Goal: Task Accomplishment & Management: Complete application form

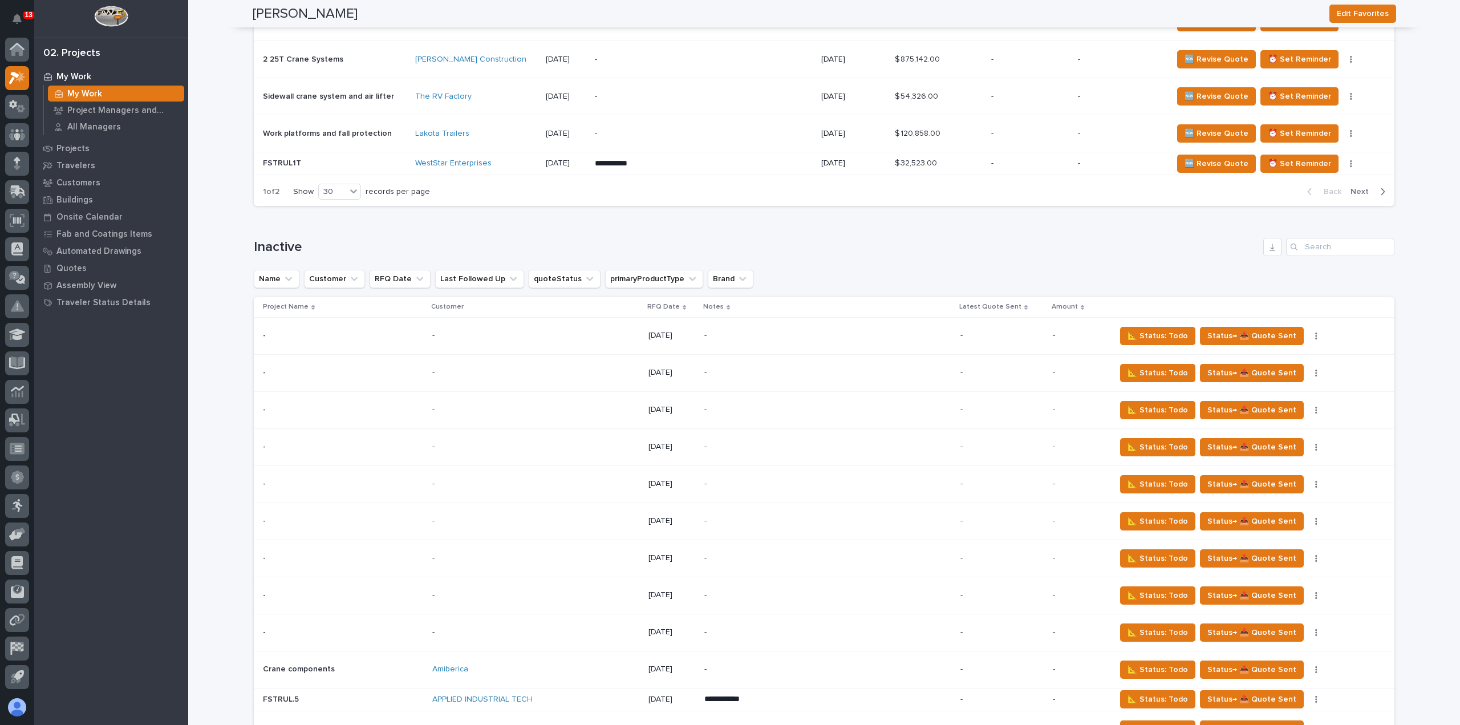
scroll to position [1483, 0]
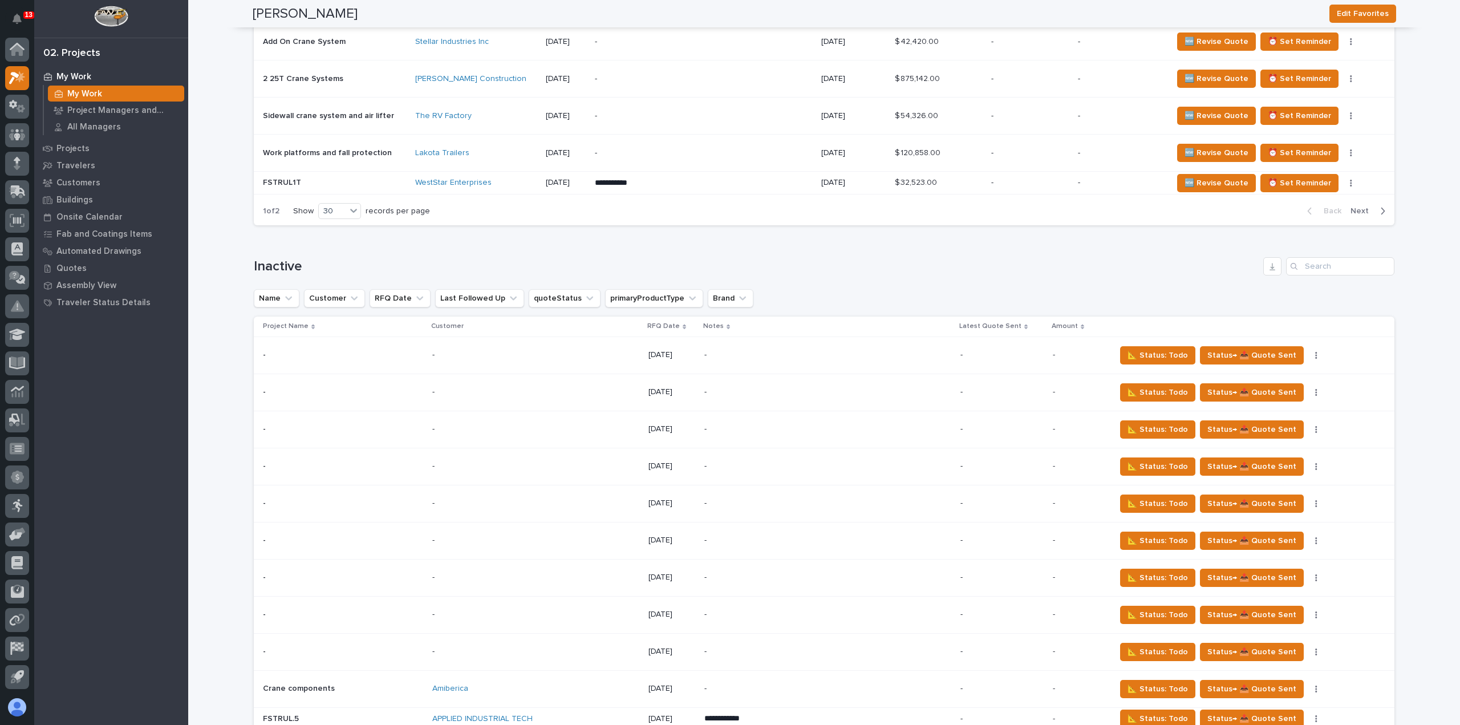
click at [1358, 206] on span "Next" at bounding box center [1363, 211] width 25 height 10
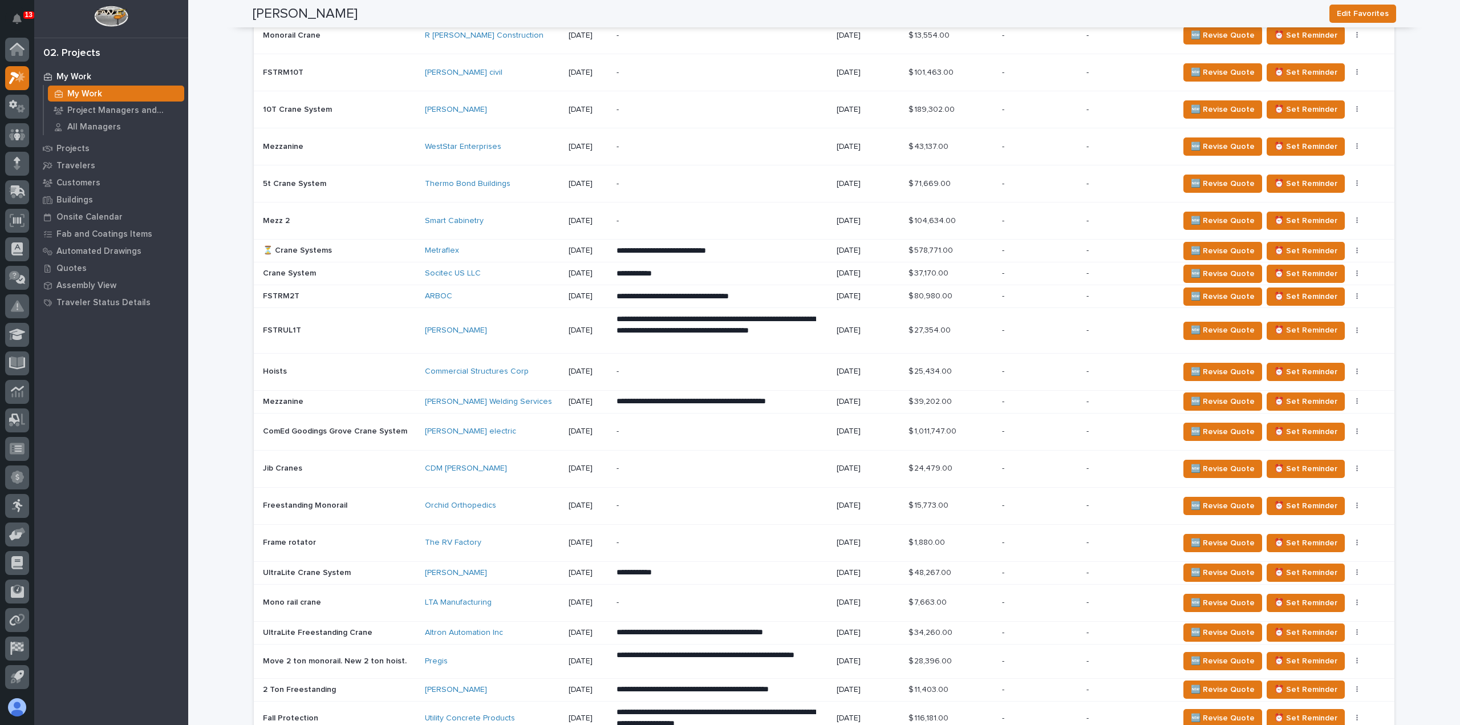
scroll to position [639, 0]
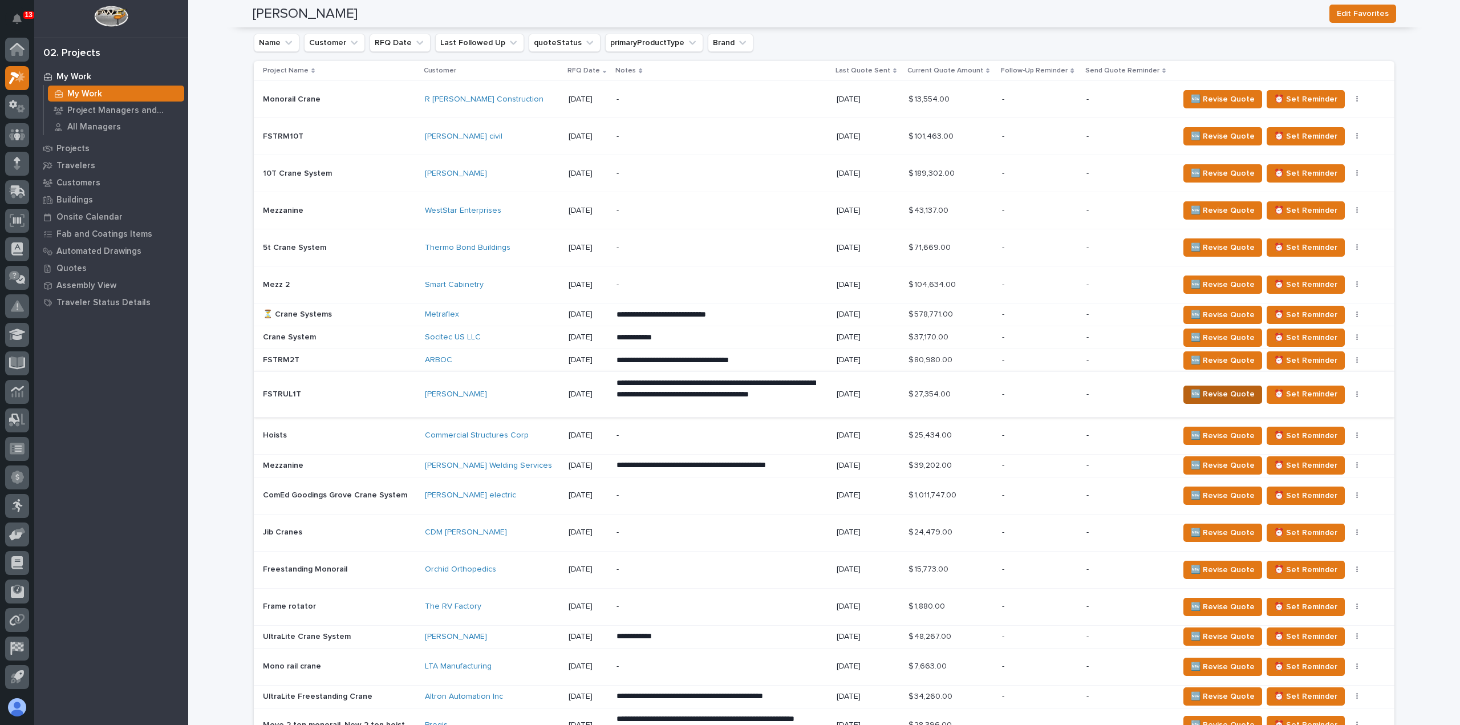
click at [1225, 394] on span "🆕 Revise Quote" at bounding box center [1223, 394] width 64 height 14
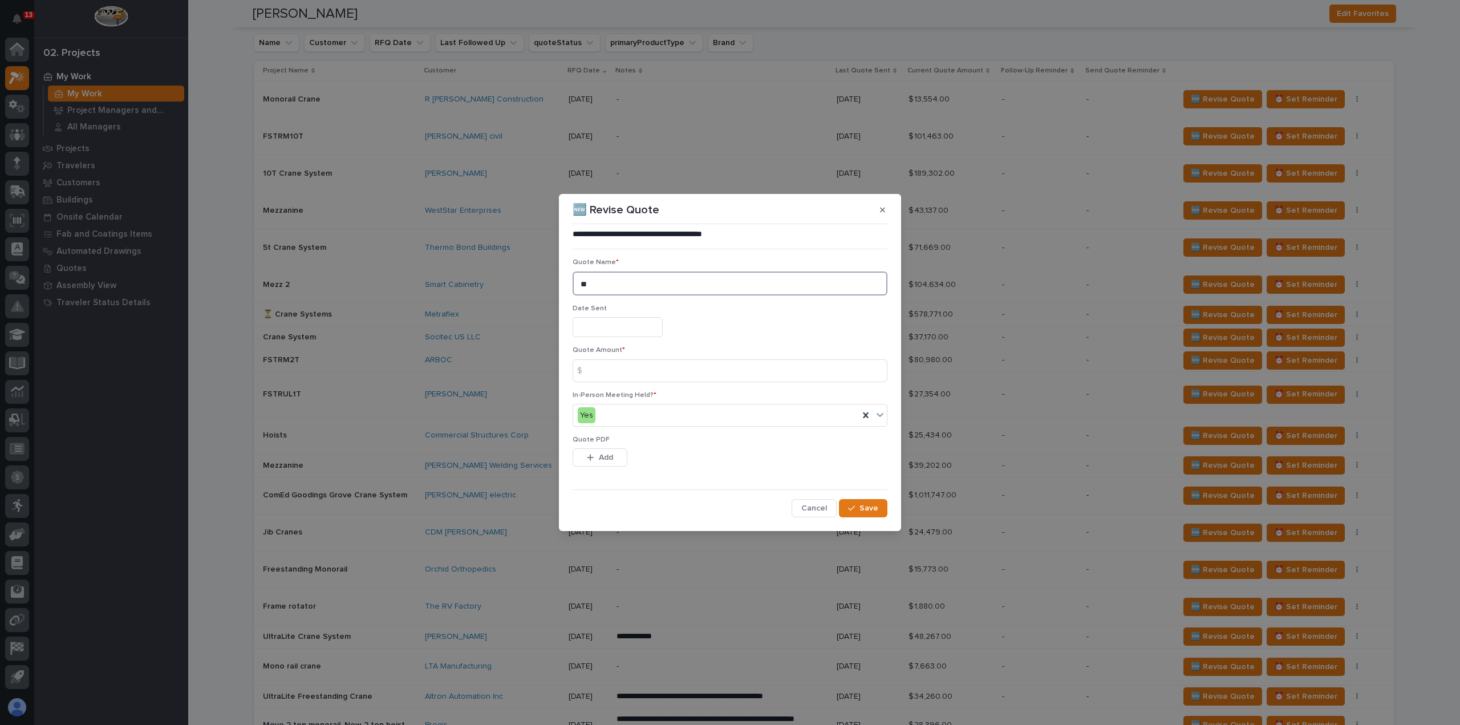
click at [669, 285] on textarea "**" at bounding box center [730, 283] width 315 height 24
click at [638, 326] on input "text" at bounding box center [618, 327] width 90 height 20
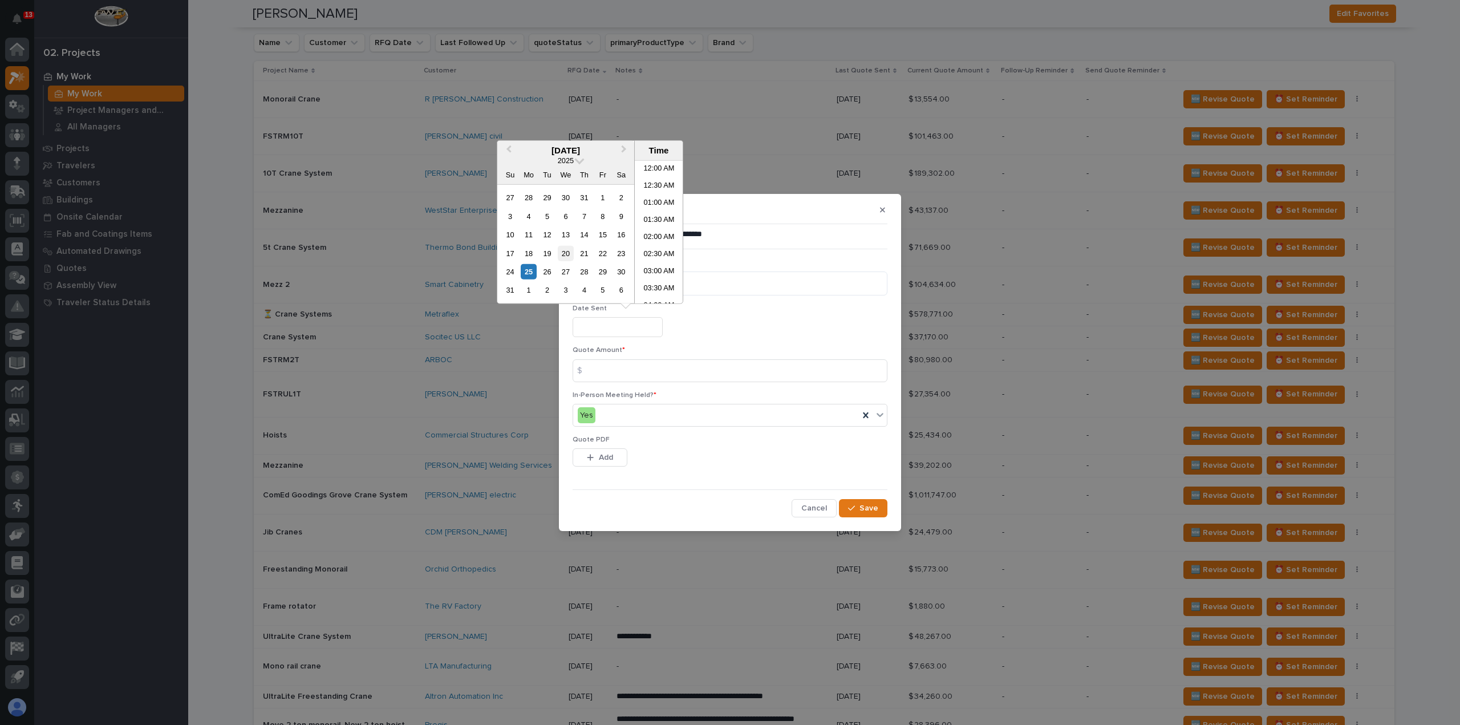
scroll to position [194, 0]
click at [527, 272] on div "25" at bounding box center [528, 271] width 15 height 15
type input "**********"
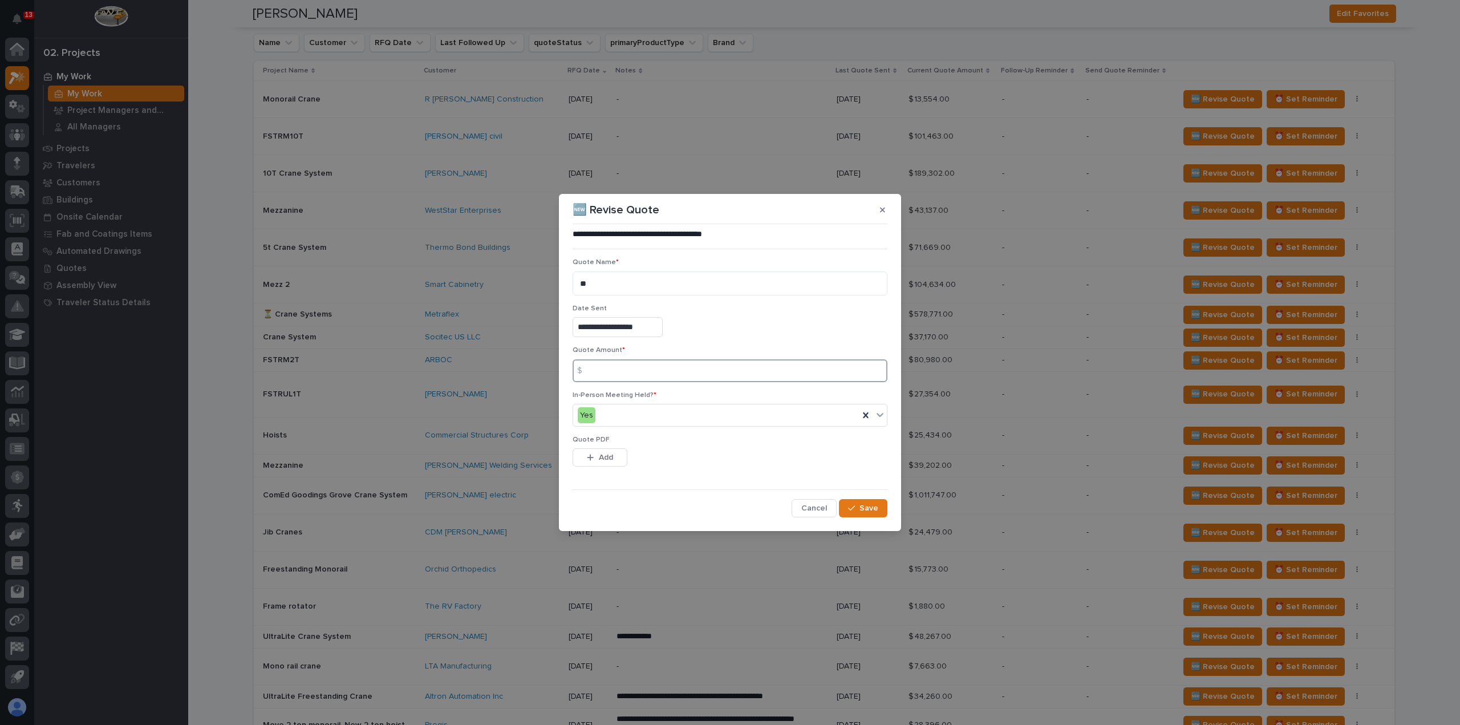
click at [635, 374] on input at bounding box center [730, 370] width 315 height 23
type input "31482"
click at [595, 465] on button "Add" at bounding box center [600, 457] width 55 height 18
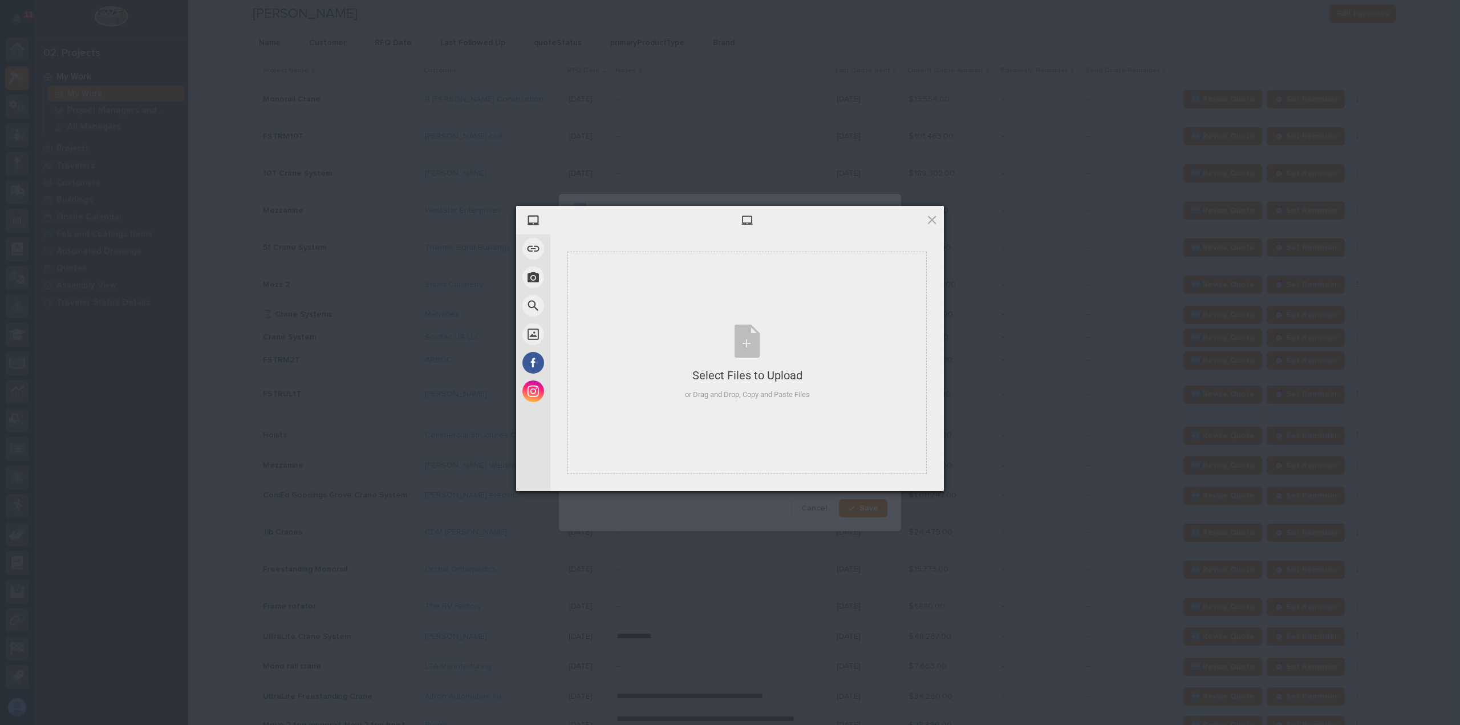
click at [630, 153] on div "My Device Link (URL) Take Photo Web Search Unsplash Facebook Instagram Select F…" at bounding box center [730, 362] width 1460 height 725
click at [940, 222] on div at bounding box center [747, 220] width 394 height 29
click at [926, 221] on span at bounding box center [932, 219] width 13 height 13
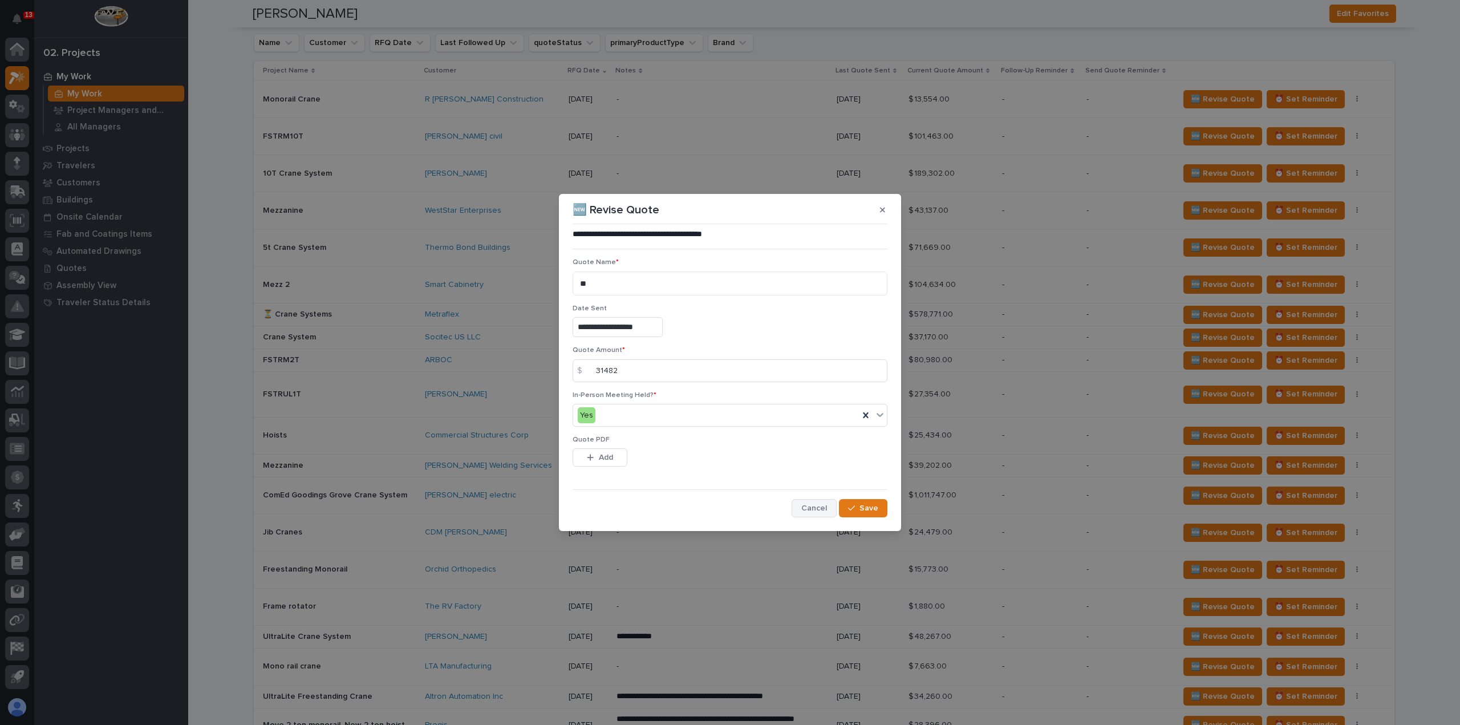
click at [816, 506] on span "Cancel" at bounding box center [814, 508] width 26 height 10
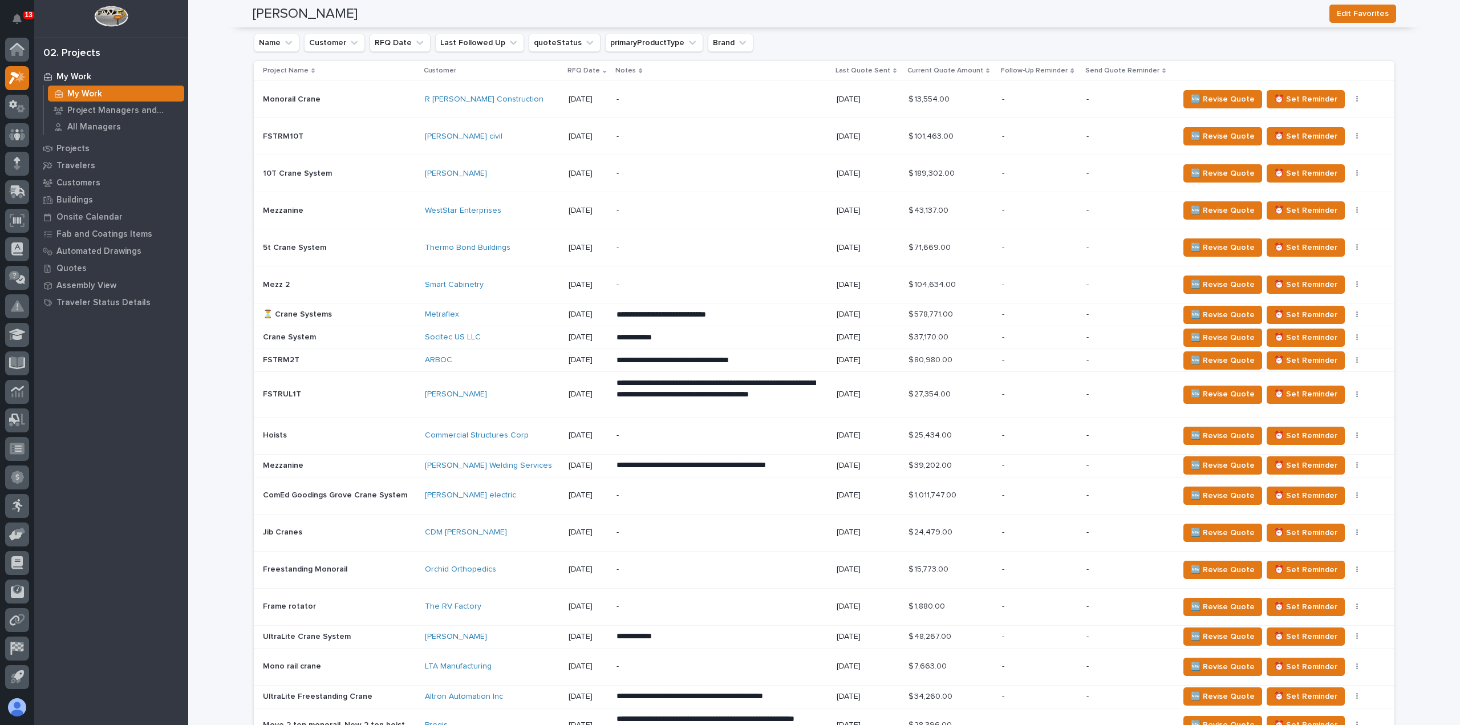
click at [509, 392] on div "Deloro Stellite" at bounding box center [492, 395] width 135 height 10
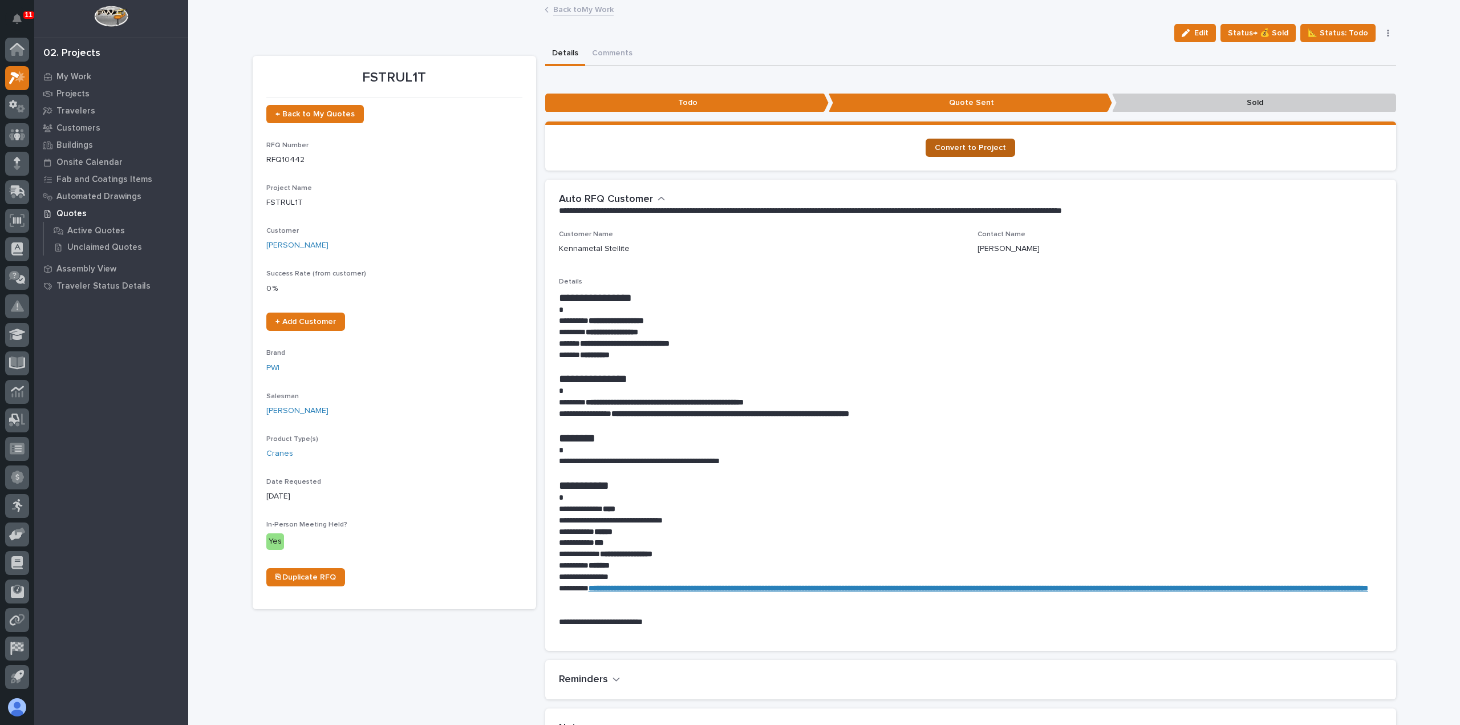
click at [972, 149] on span "Convert to Project" at bounding box center [970, 148] width 71 height 8
click at [1259, 35] on span "Status→ 💰 Sold" at bounding box center [1258, 33] width 60 height 14
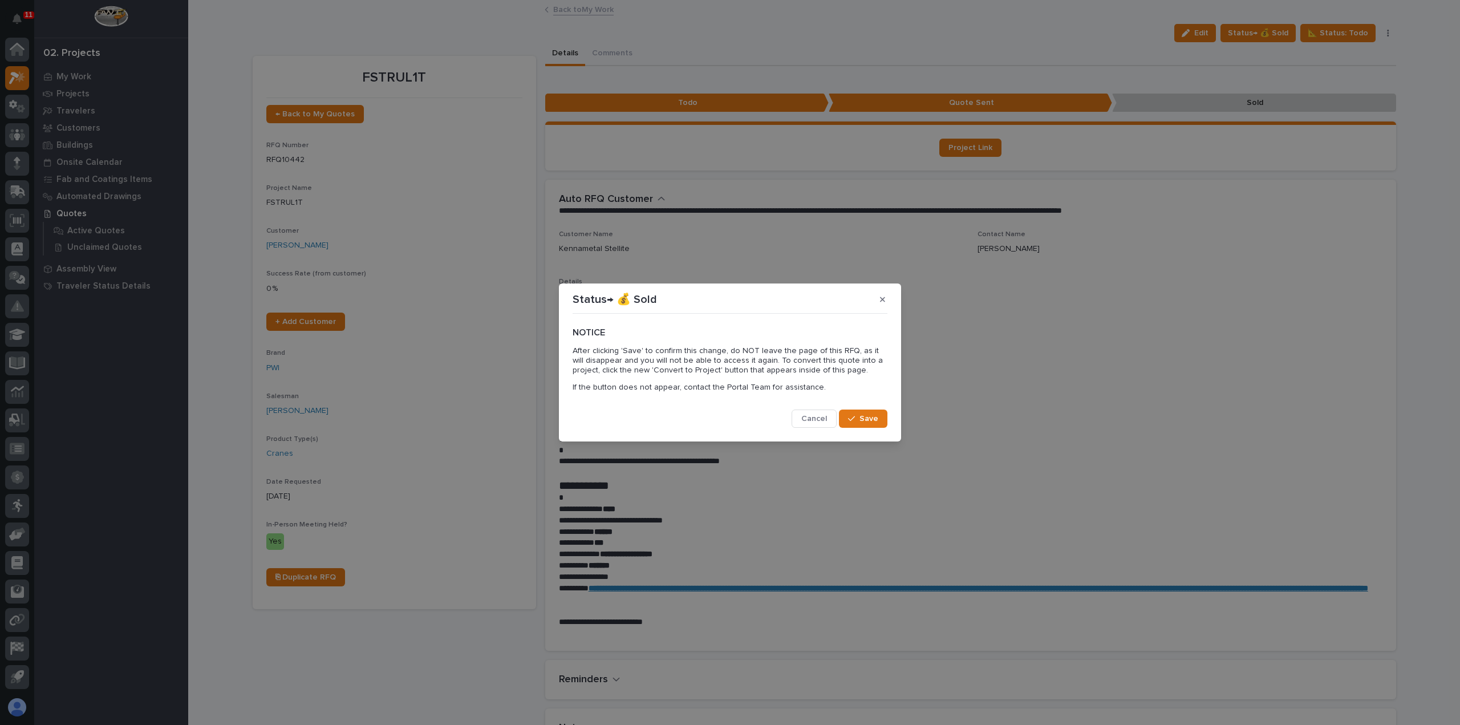
click at [705, 31] on div "Status→ 💰 Sold NOTICE After clicking 'Save' to confirm this change, do NOT leav…" at bounding box center [730, 362] width 1460 height 725
click at [821, 421] on span "Cancel" at bounding box center [814, 418] width 26 height 10
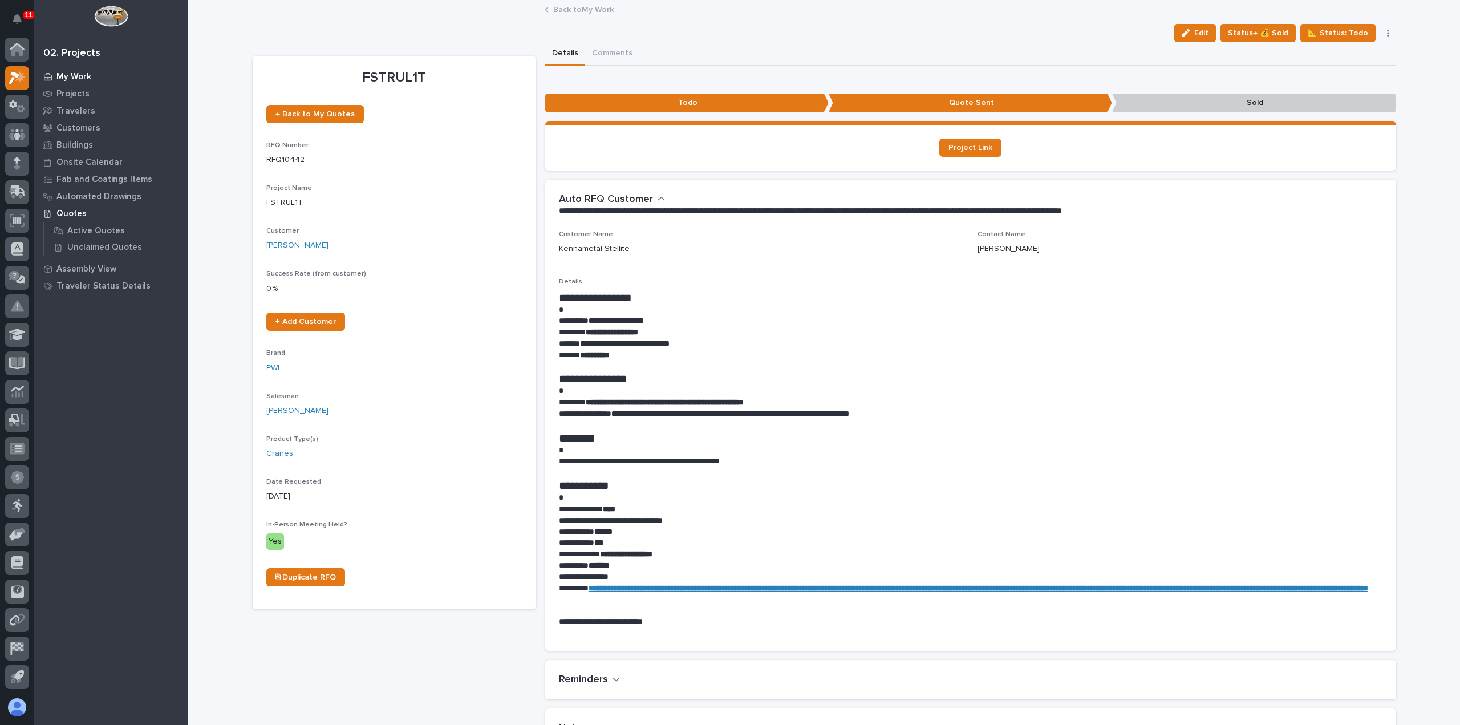
click at [73, 75] on p "My Work" at bounding box center [73, 77] width 35 height 10
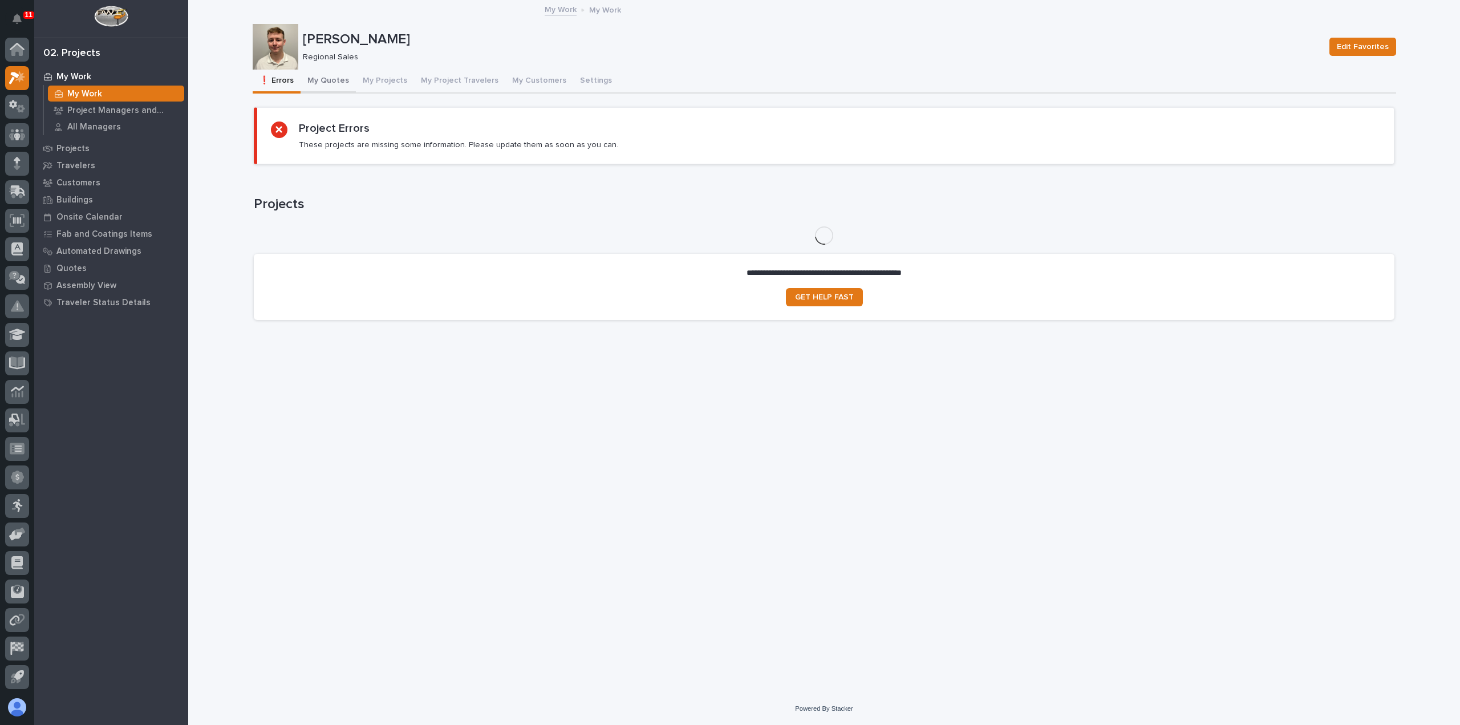
click at [324, 86] on button "My Quotes" at bounding box center [328, 82] width 55 height 24
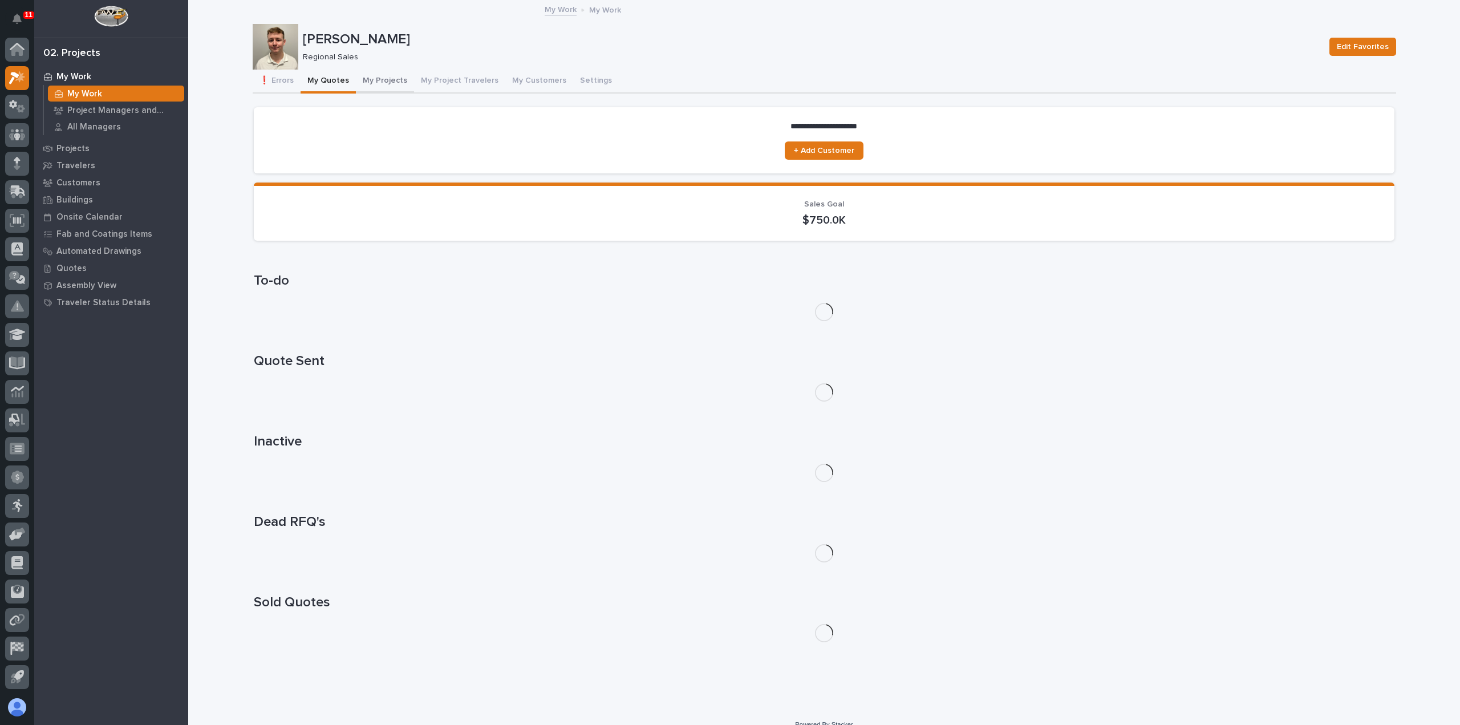
click at [390, 84] on button "My Projects" at bounding box center [385, 82] width 58 height 24
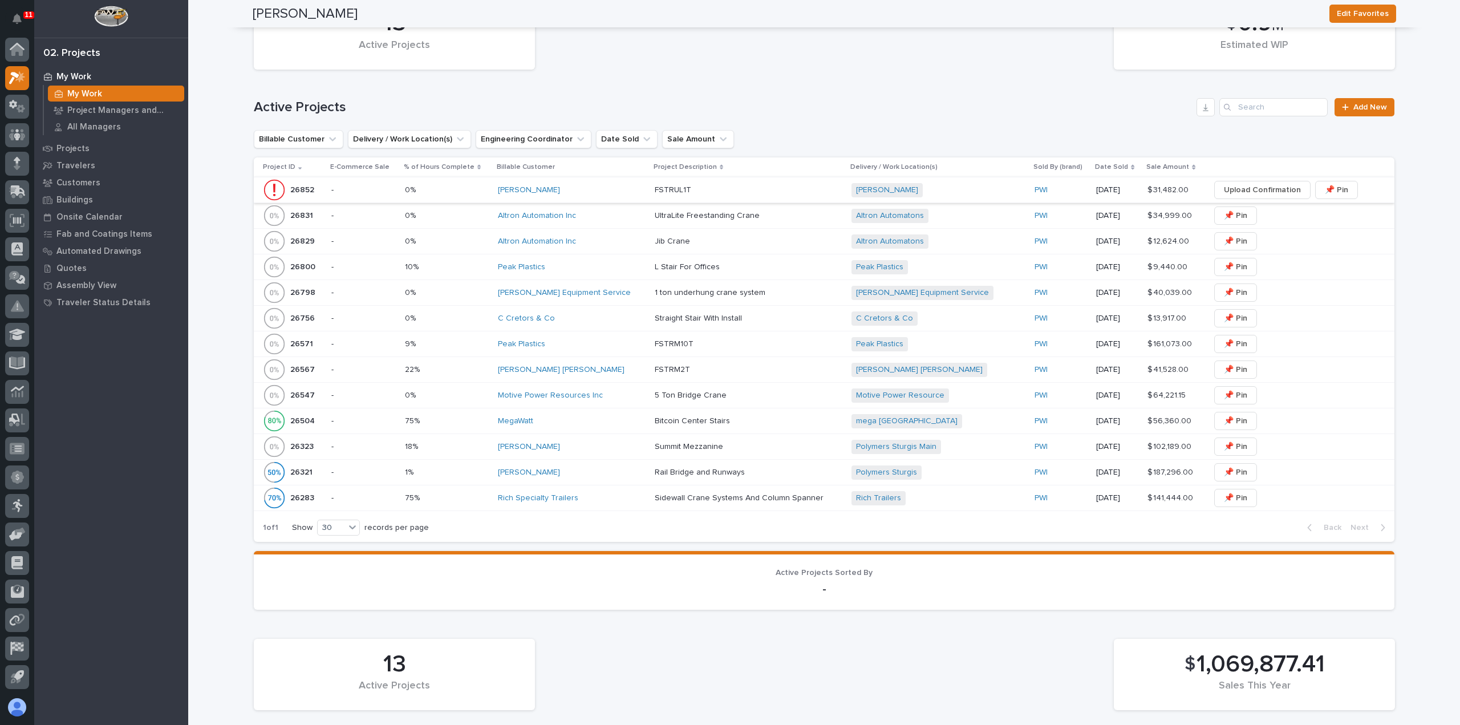
scroll to position [228, 0]
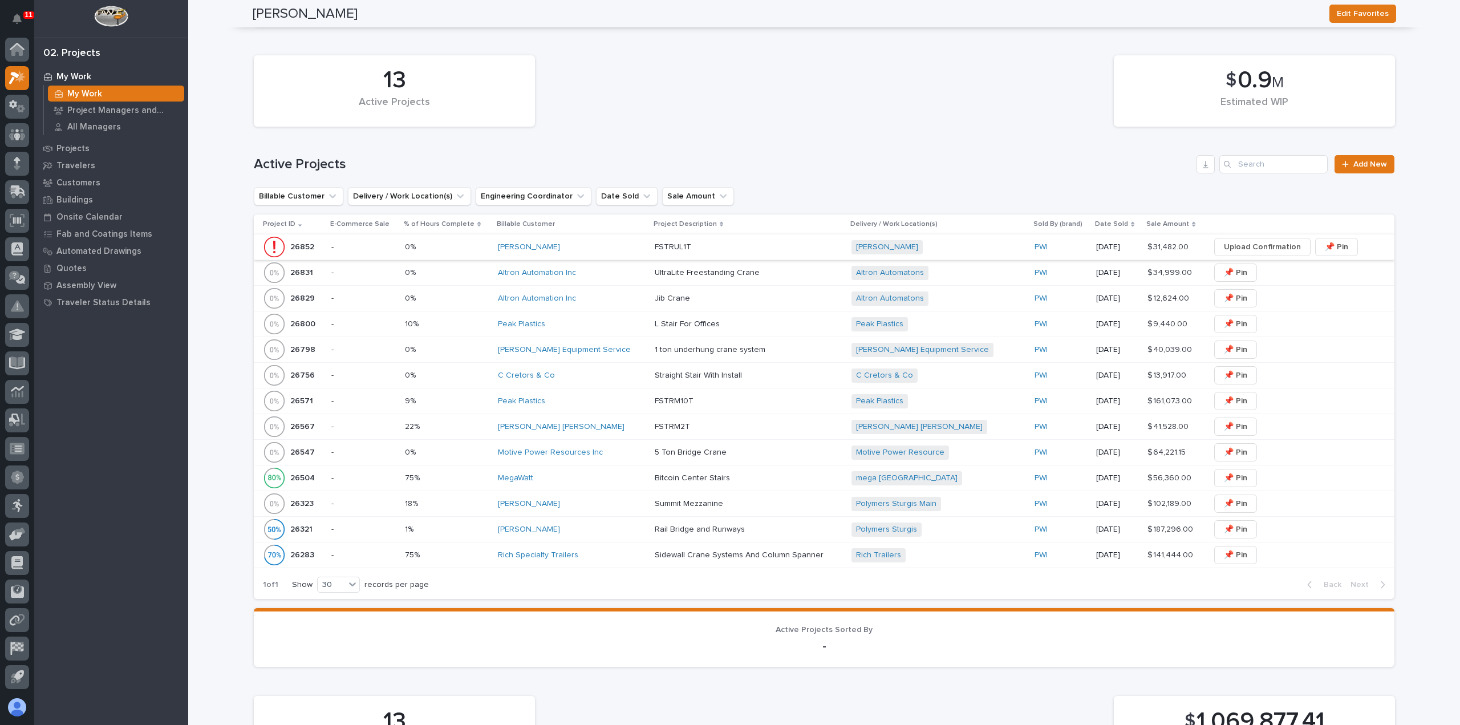
click at [1260, 249] on span "Upload Confirmation" at bounding box center [1262, 247] width 77 height 14
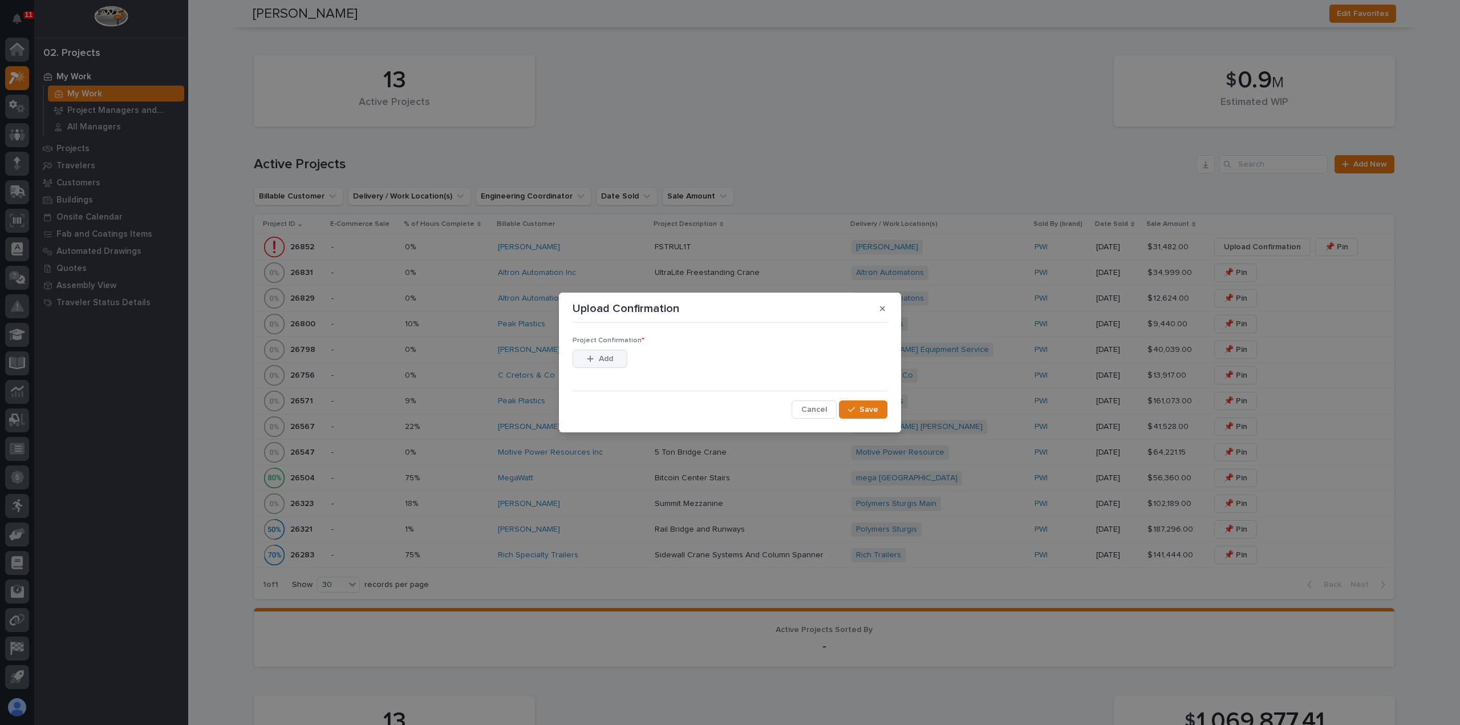
click at [618, 358] on button "Add" at bounding box center [600, 359] width 55 height 18
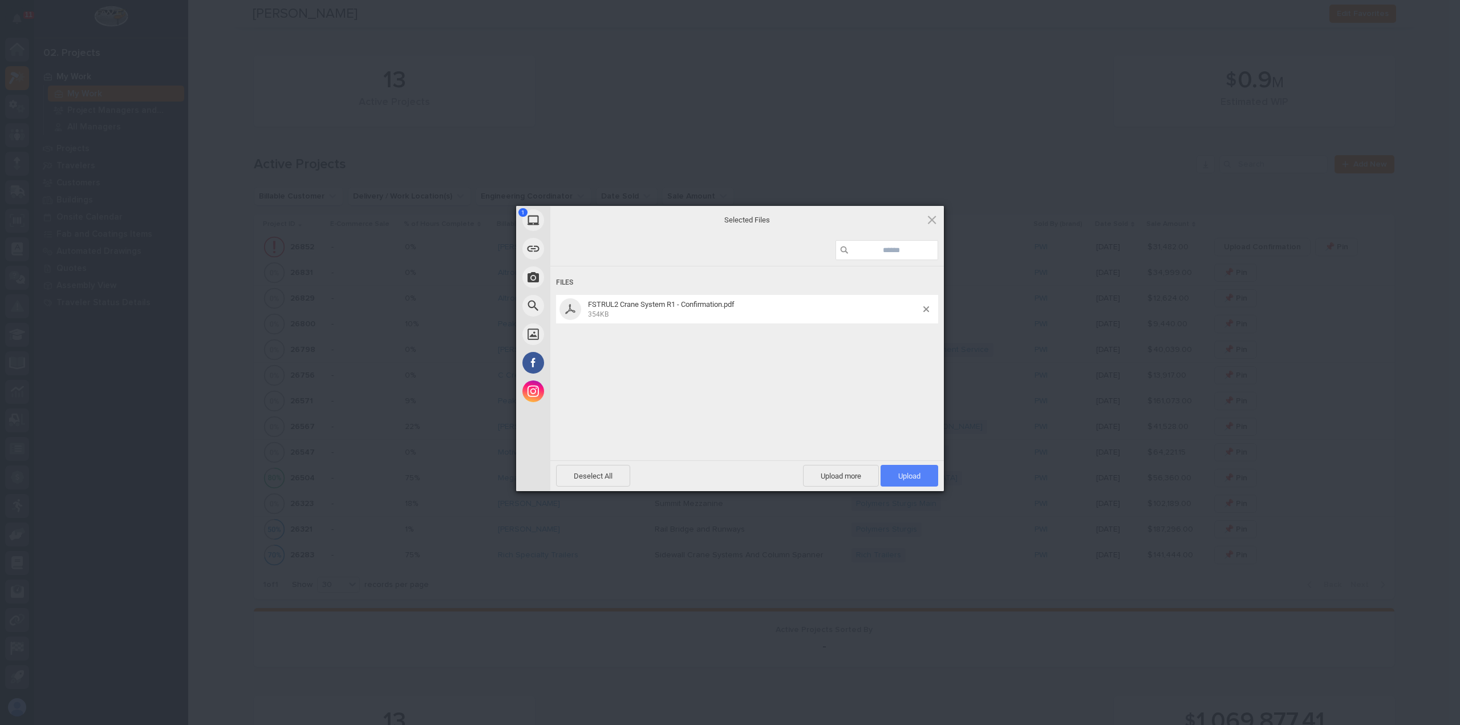
click at [923, 472] on span "Upload 1" at bounding box center [910, 476] width 58 height 22
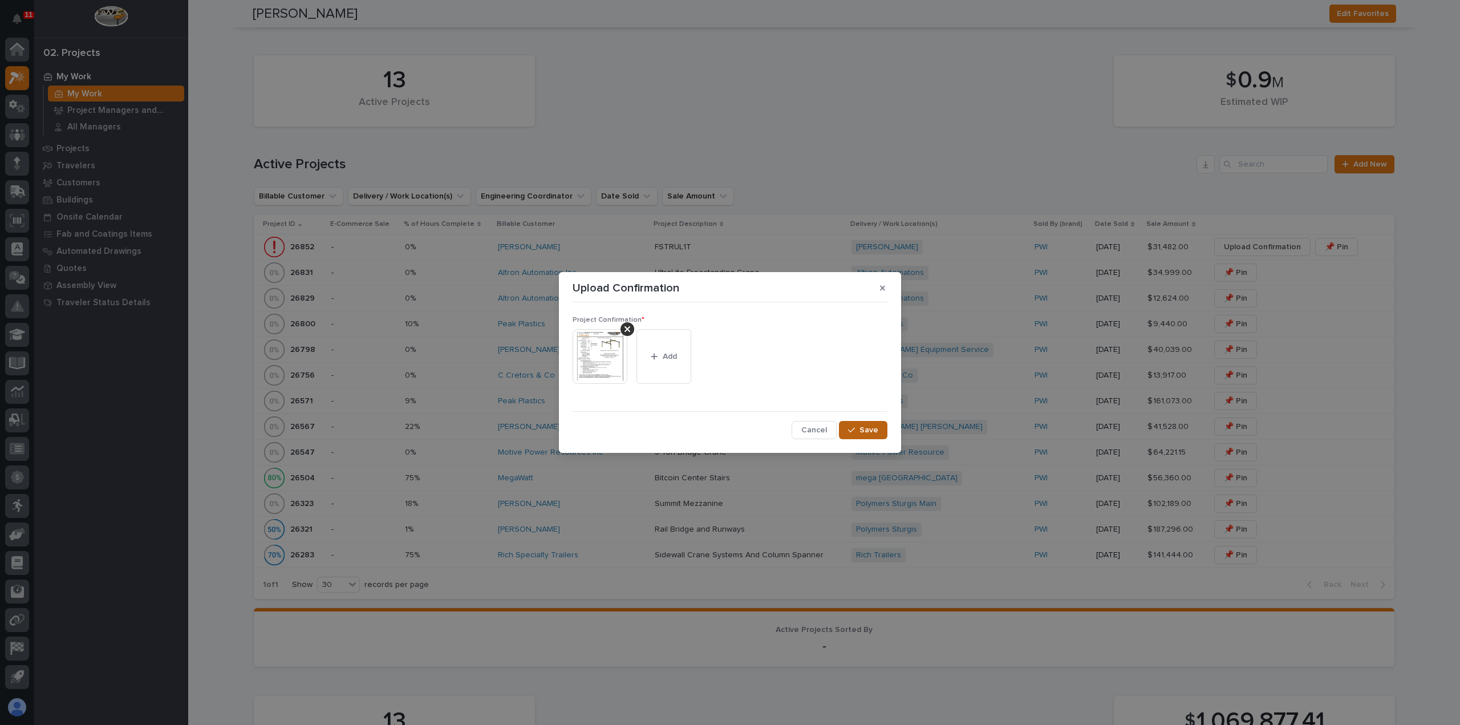
click at [873, 433] on span "Save" at bounding box center [868, 430] width 19 height 10
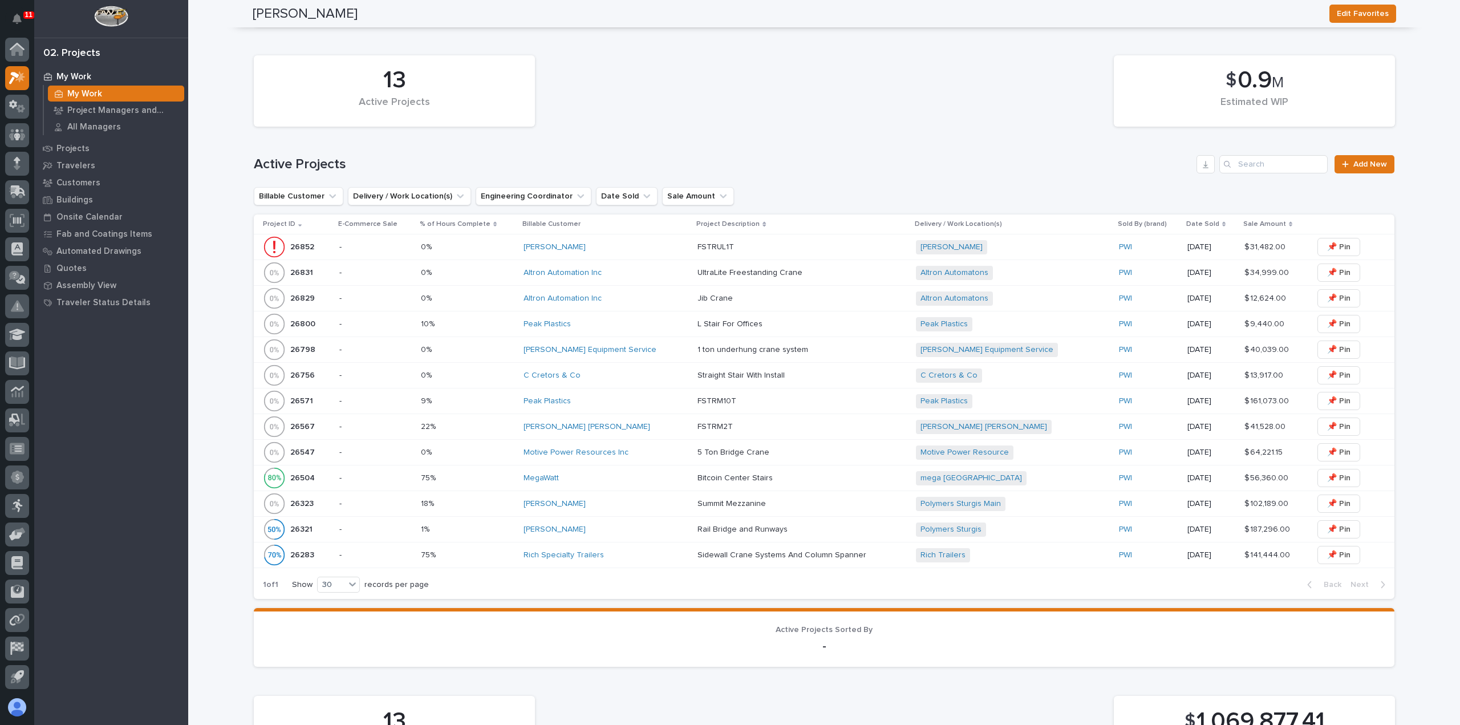
click at [82, 75] on p "My Work" at bounding box center [73, 77] width 35 height 10
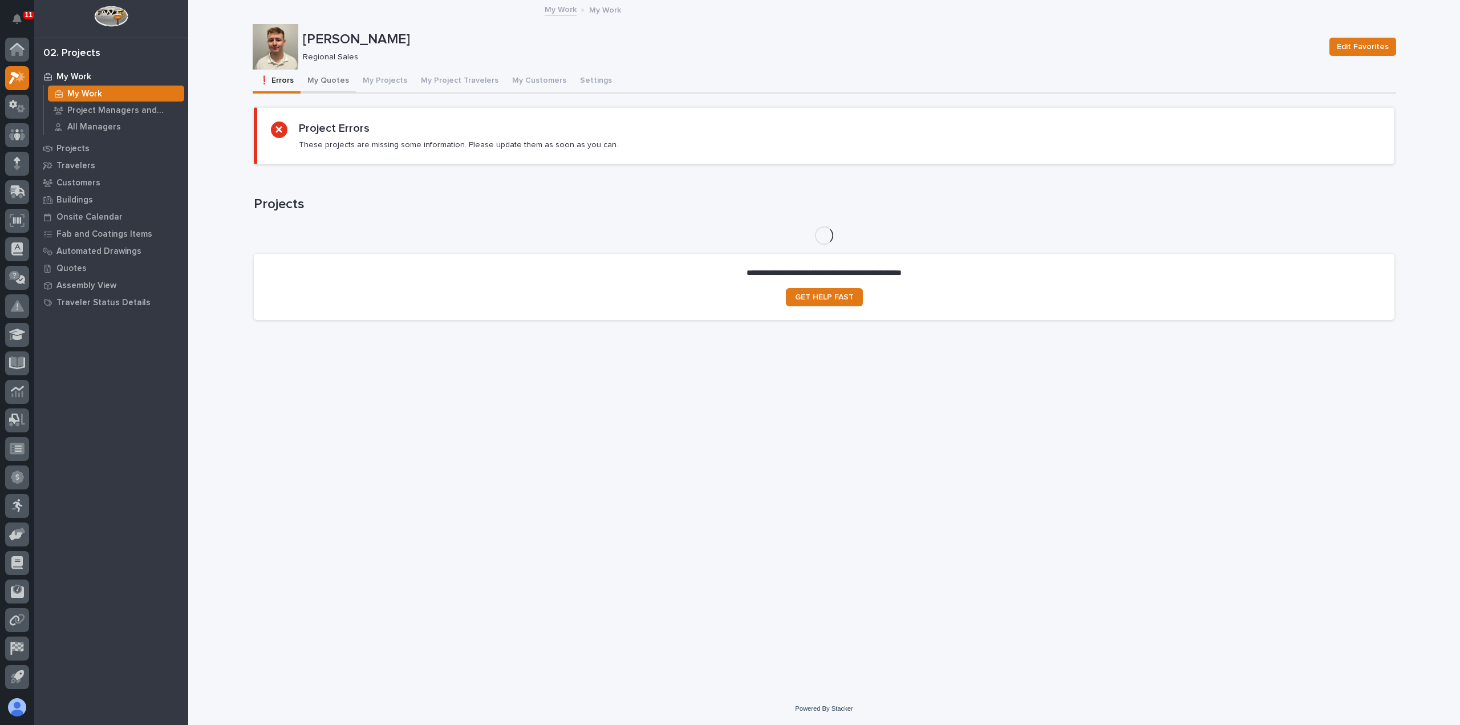
click at [339, 82] on button "My Quotes" at bounding box center [328, 82] width 55 height 24
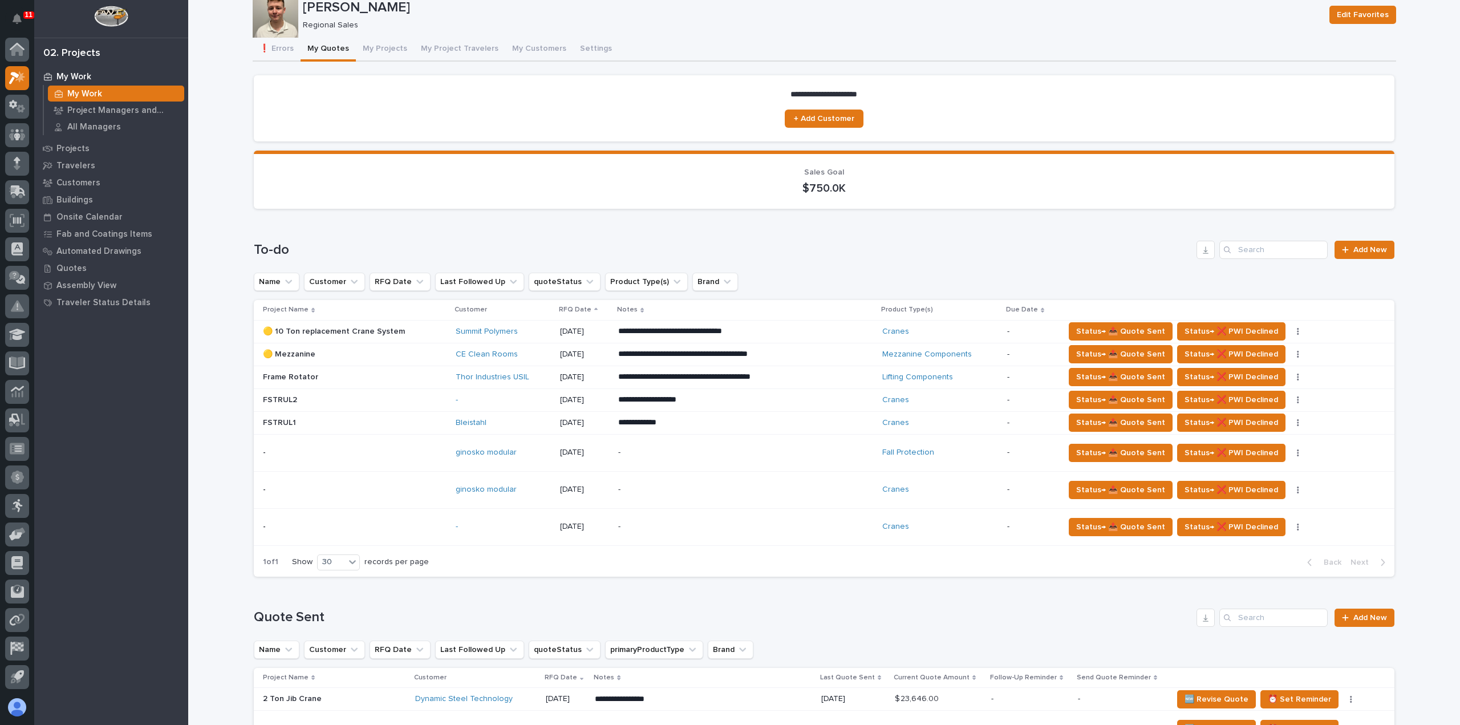
scroll to position [114, 0]
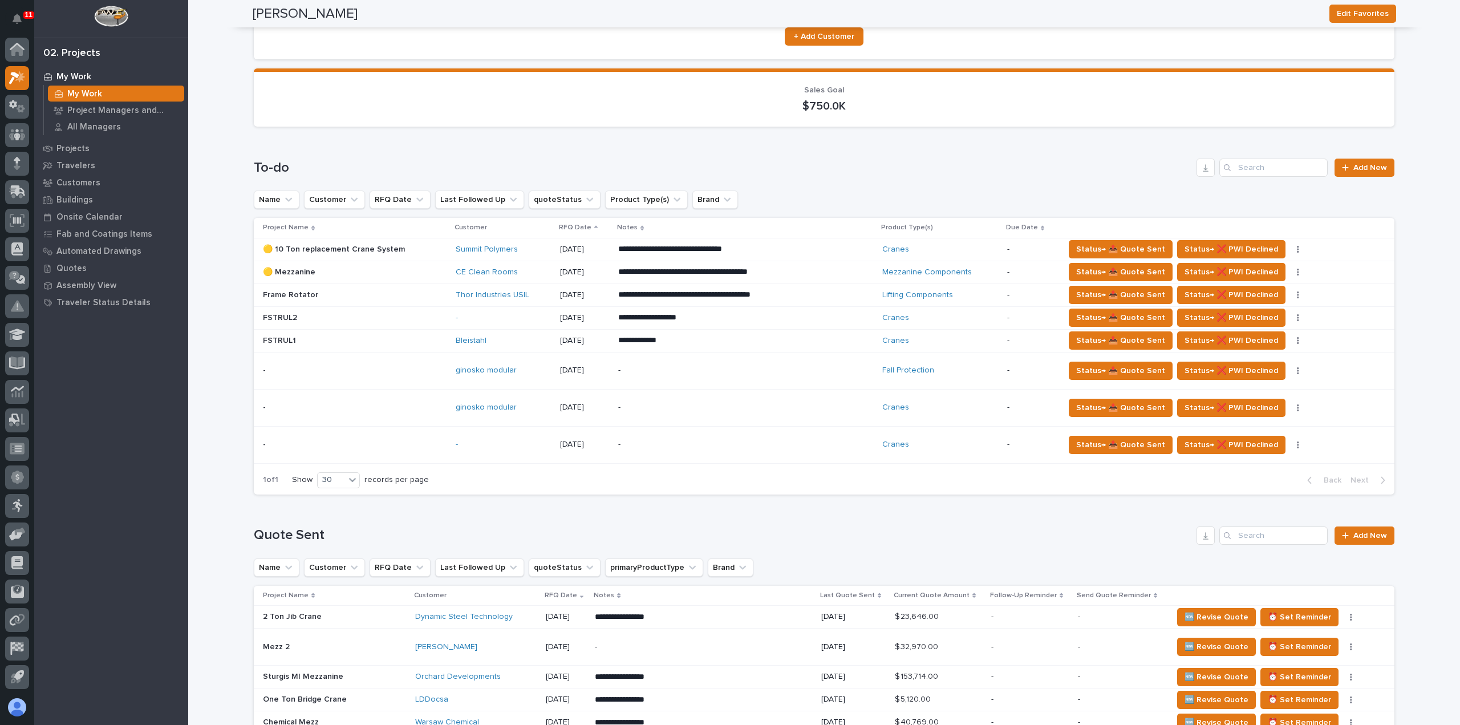
click at [778, 448] on p "-" at bounding box center [718, 445] width 200 height 10
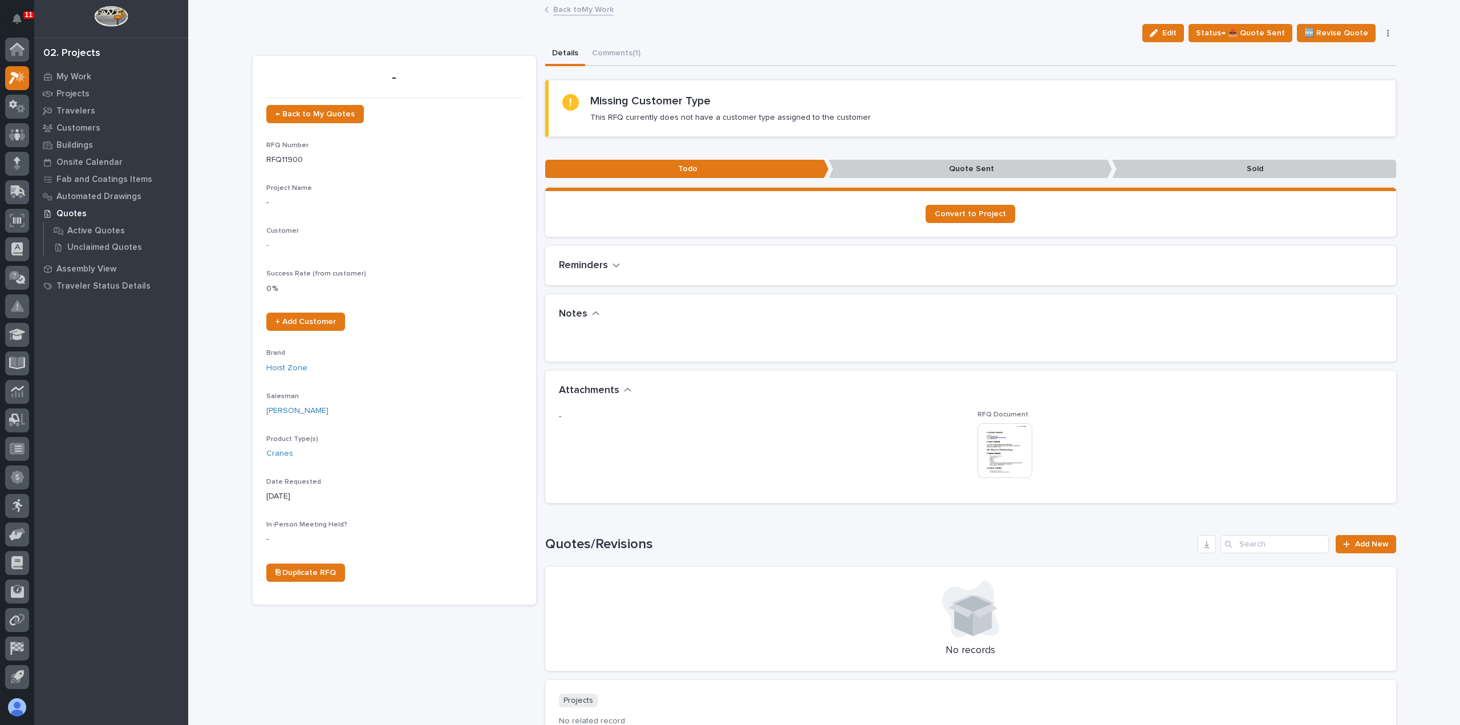
click at [992, 451] on img at bounding box center [1005, 450] width 55 height 55
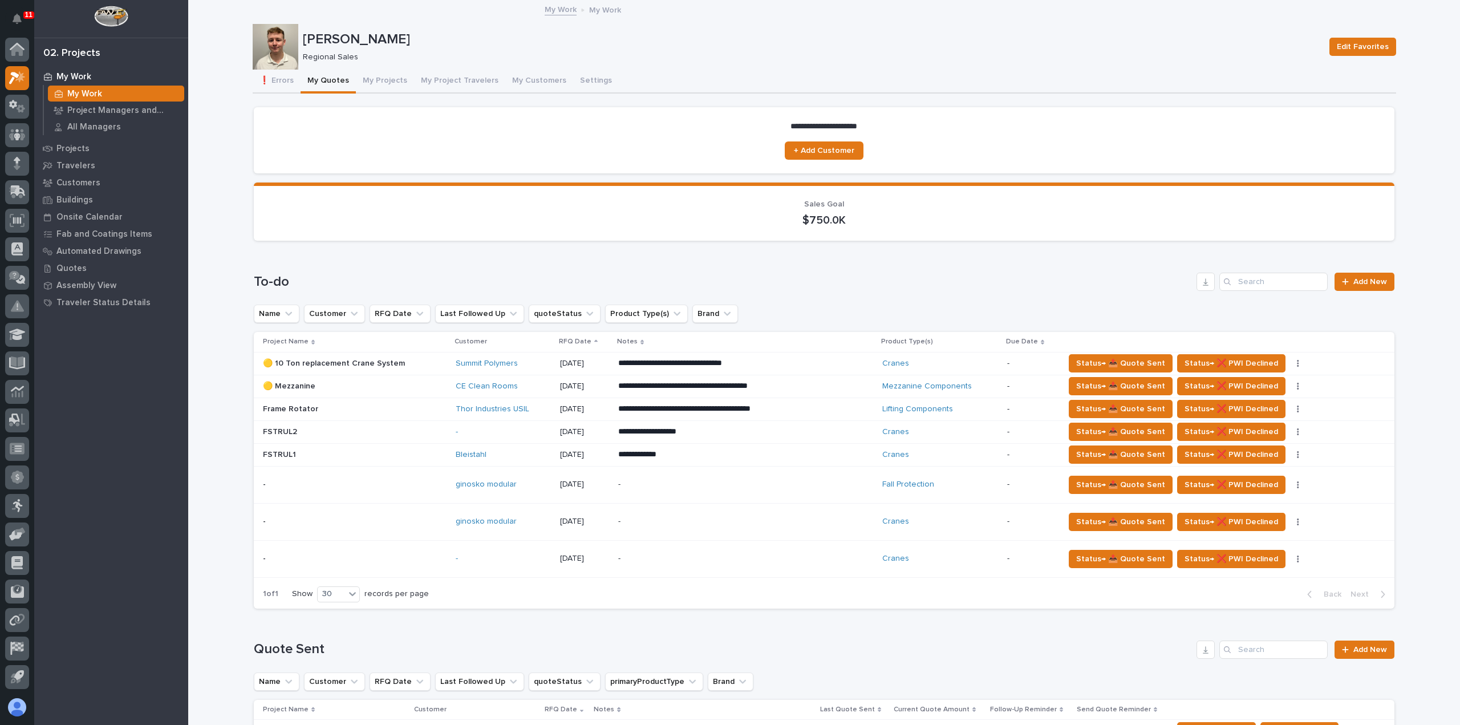
click at [507, 561] on div "-" at bounding box center [504, 559] width 96 height 10
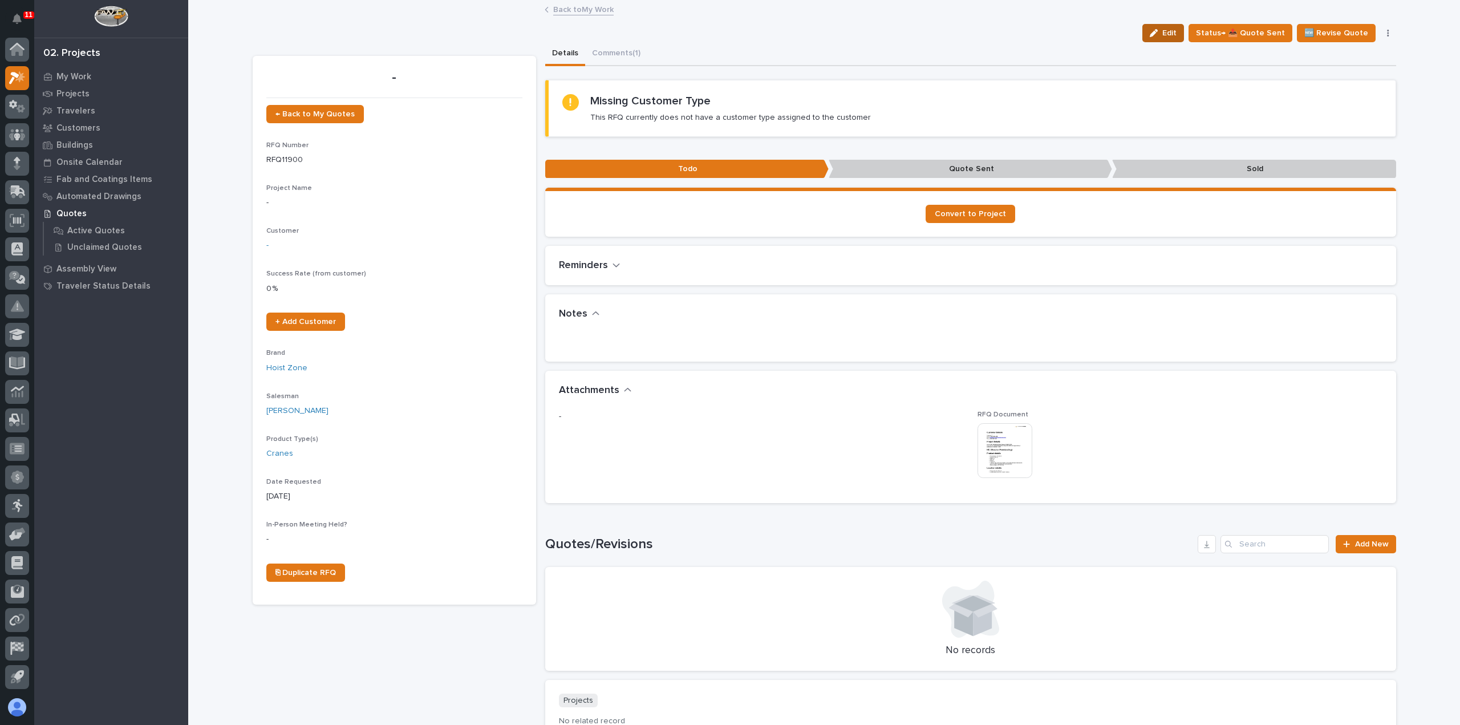
click at [1158, 33] on icon "button" at bounding box center [1154, 33] width 8 height 8
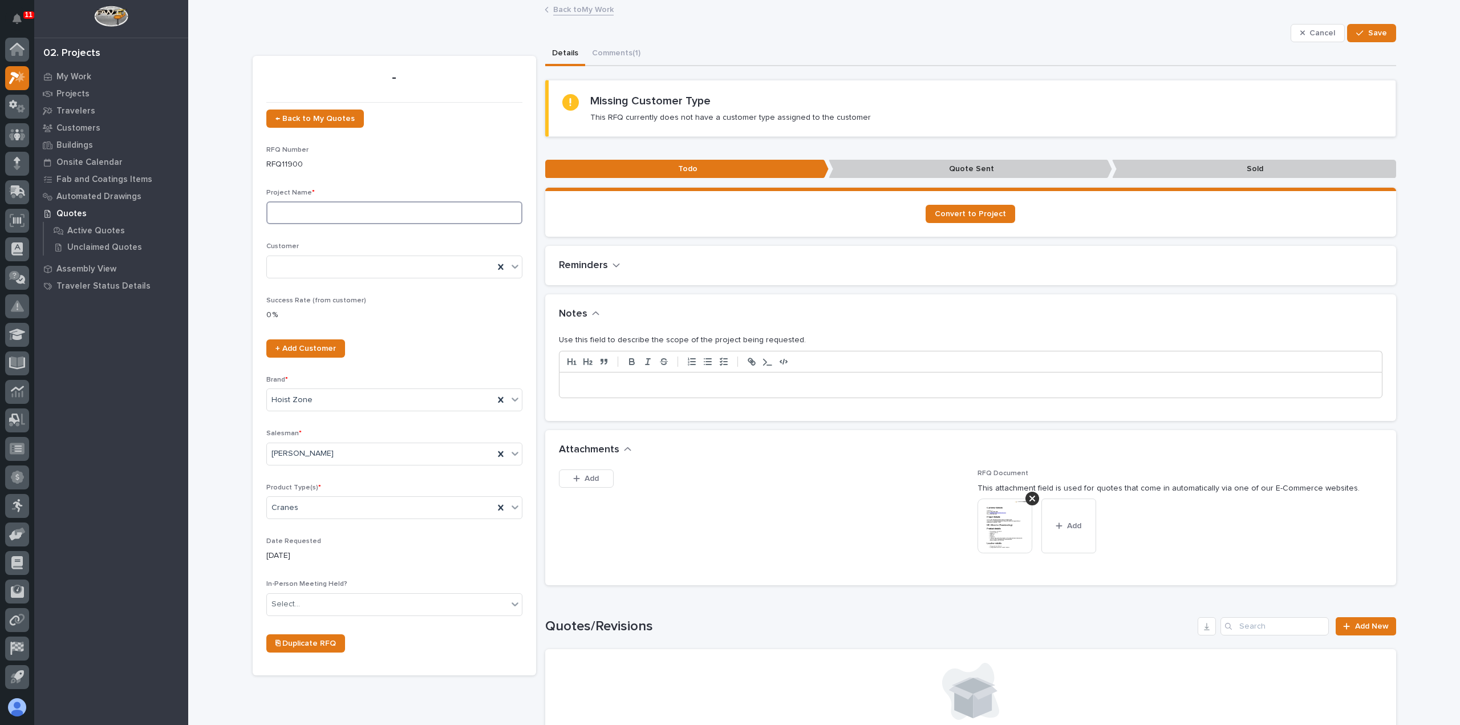
click at [394, 216] on input at bounding box center [394, 212] width 256 height 23
type input "1"
type input "2 ton underhung crane system"
click at [1356, 29] on icon "button" at bounding box center [1359, 33] width 7 height 8
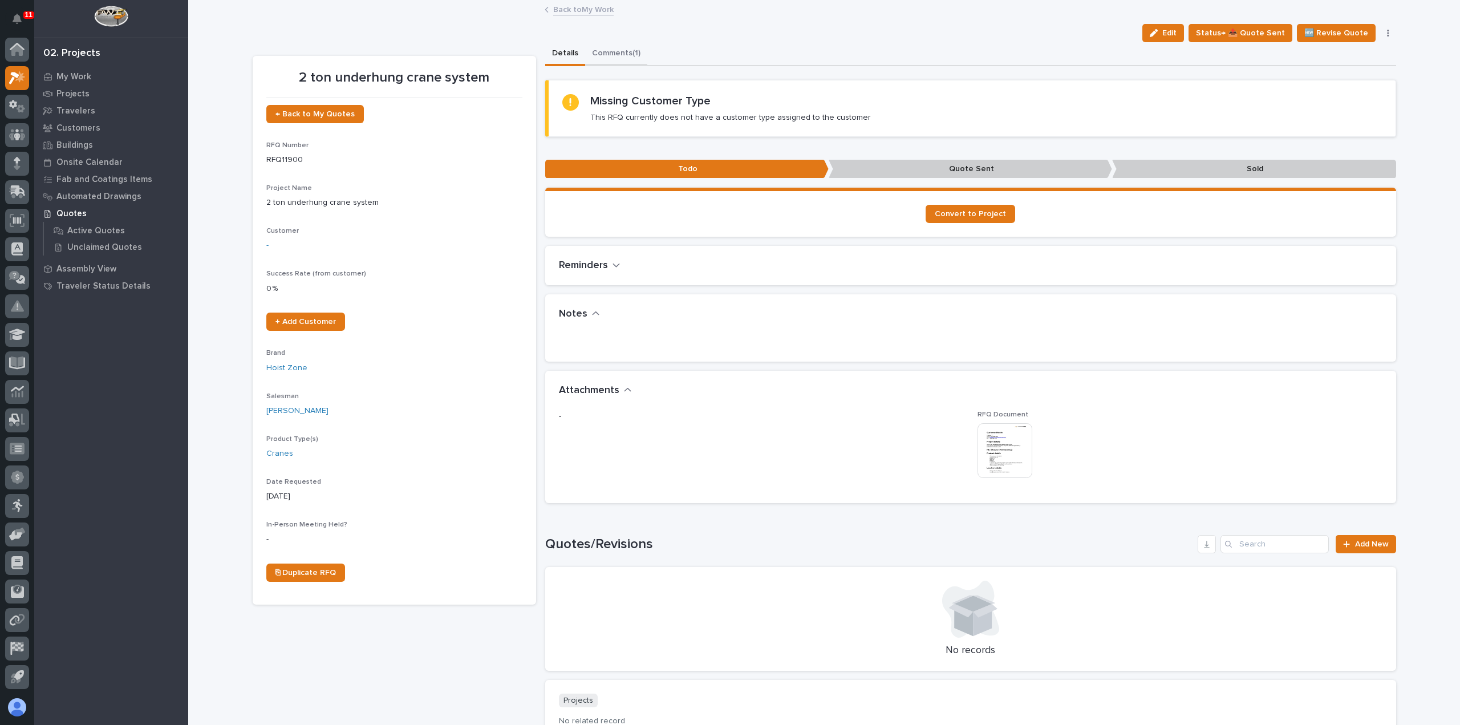
click at [609, 52] on button "Comments (1)" at bounding box center [616, 54] width 62 height 24
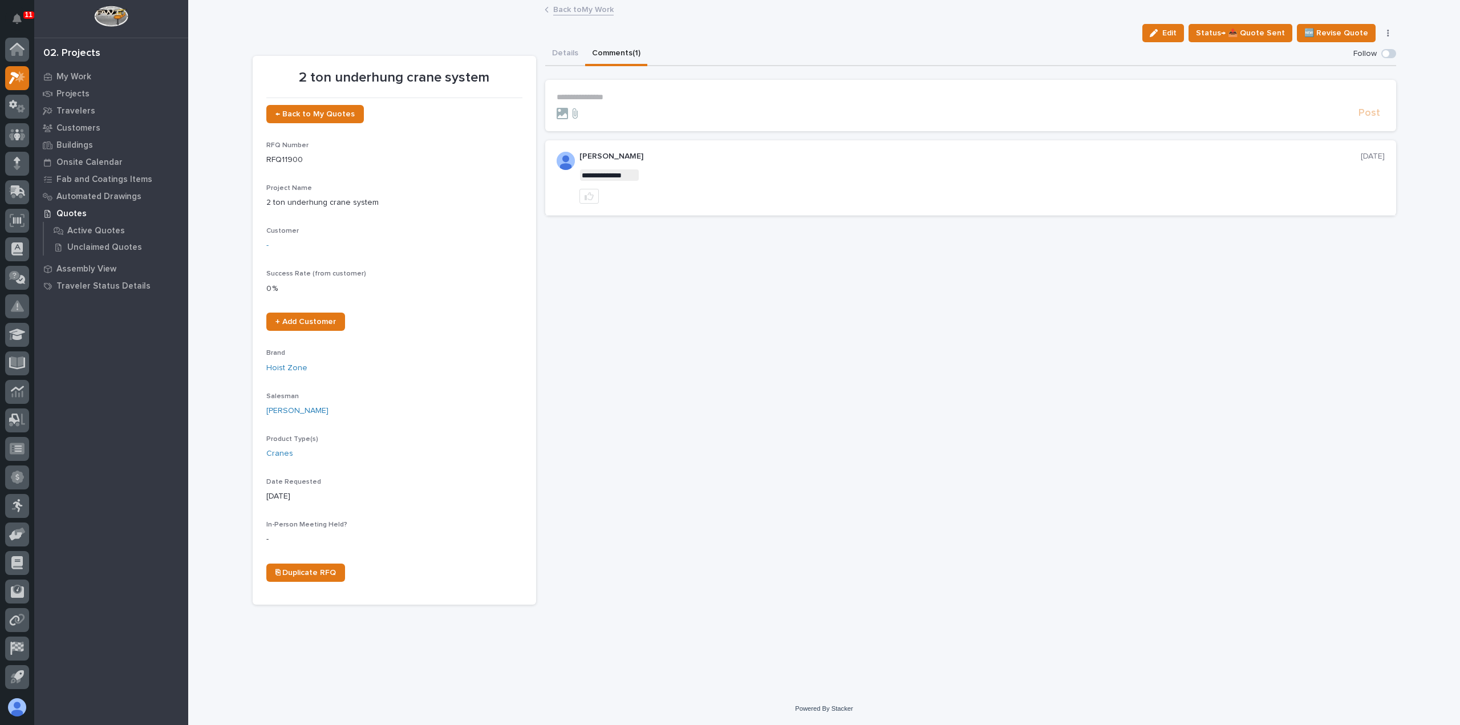
click at [602, 9] on link "Back to My Work" at bounding box center [583, 8] width 60 height 13
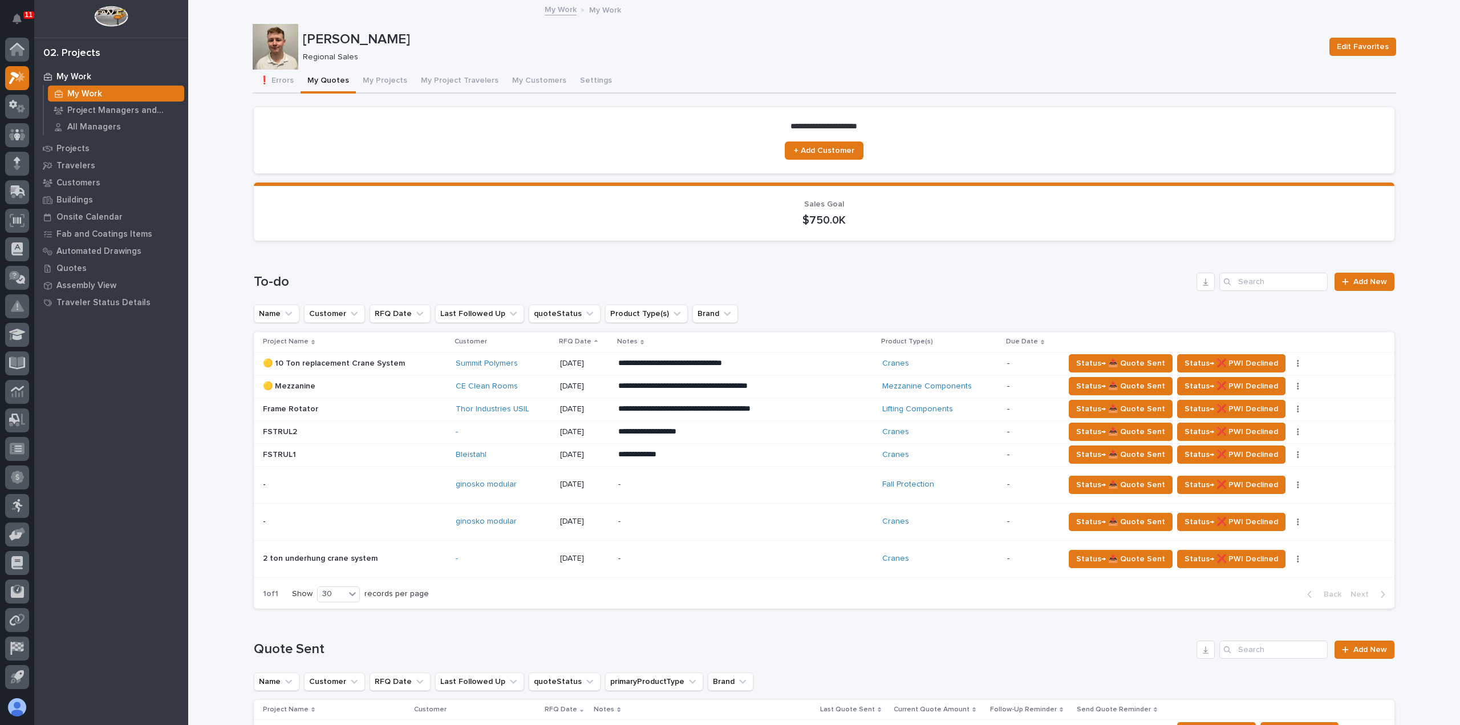
scroll to position [114, 0]
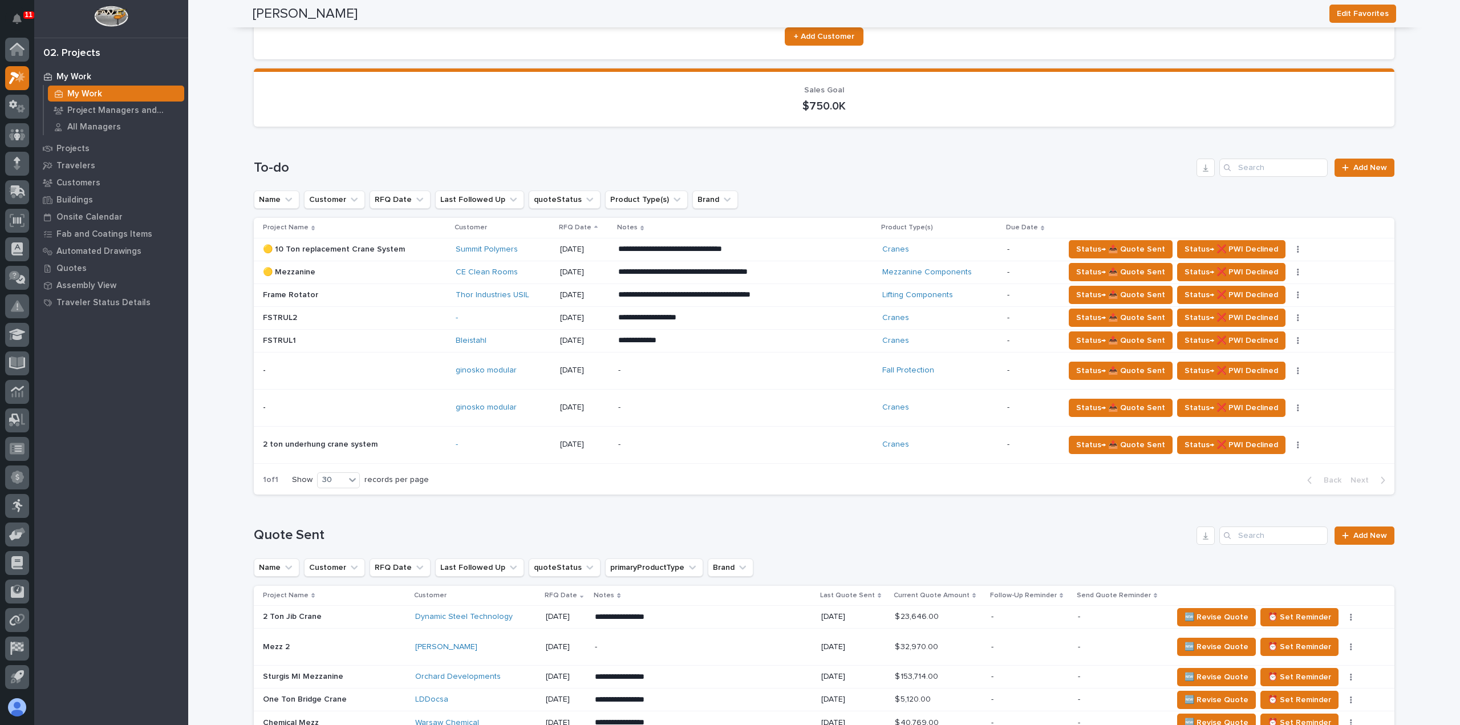
click at [376, 344] on p at bounding box center [355, 341] width 184 height 10
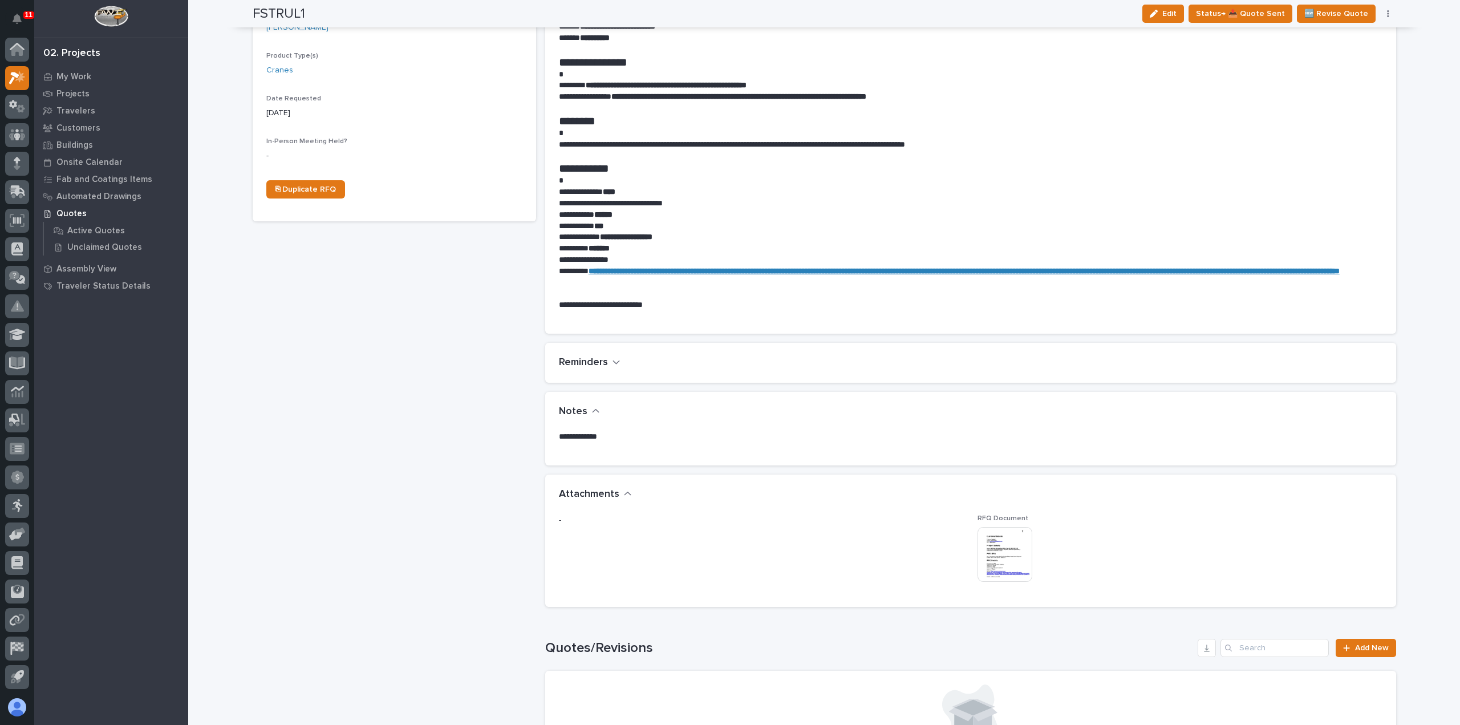
scroll to position [399, 0]
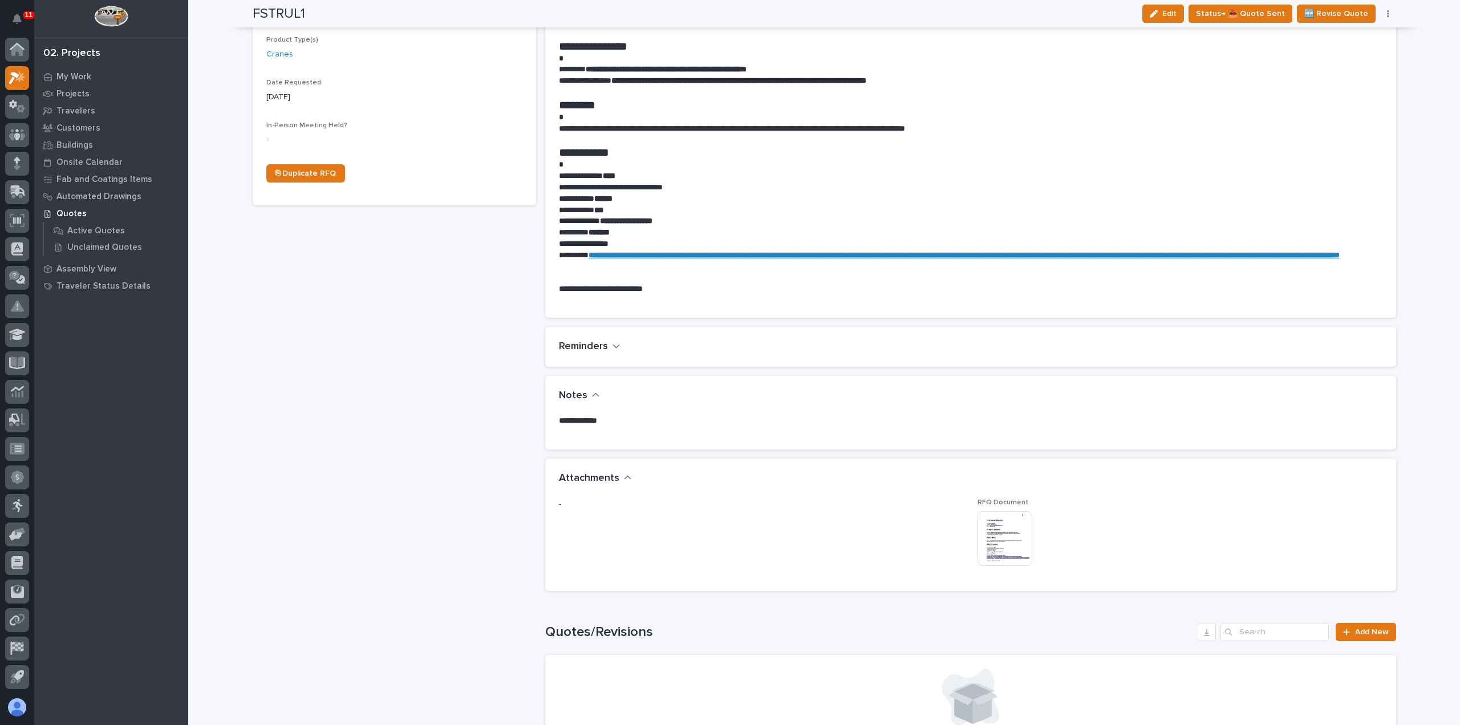
click at [994, 525] on img at bounding box center [1005, 538] width 55 height 55
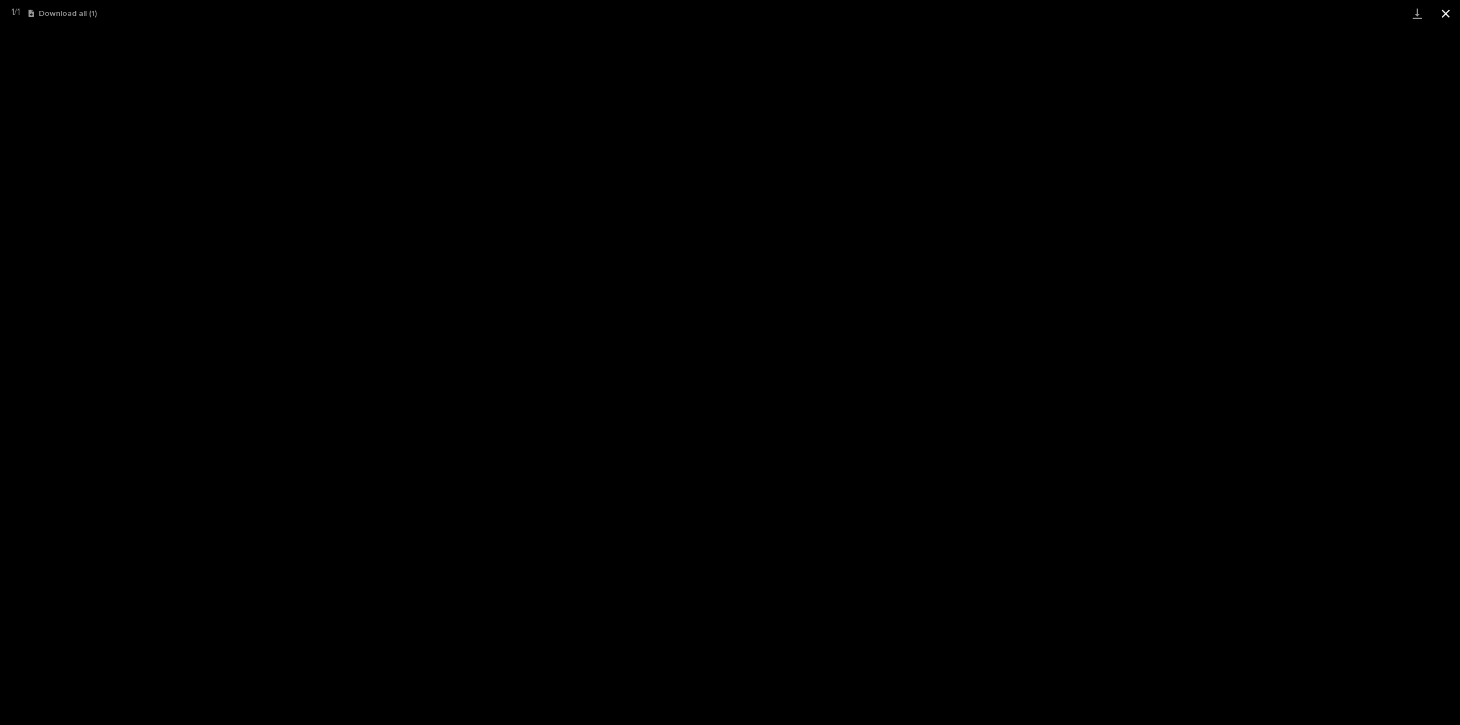
click at [1441, 19] on button "Close gallery" at bounding box center [1446, 13] width 29 height 27
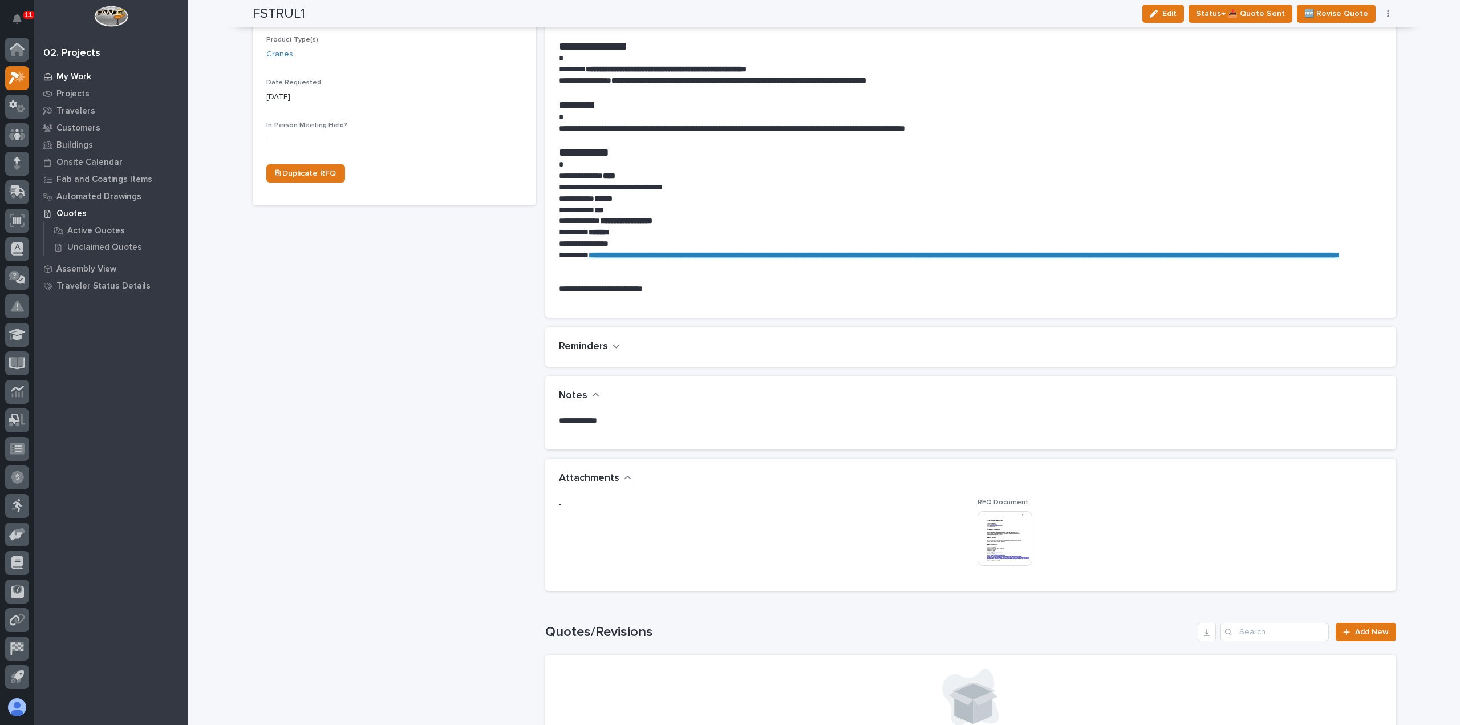
click at [78, 76] on p "My Work" at bounding box center [73, 77] width 35 height 10
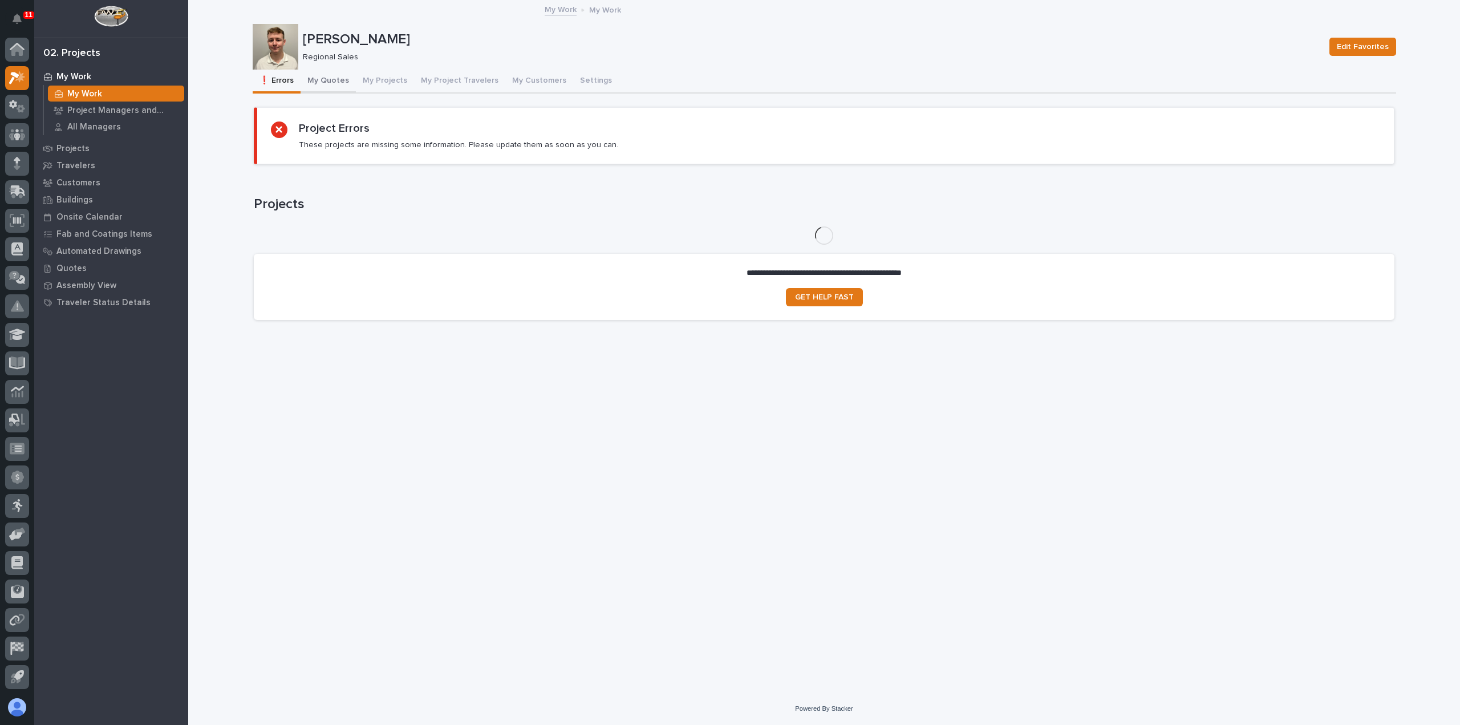
click at [311, 75] on button "My Quotes" at bounding box center [328, 82] width 55 height 24
click at [397, 78] on button "My Projects" at bounding box center [385, 82] width 58 height 24
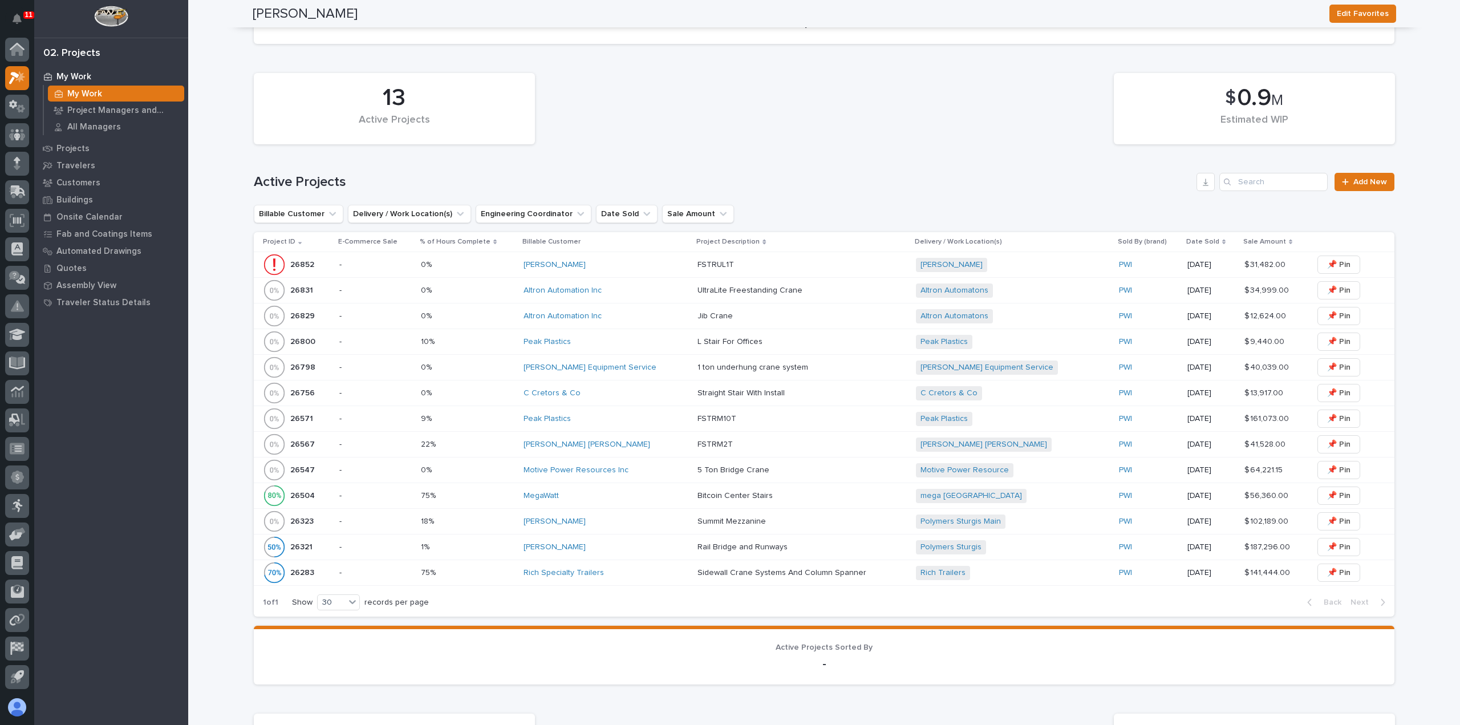
scroll to position [228, 0]
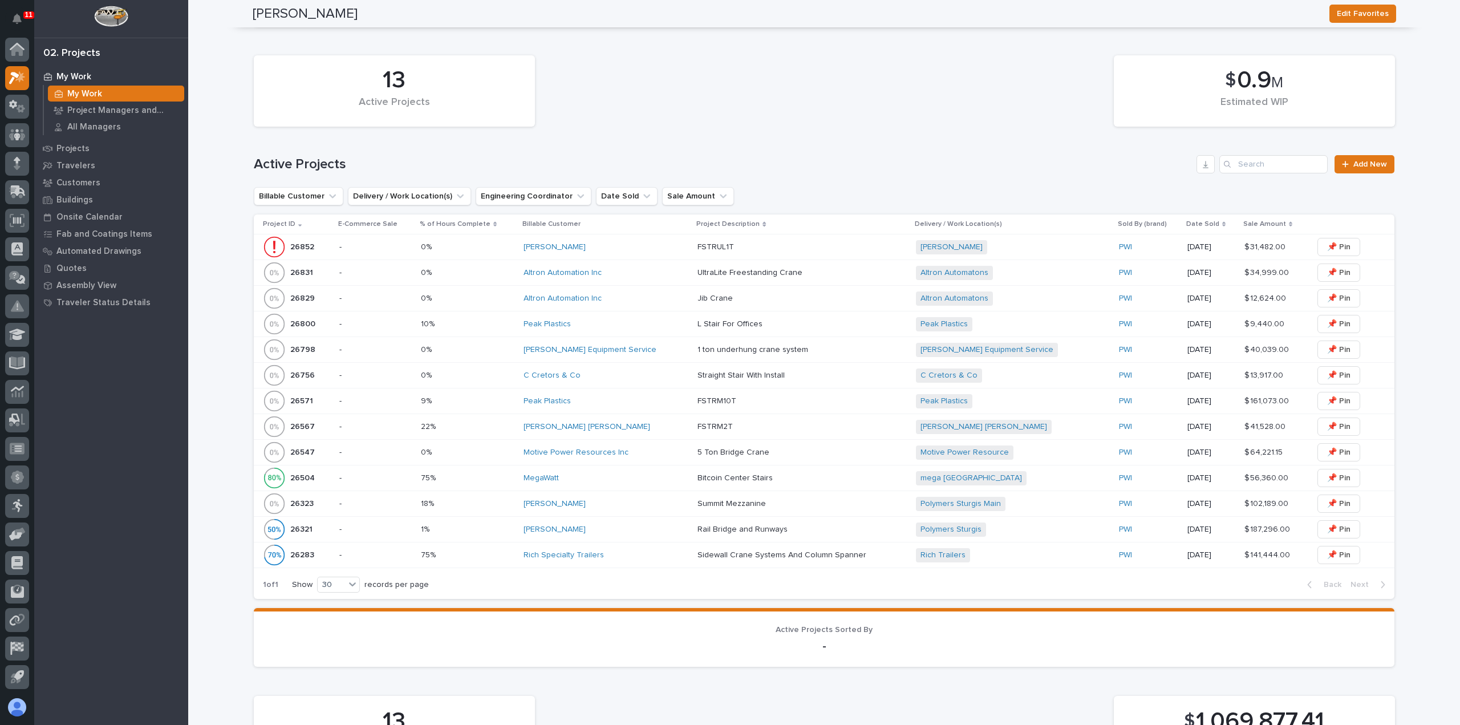
click at [651, 326] on div "Peak Plastics" at bounding box center [606, 324] width 165 height 10
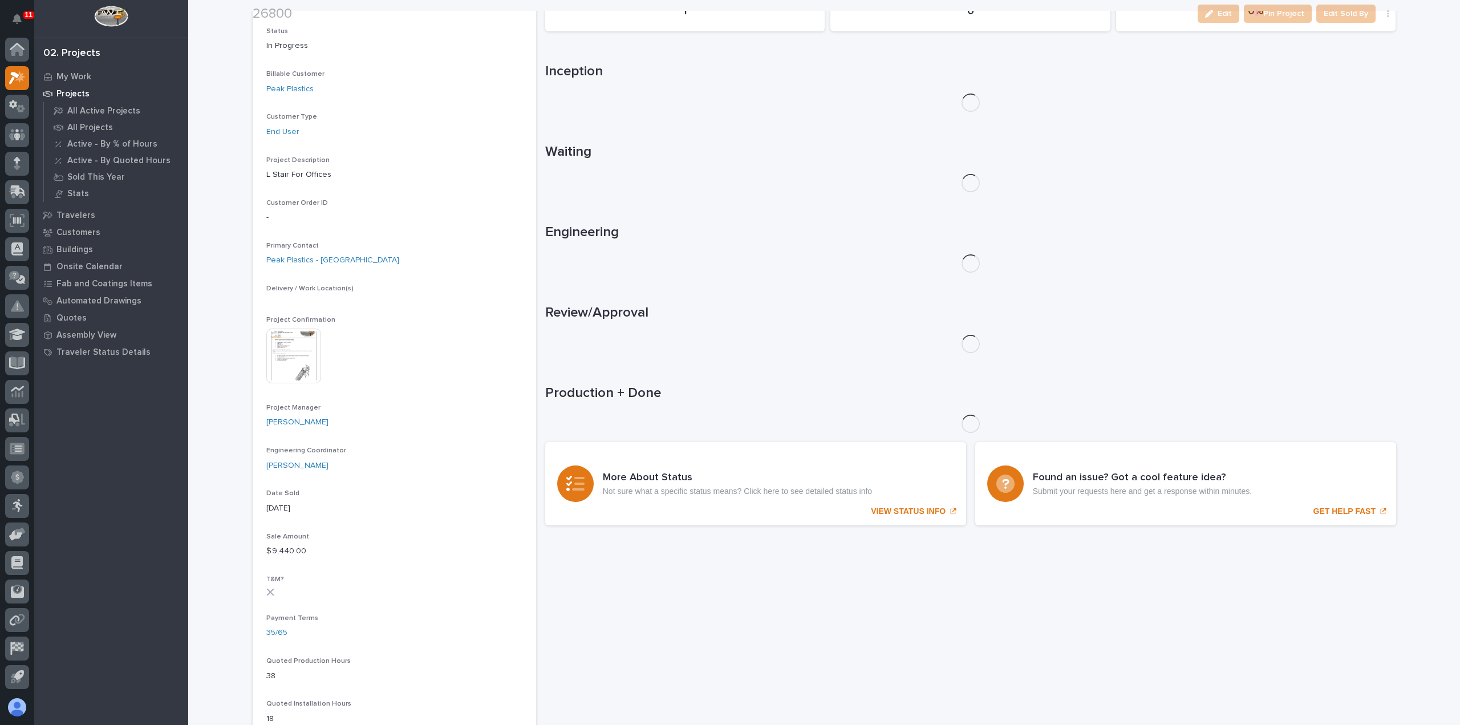
scroll to position [237, 0]
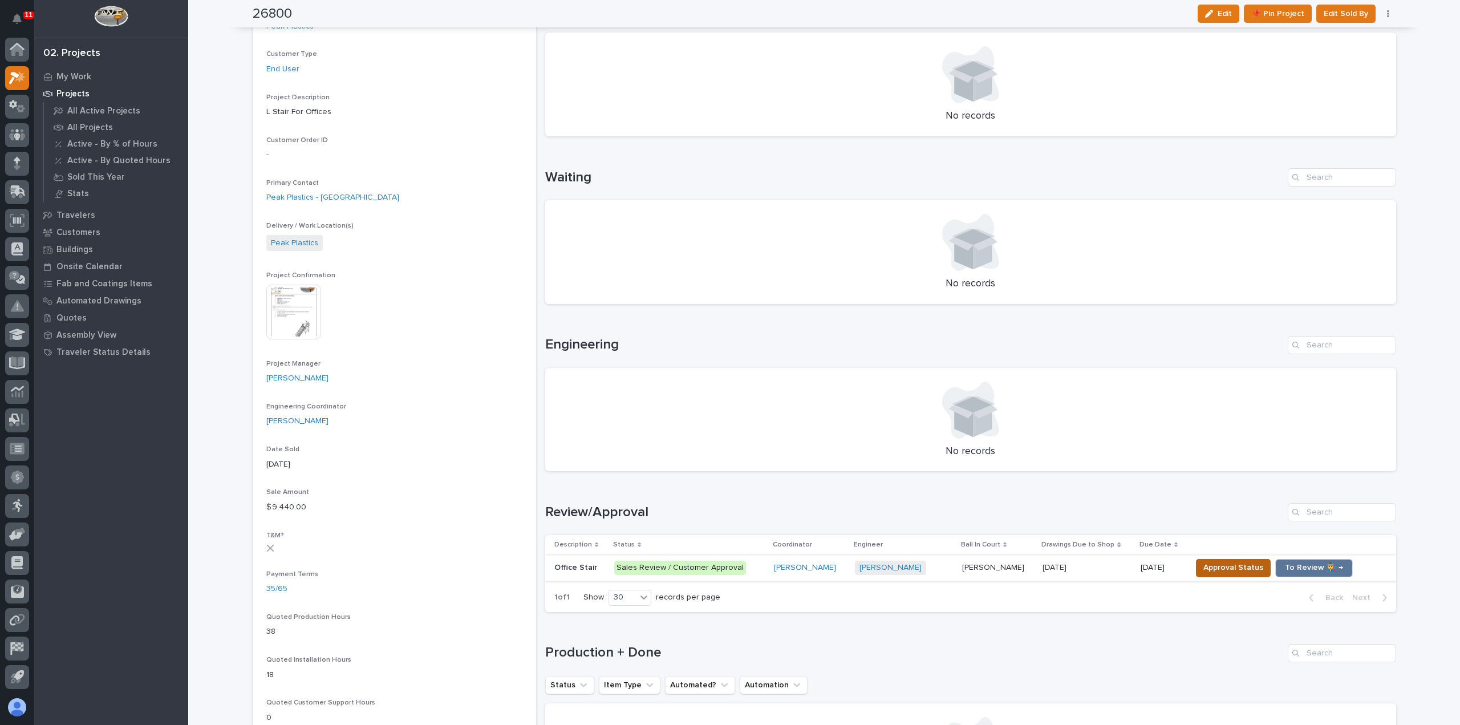
click at [1210, 564] on span "Approval Status" at bounding box center [1233, 568] width 60 height 14
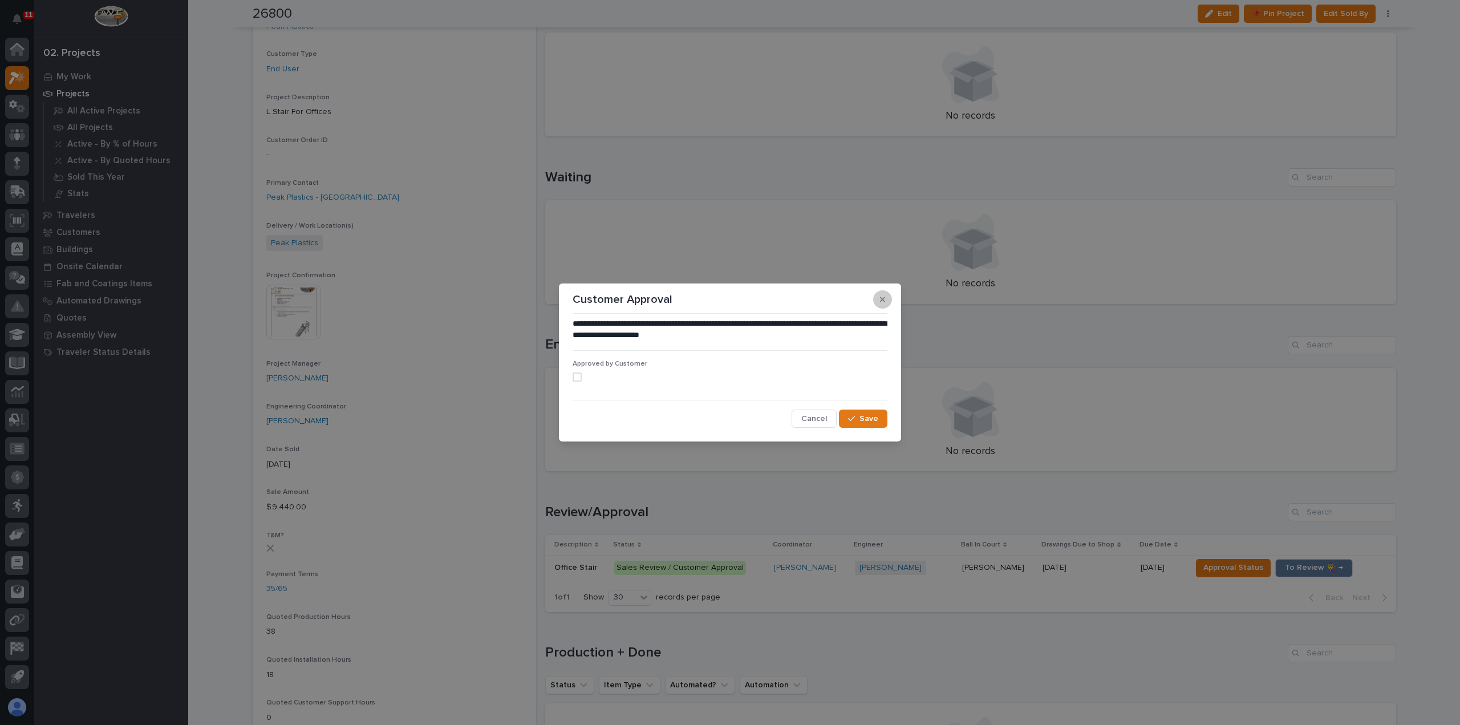
click at [885, 301] on button "button" at bounding box center [882, 299] width 19 height 18
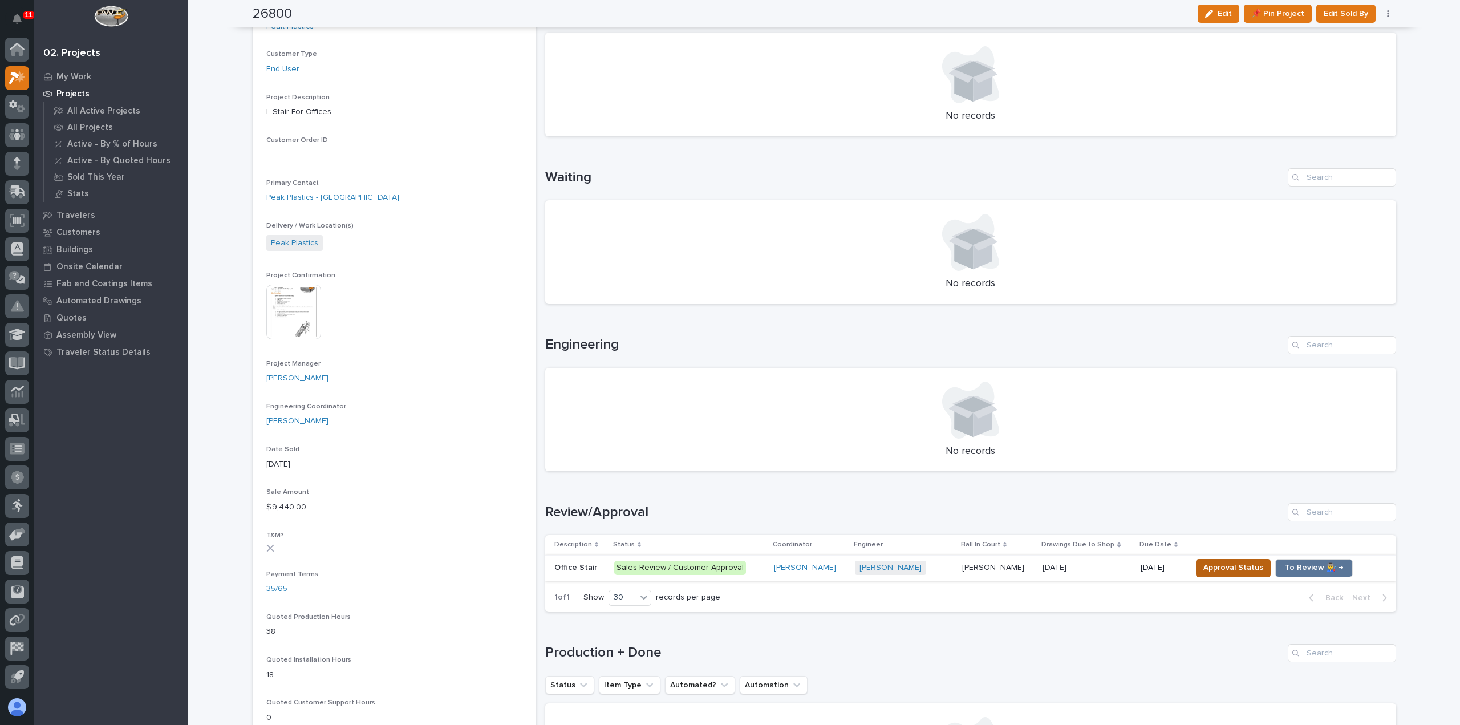
click at [1223, 567] on span "Approval Status" at bounding box center [1233, 568] width 60 height 14
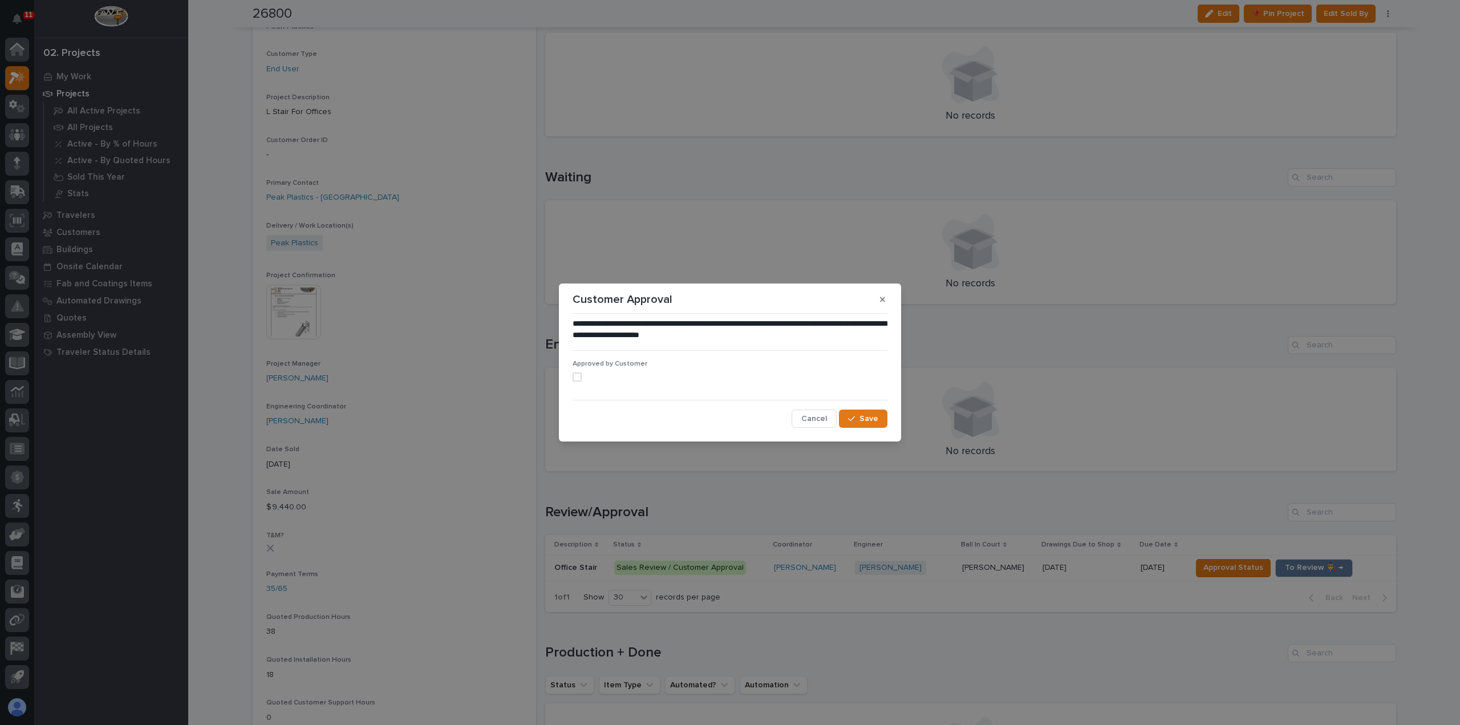
click at [581, 377] on span at bounding box center [577, 376] width 9 height 9
click at [866, 419] on span "Save" at bounding box center [868, 418] width 19 height 10
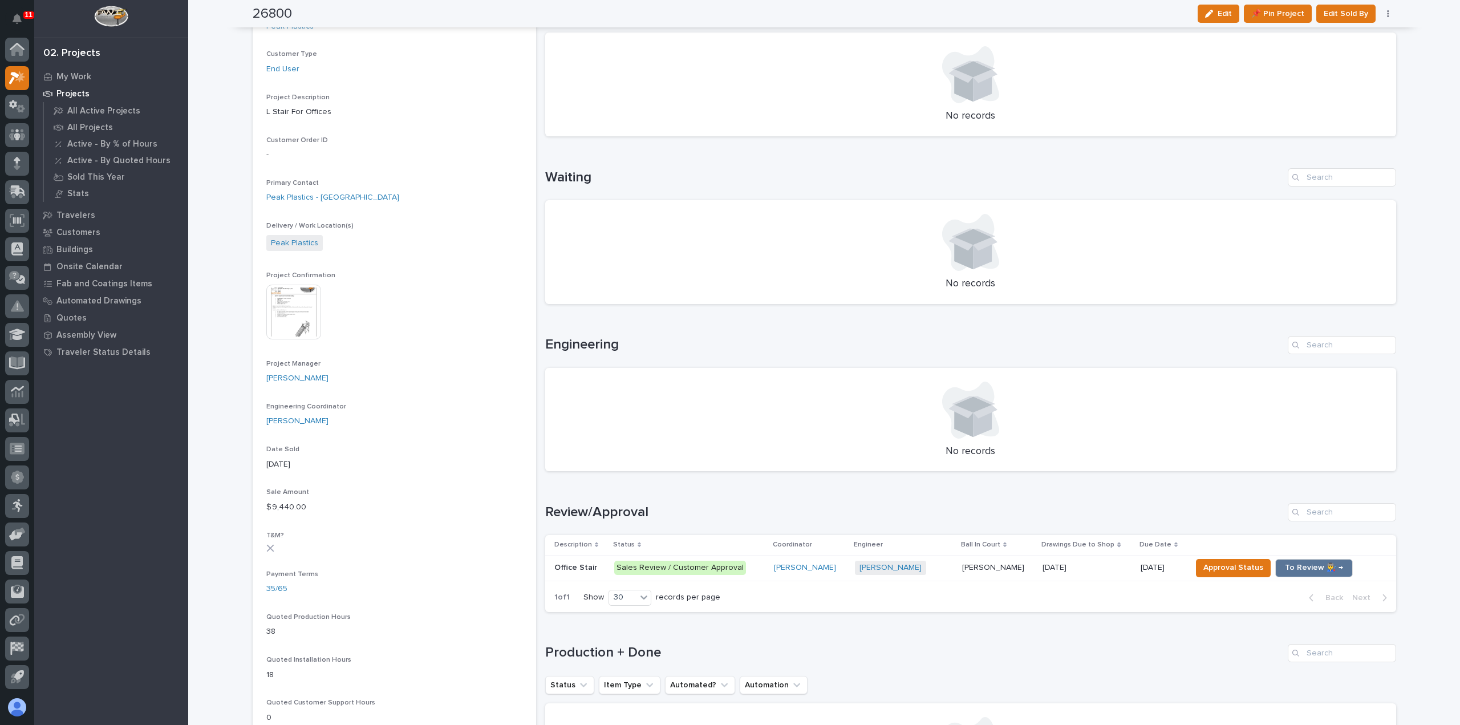
click at [1093, 566] on p at bounding box center [1087, 568] width 88 height 10
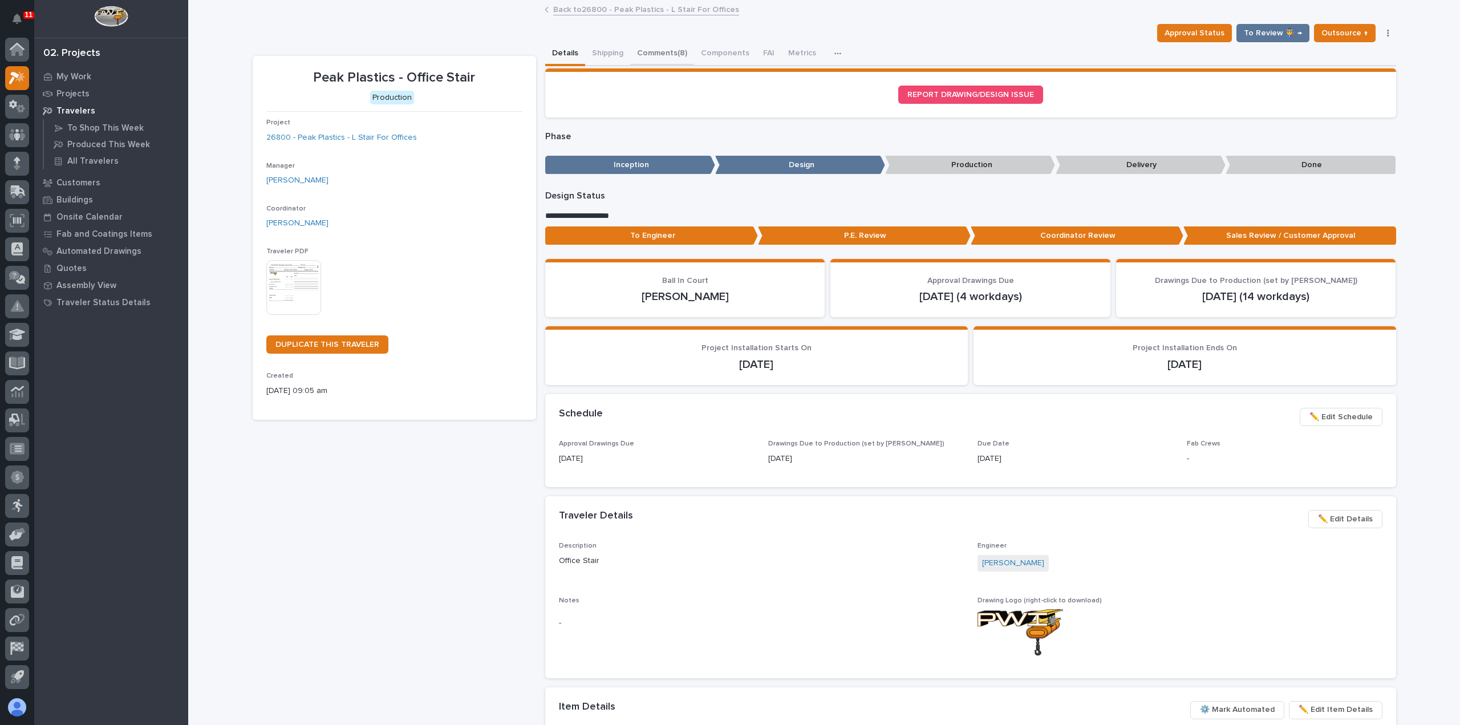
click at [656, 53] on button "Comments (8)" at bounding box center [662, 54] width 64 height 24
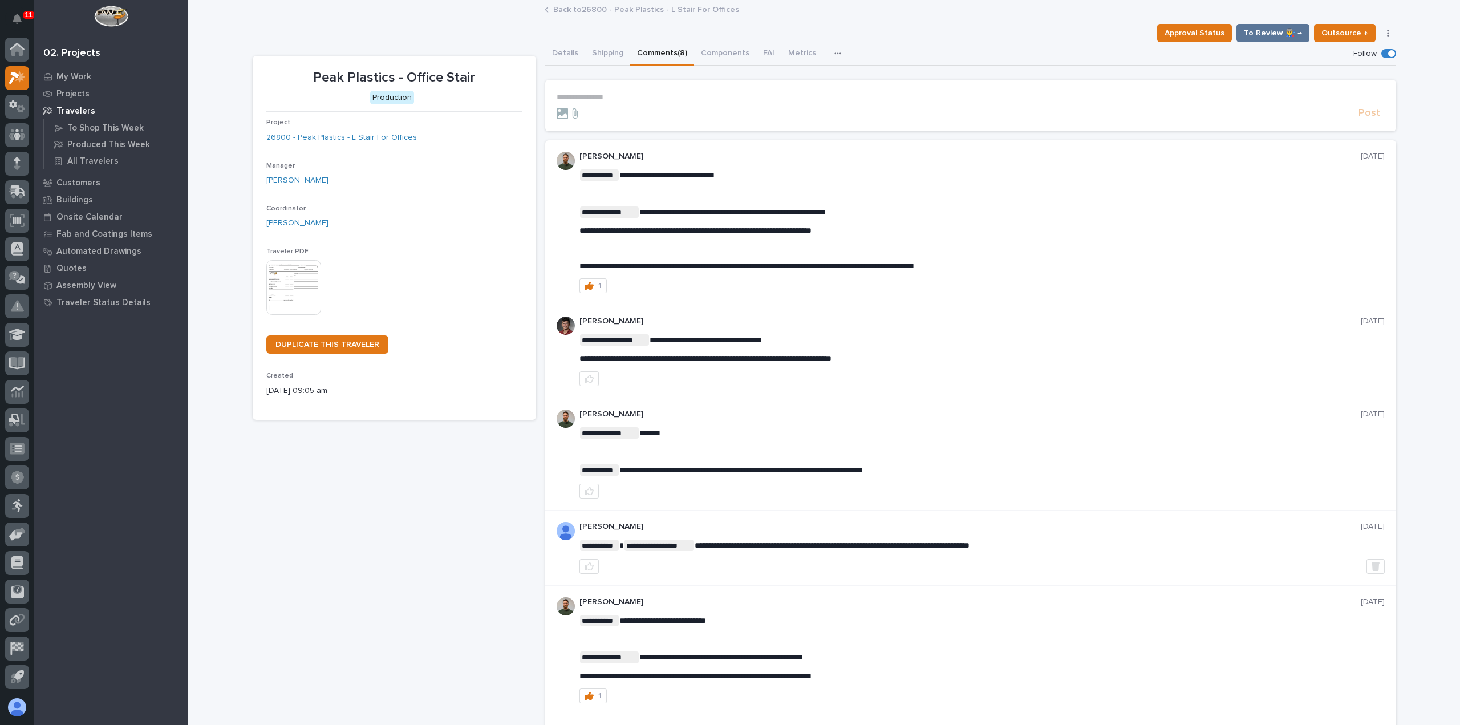
click at [715, 99] on p "**********" at bounding box center [971, 97] width 828 height 10
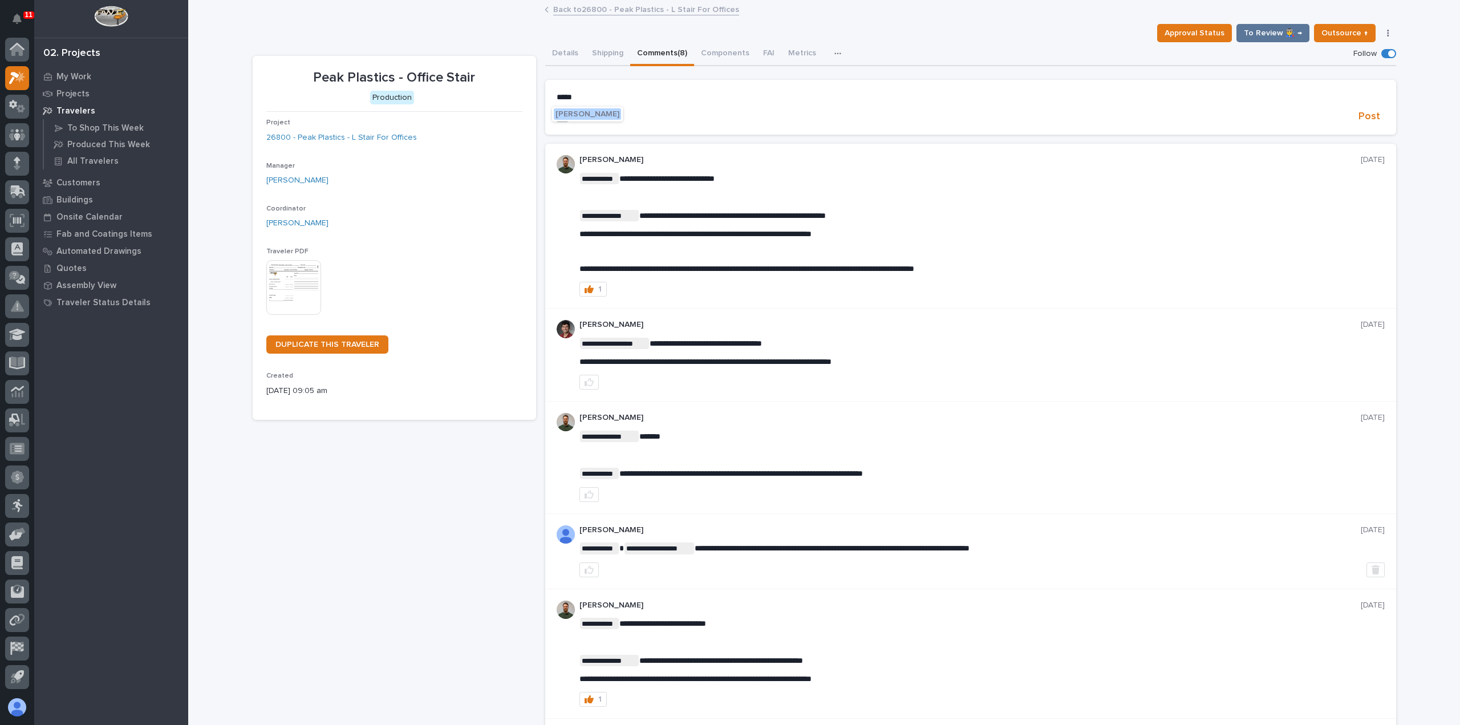
click at [614, 113] on span "Wynne Hochstetler" at bounding box center [588, 114] width 64 height 8
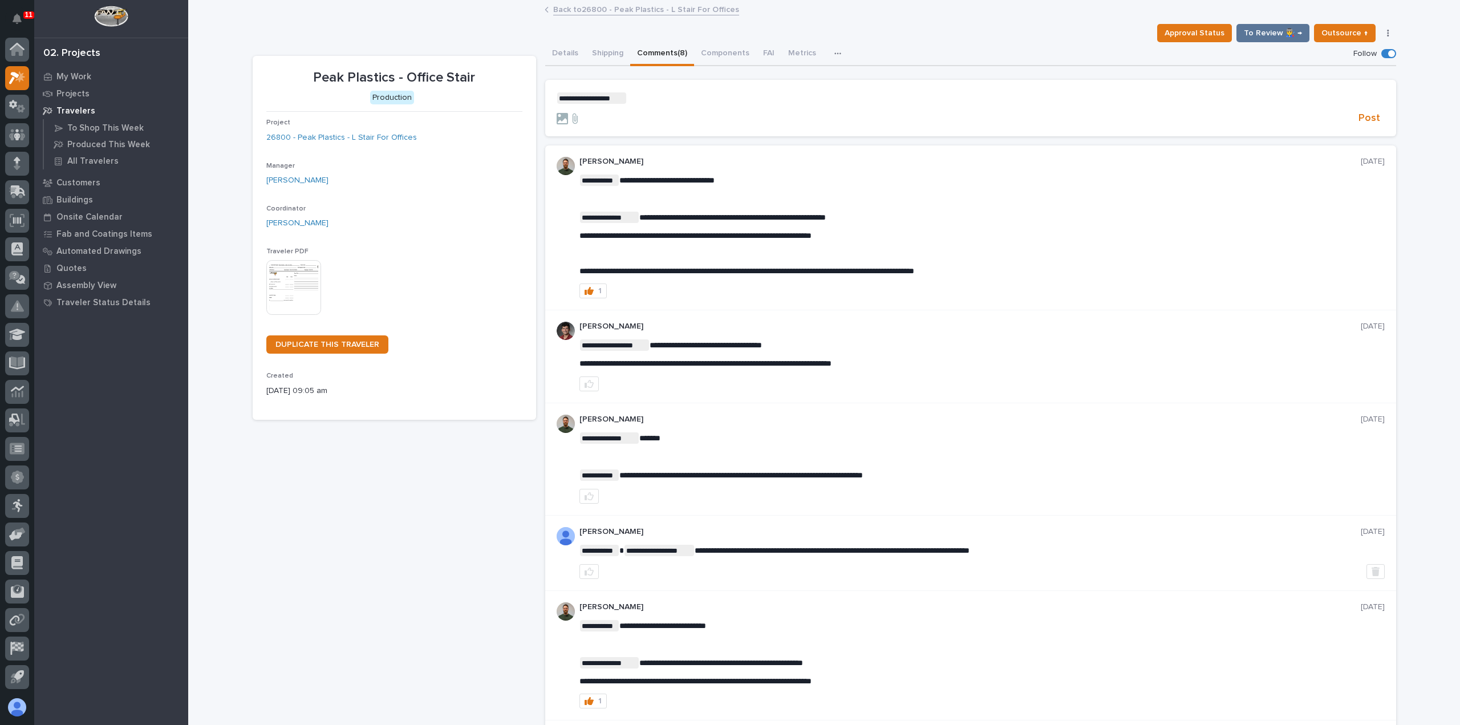
click at [652, 99] on p "**********" at bounding box center [971, 97] width 828 height 11
click at [1361, 115] on span "Post" at bounding box center [1370, 118] width 22 height 13
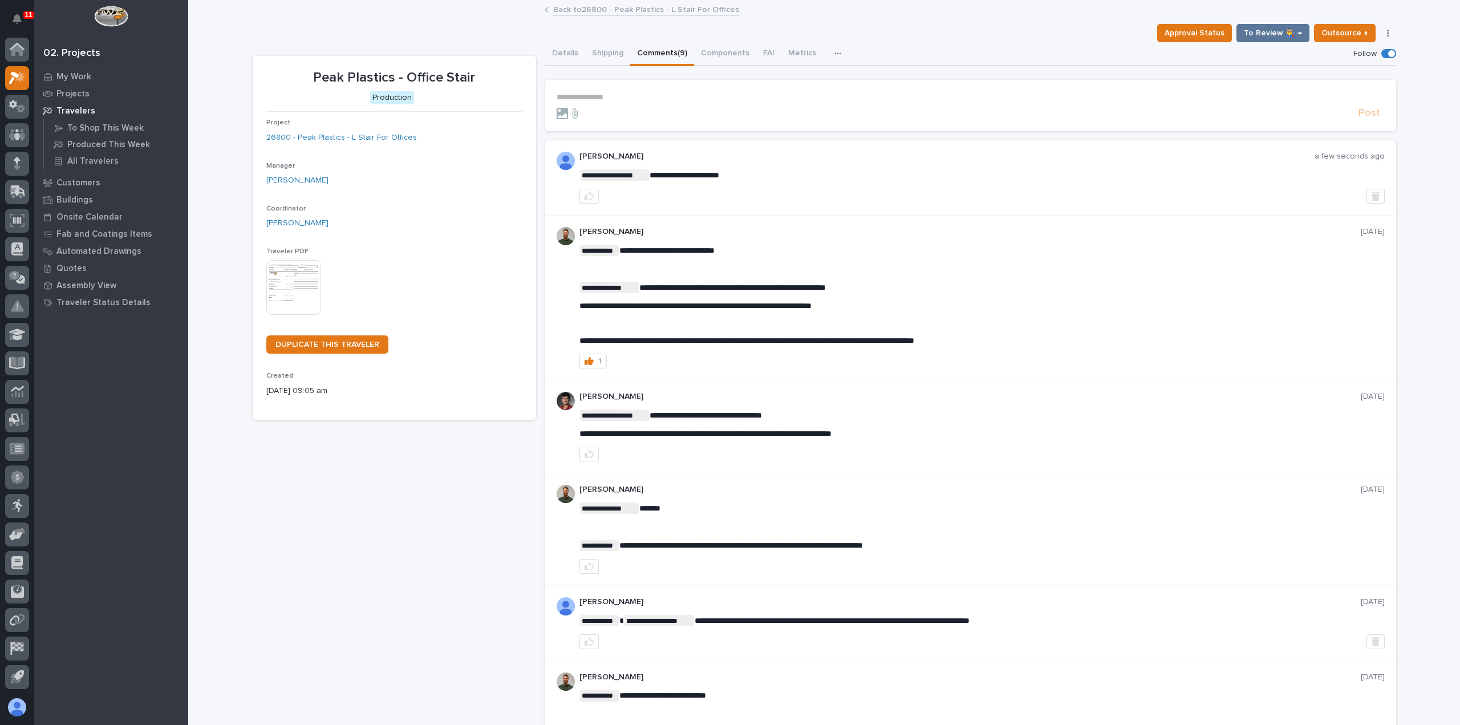
click at [592, 10] on link "Back to 26800 - Peak Plastics - L Stair For Offices" at bounding box center [646, 8] width 186 height 13
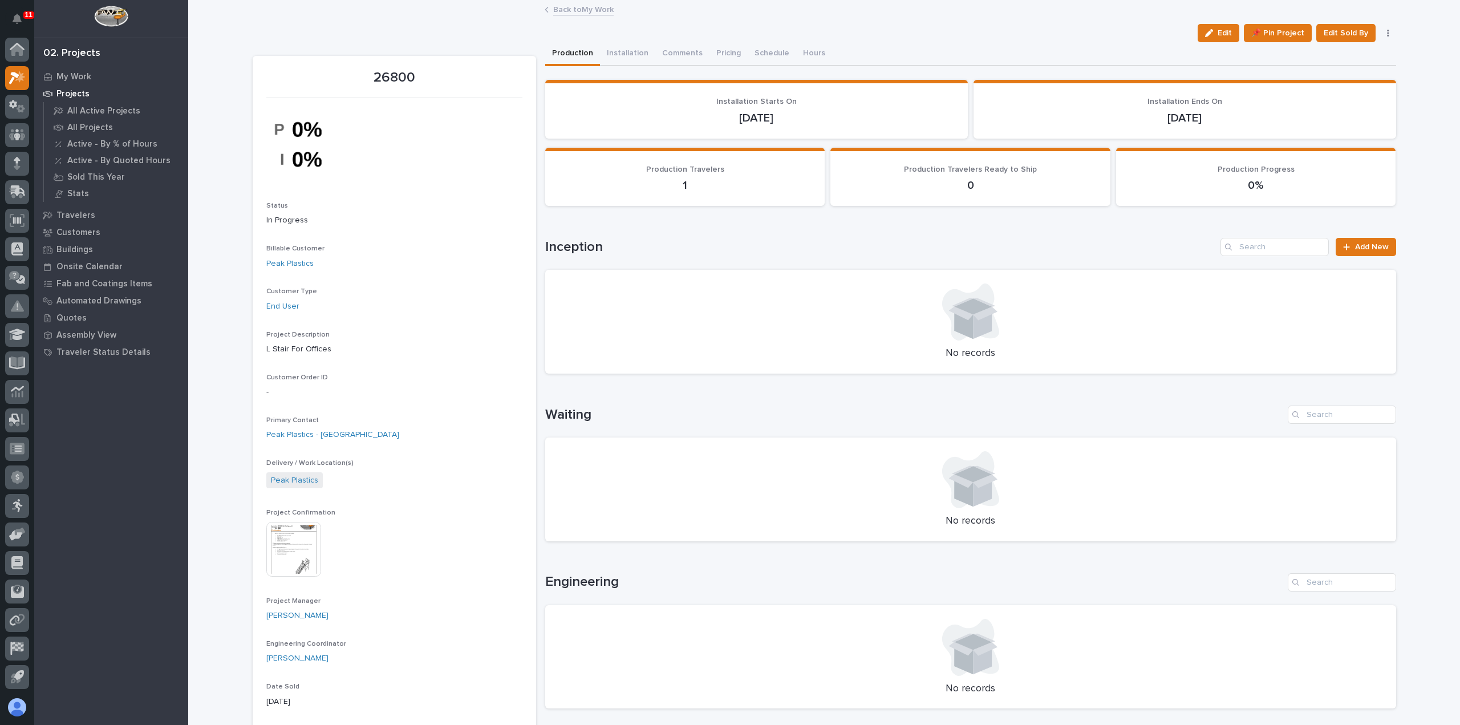
click at [582, 11] on link "Back to My Work" at bounding box center [583, 8] width 60 height 13
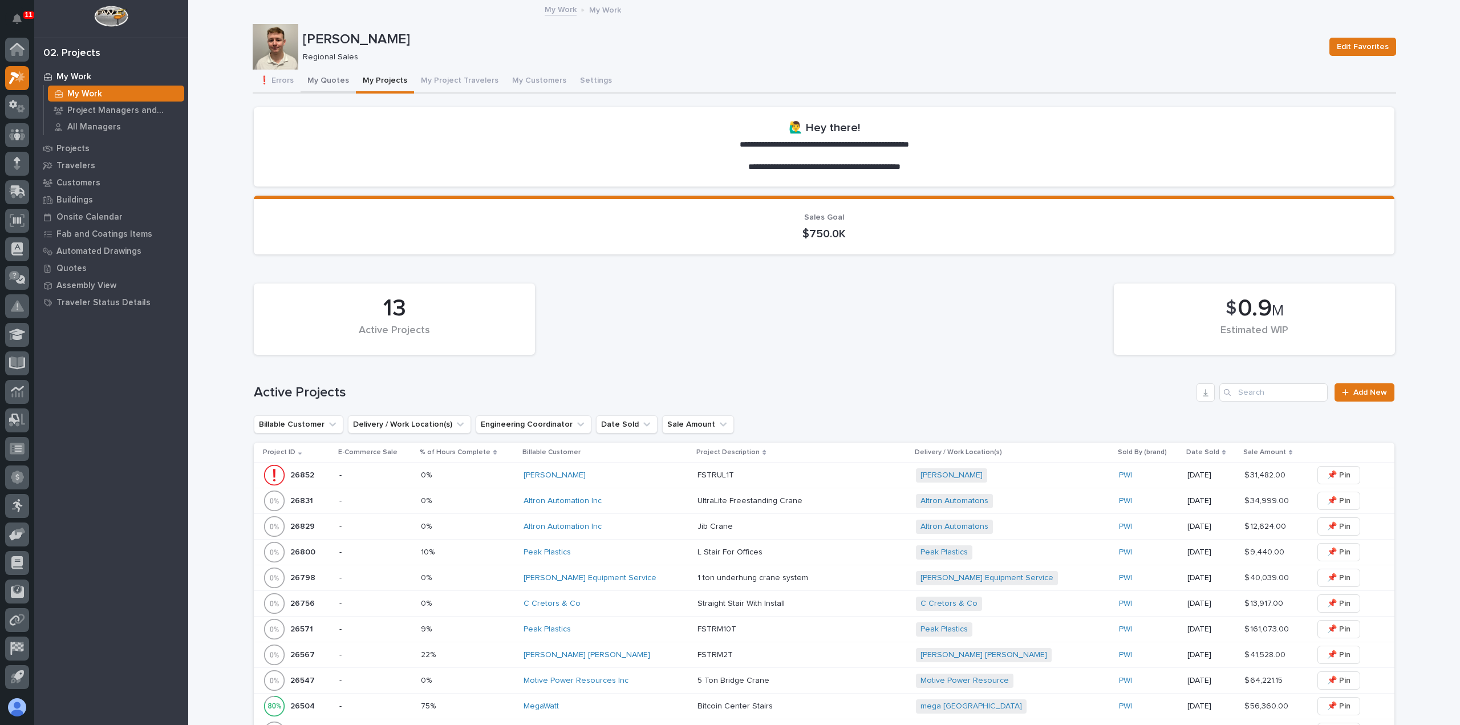
click at [319, 75] on button "My Quotes" at bounding box center [328, 82] width 55 height 24
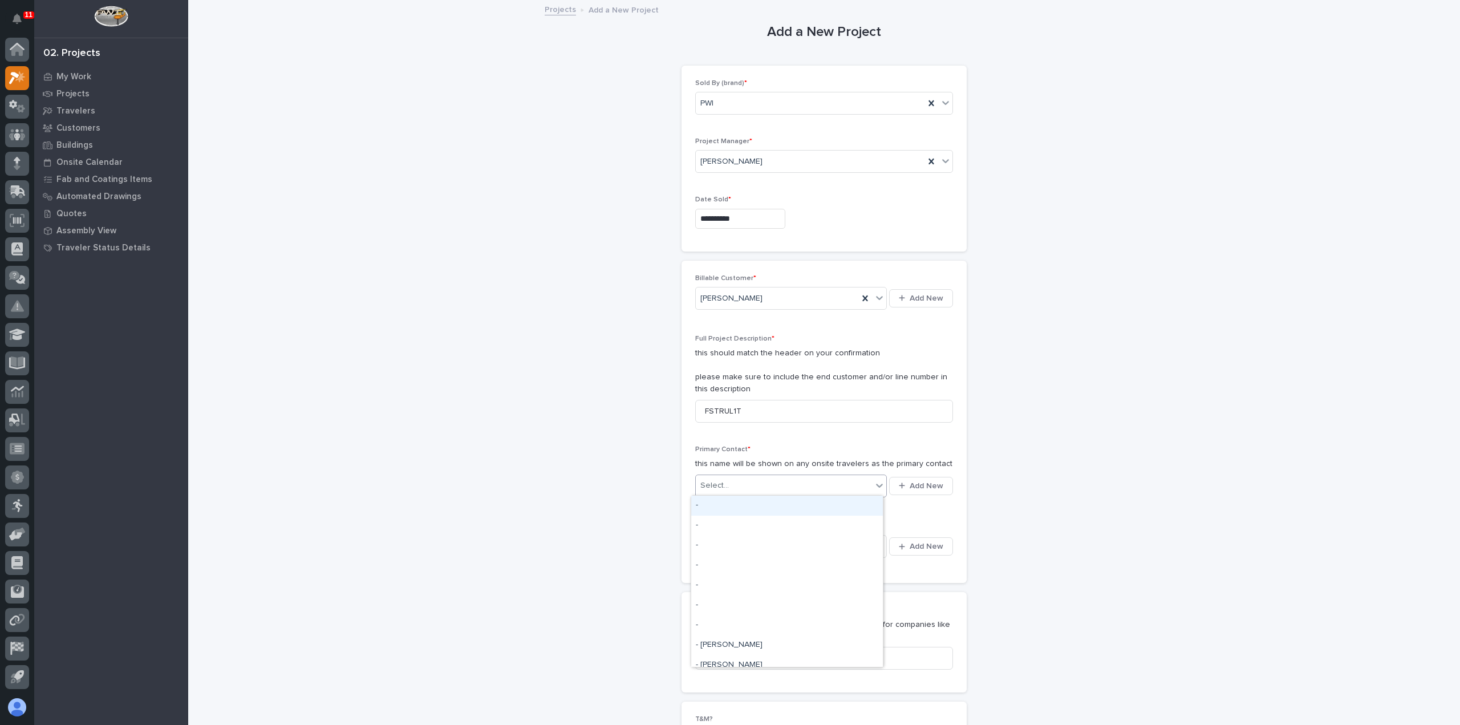
click at [786, 484] on div "Select..." at bounding box center [784, 485] width 176 height 19
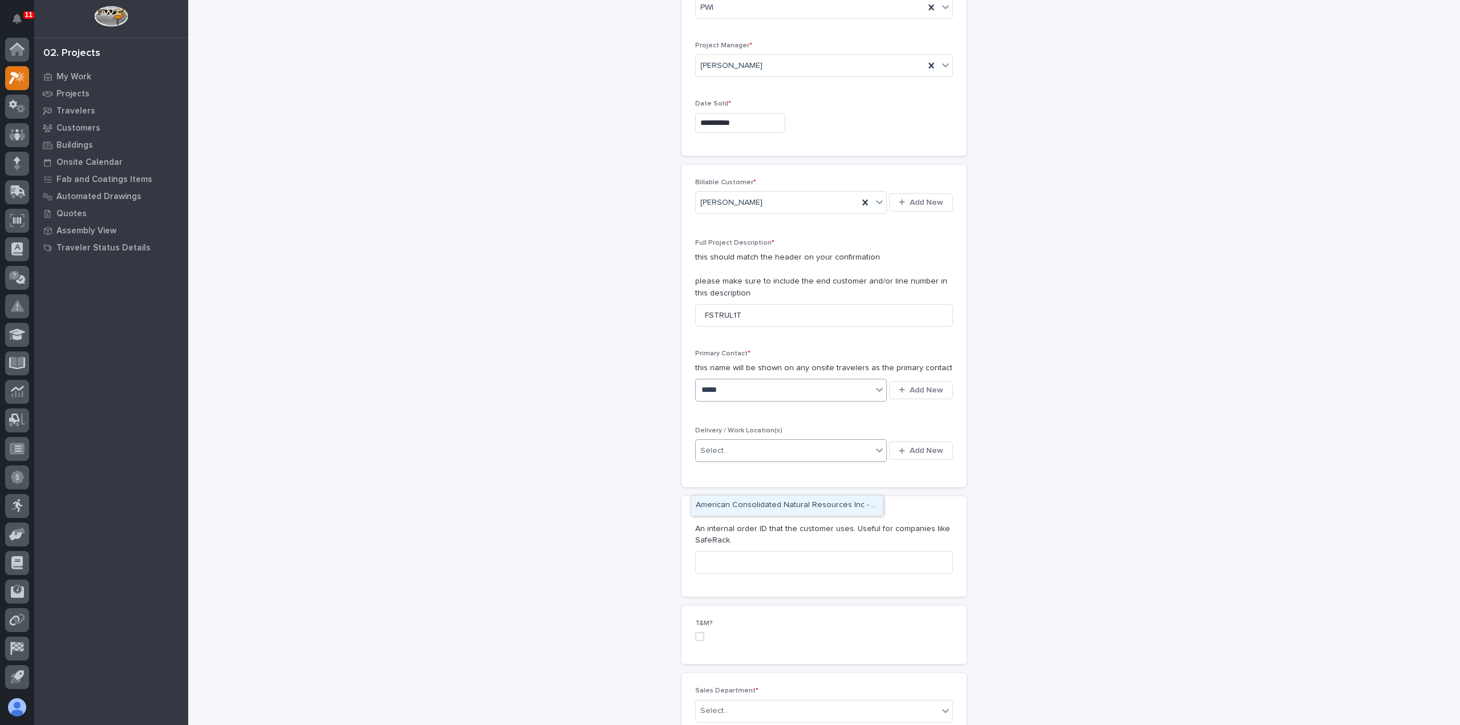
scroll to position [114, 0]
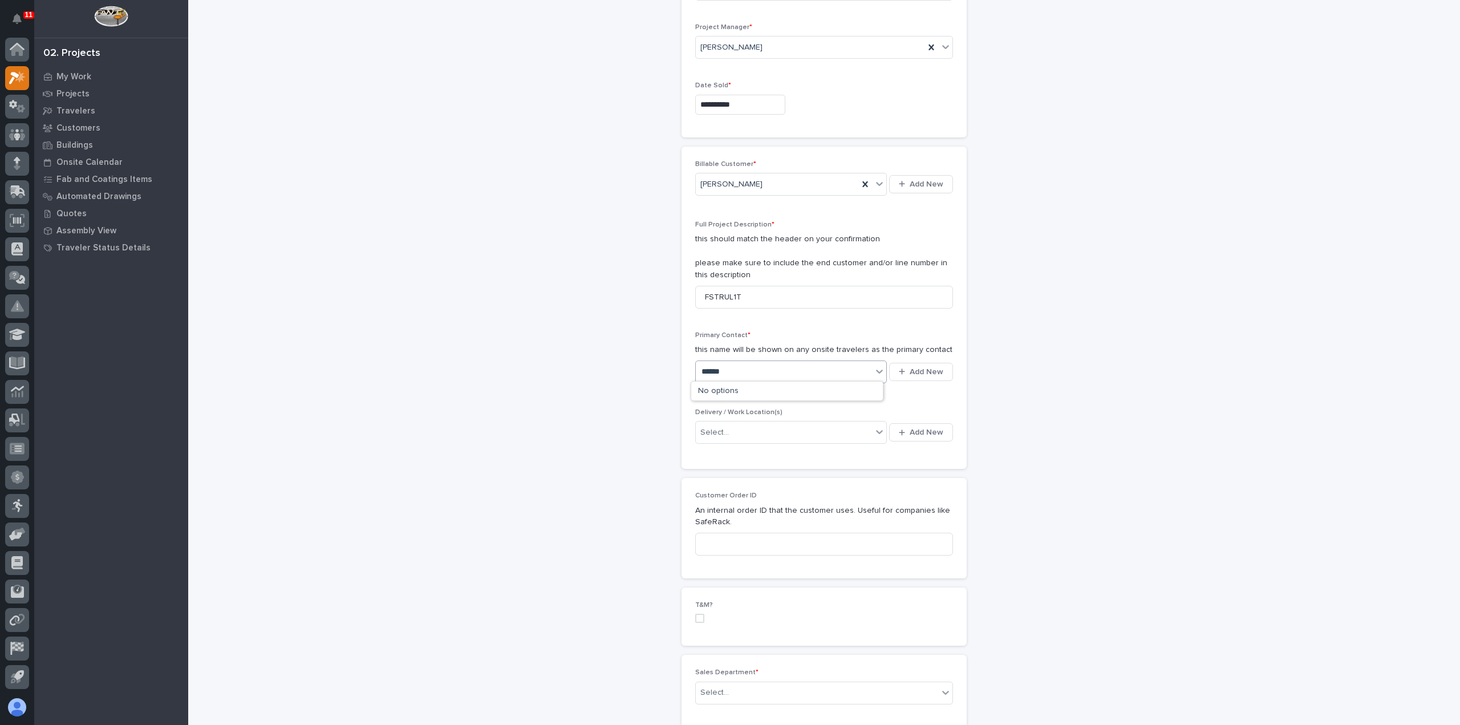
type input "******"
type input "********"
type input "**********"
click at [910, 371] on span "Add New" at bounding box center [927, 372] width 34 height 10
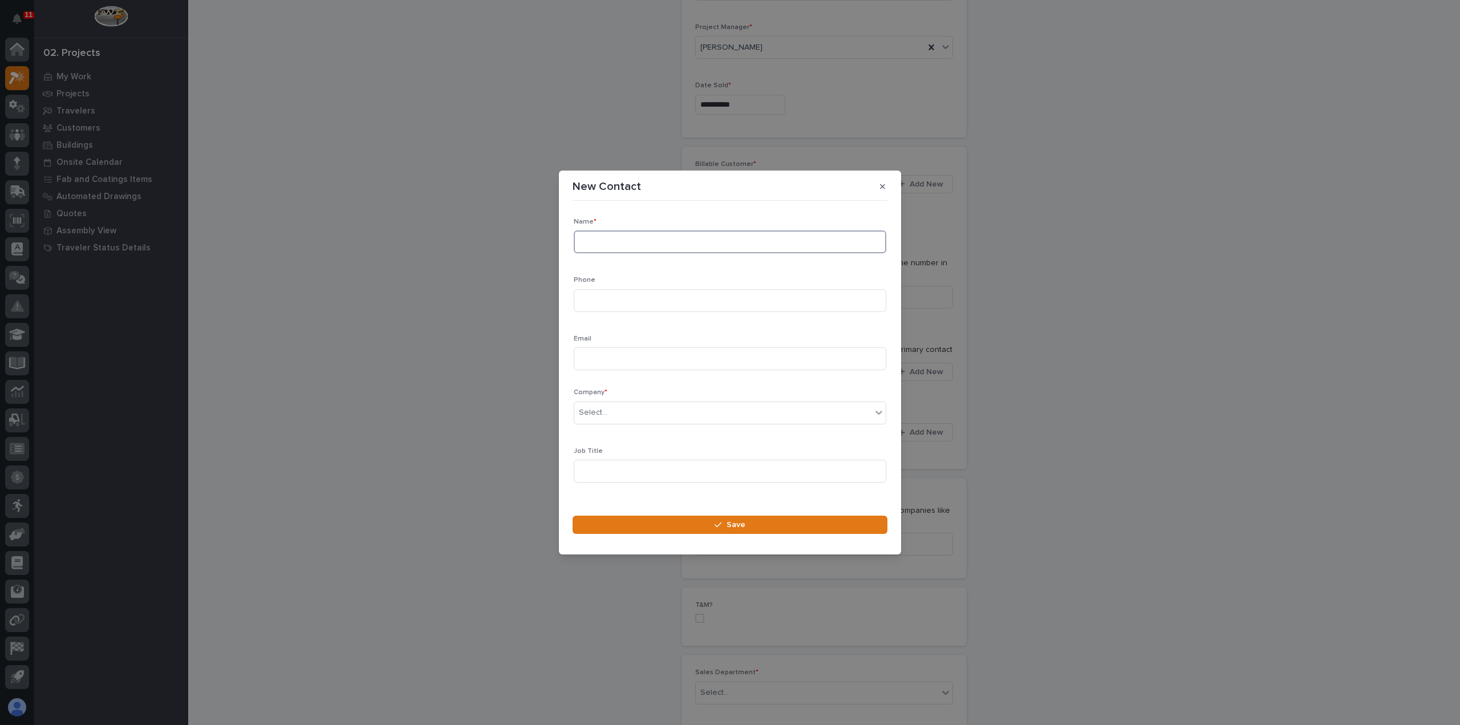
click at [730, 247] on input at bounding box center [730, 241] width 313 height 23
type input "Ted Niesponziany"
click at [722, 304] on input at bounding box center [730, 300] width 313 height 23
paste input "574-238-4900"
type input "574-238-4900"
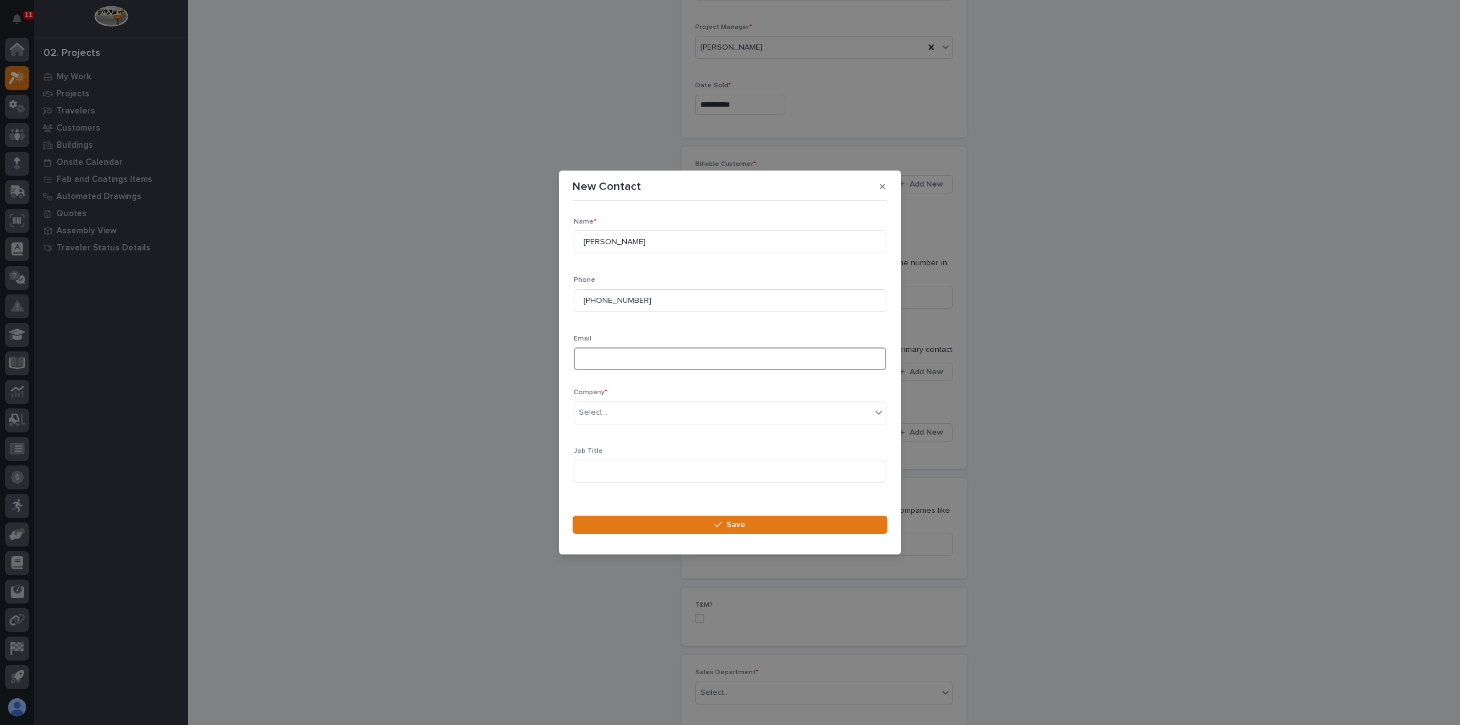
click at [613, 361] on input at bounding box center [730, 358] width 313 height 23
paste input "tedn@delorostellite.com"
type input "tedn@delorostellite.com"
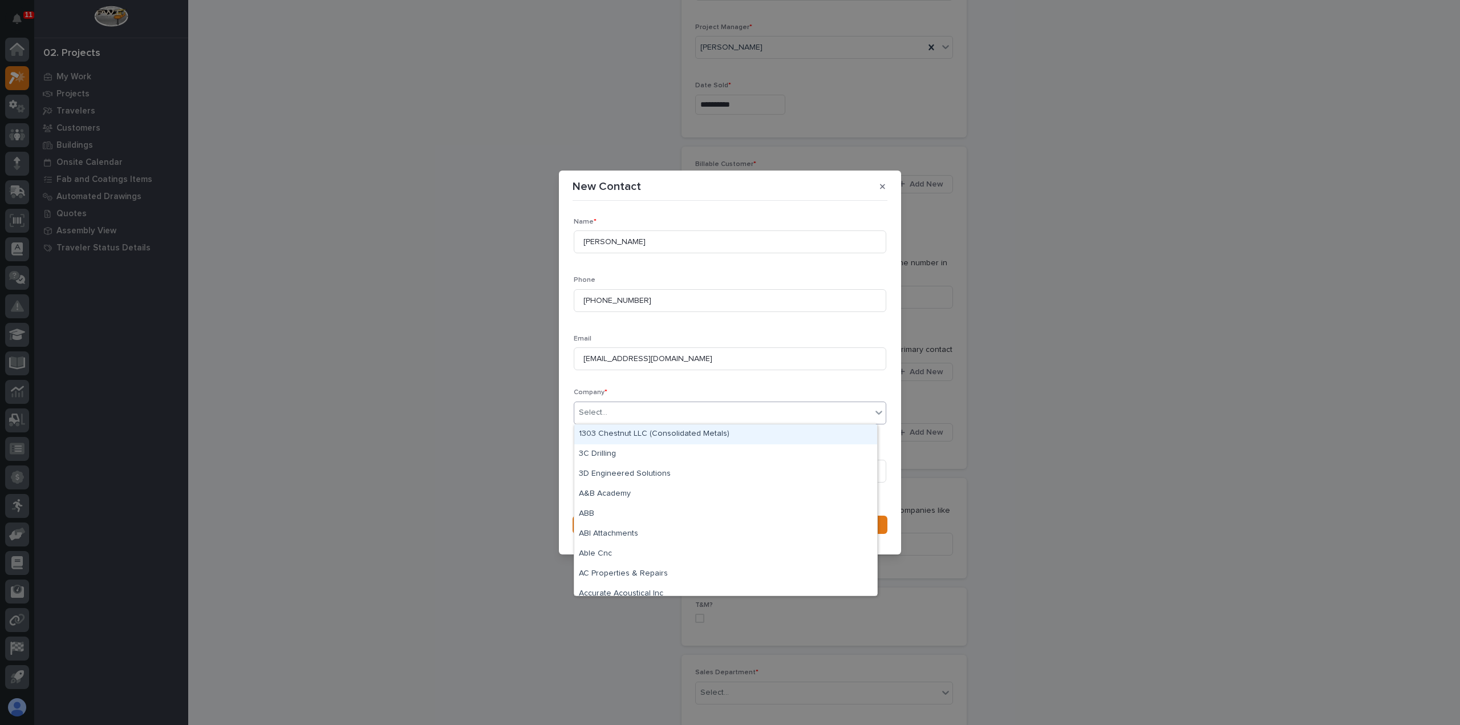
click at [631, 414] on div "Select..." at bounding box center [722, 412] width 297 height 19
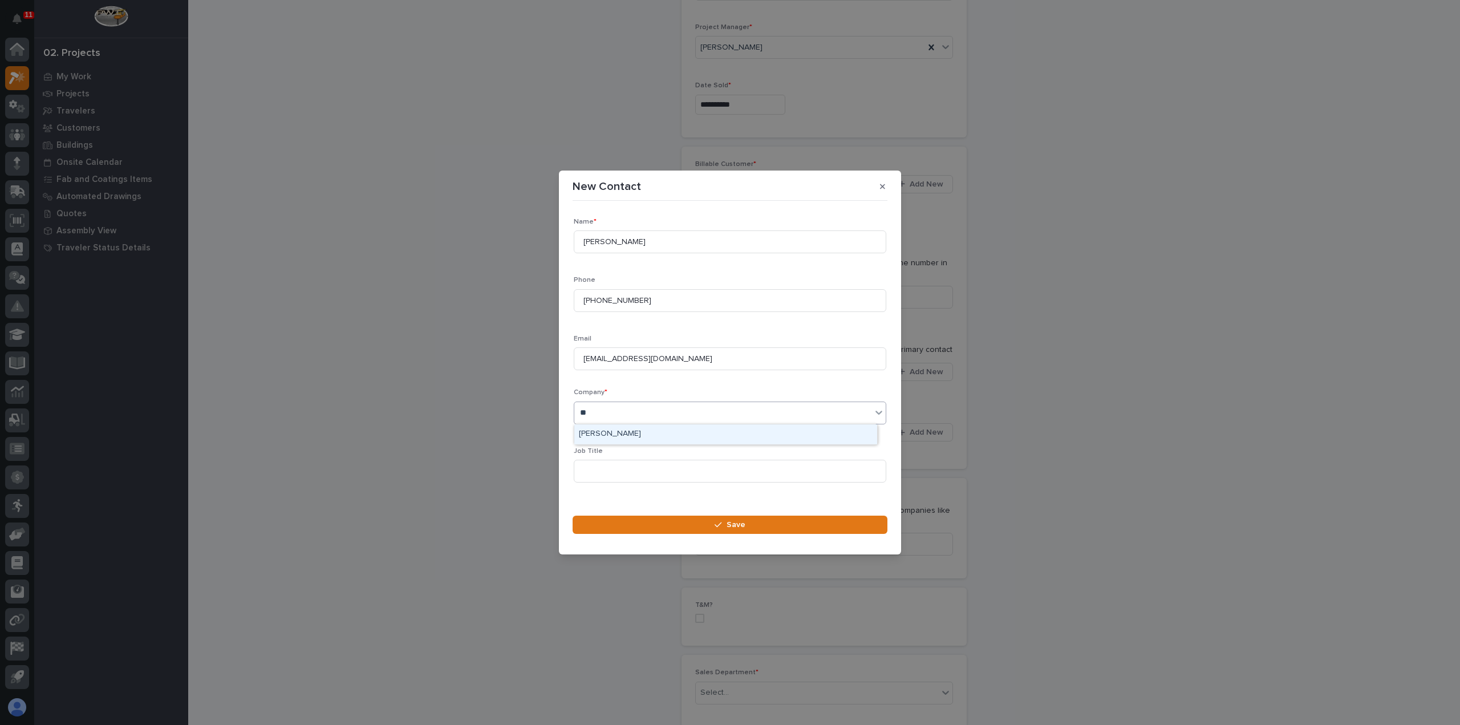
type input "*"
type input "******"
click at [637, 428] on div "Deloro Stellite" at bounding box center [725, 434] width 303 height 20
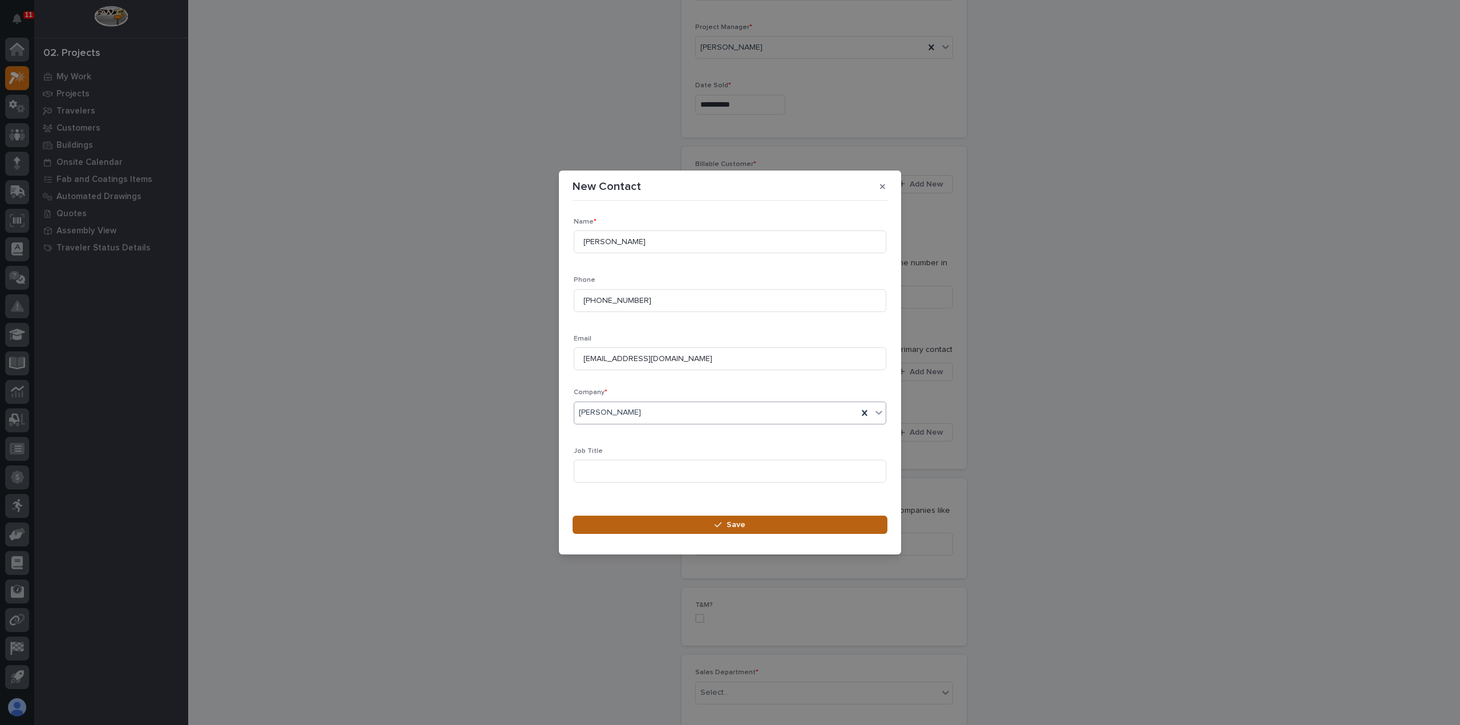
click at [698, 529] on button "Save" at bounding box center [730, 525] width 315 height 18
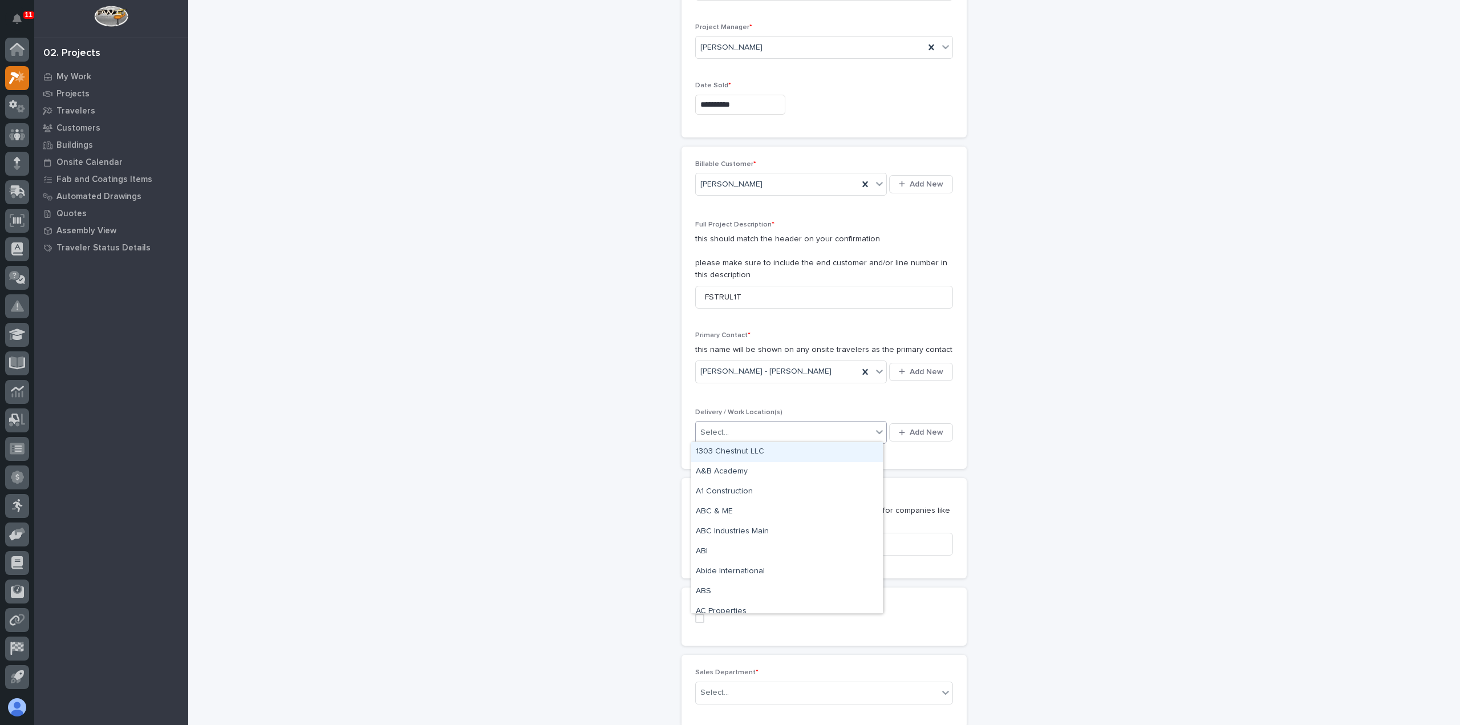
click at [855, 427] on div "Select..." at bounding box center [784, 432] width 176 height 19
type input "**********"
click at [940, 433] on button "Add New" at bounding box center [921, 432] width 64 height 18
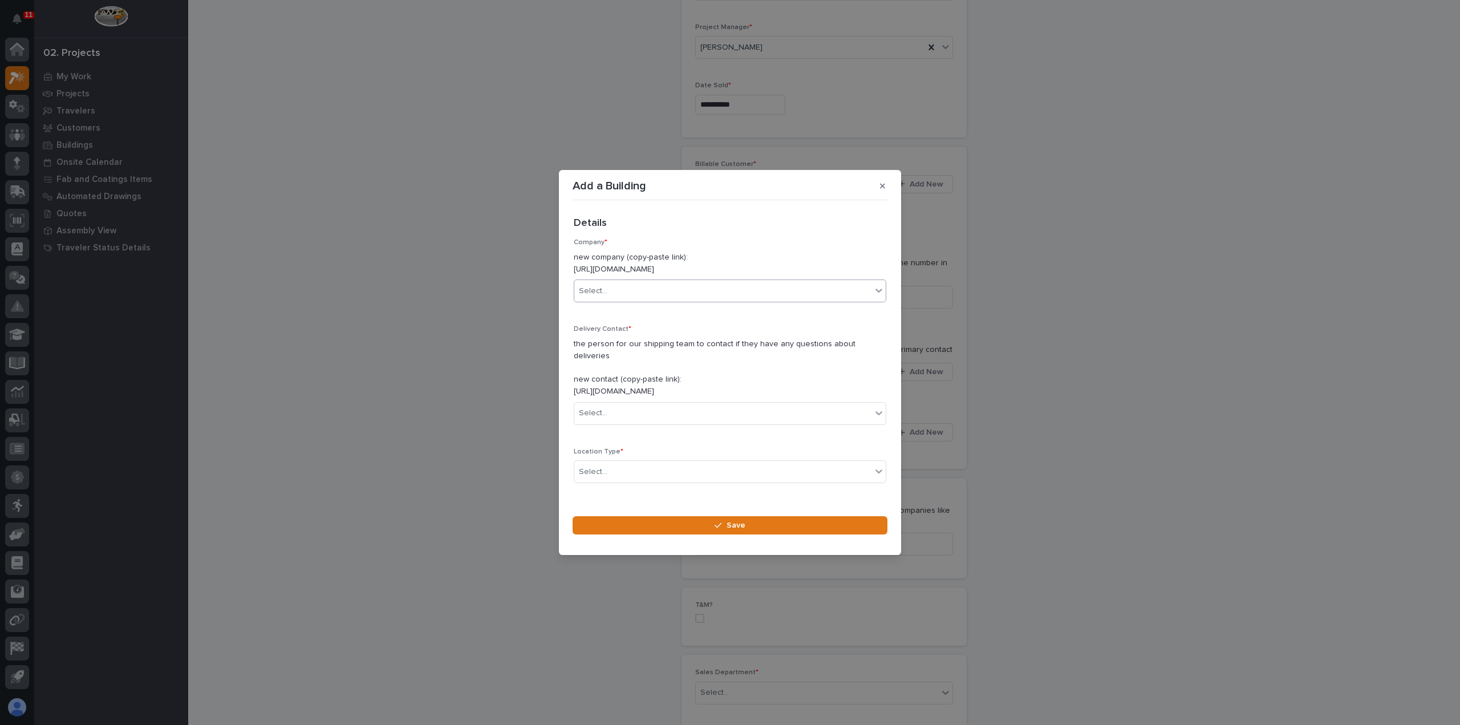
click at [640, 293] on div "Select..." at bounding box center [722, 291] width 297 height 19
type input "******"
click at [641, 318] on div "Deloro Stellite" at bounding box center [725, 319] width 303 height 20
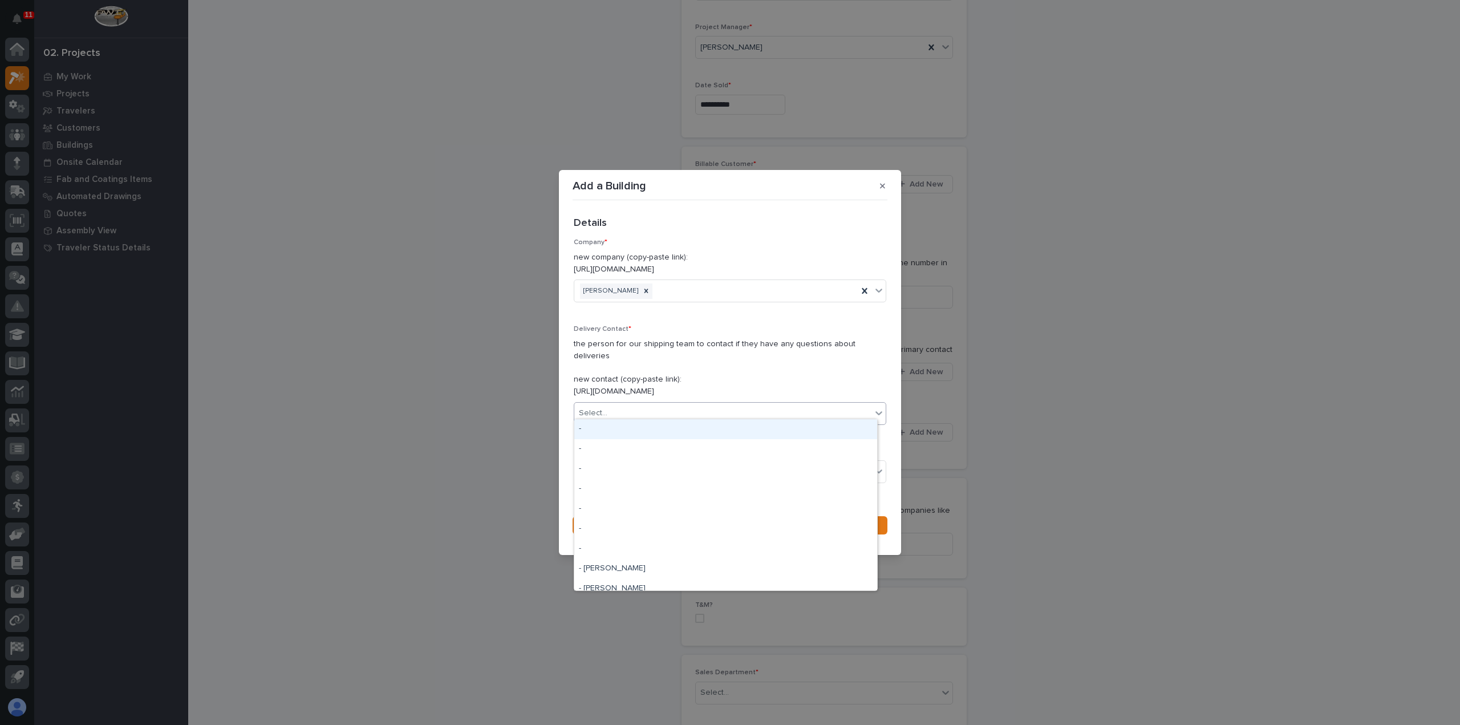
click at [627, 407] on div "Select..." at bounding box center [722, 413] width 297 height 19
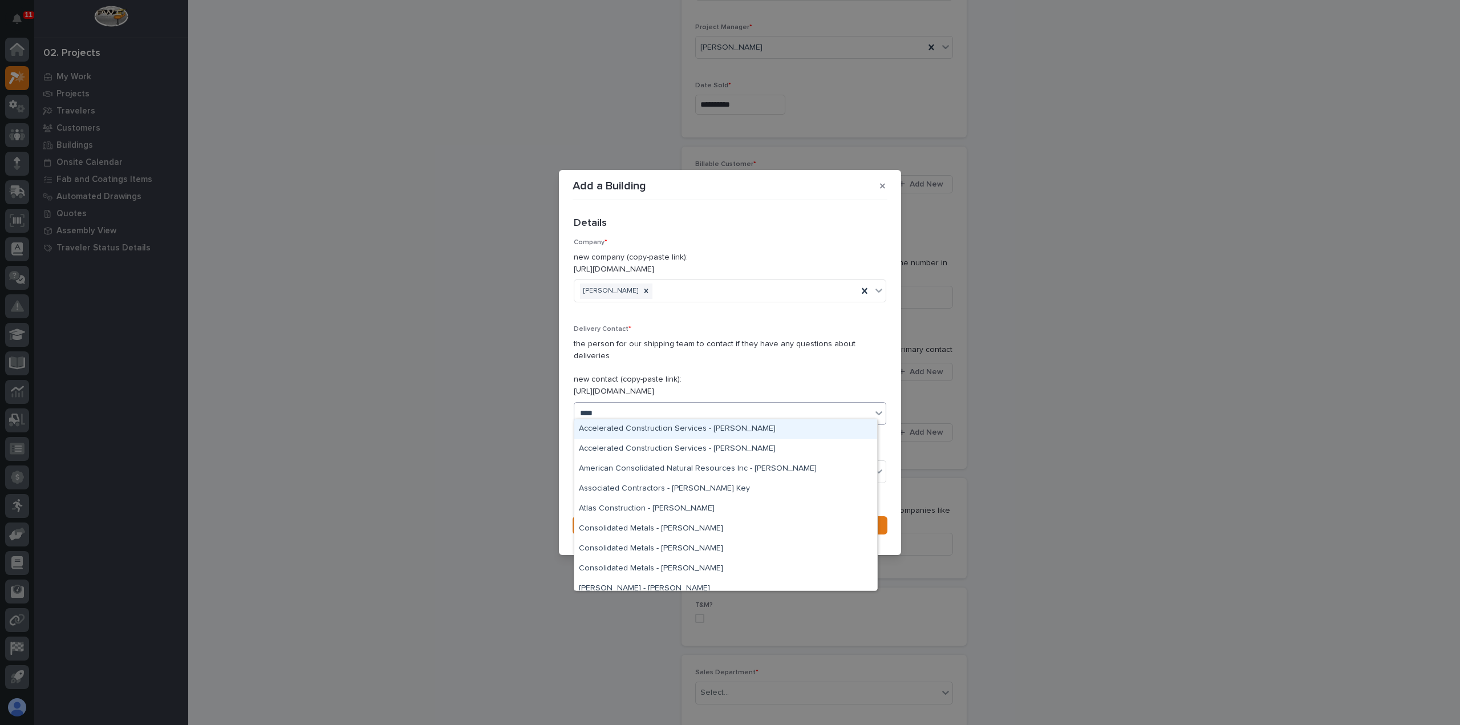
type input "*****"
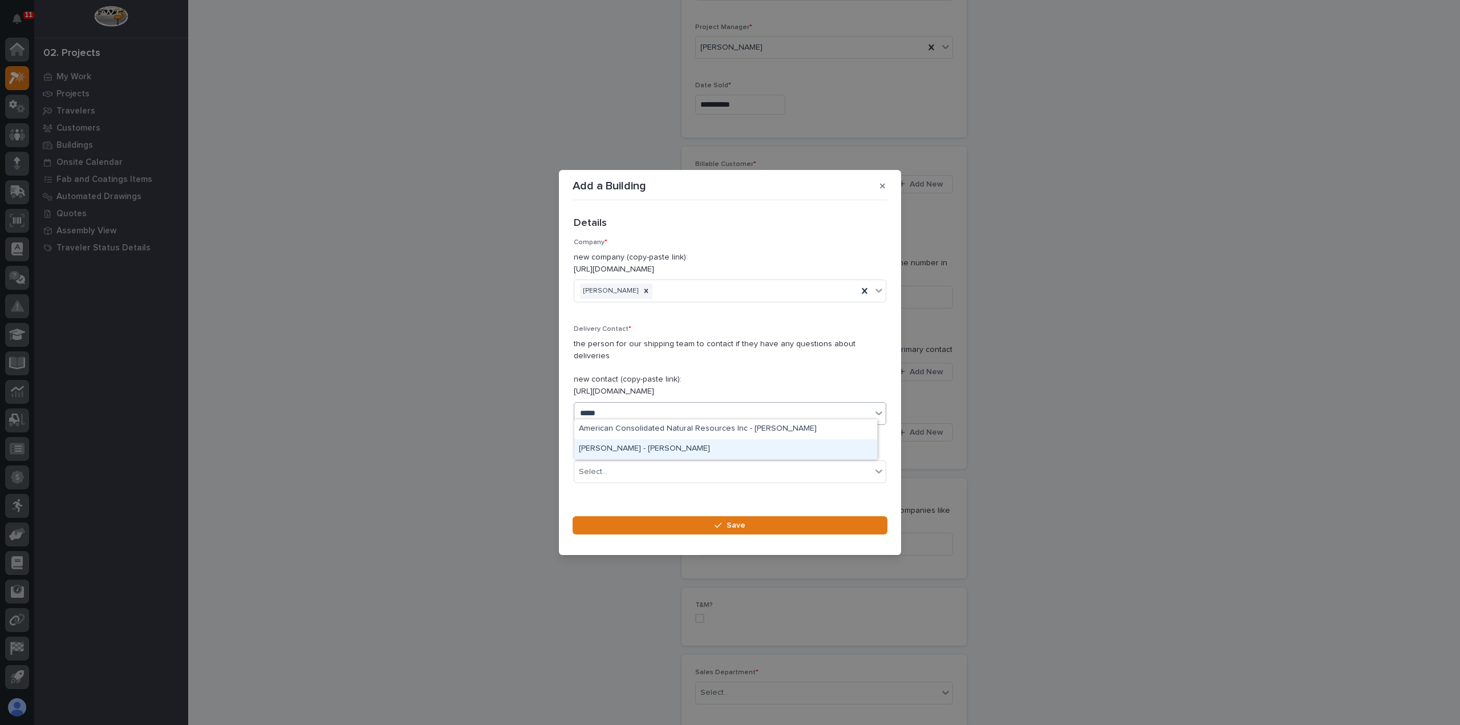
click at [642, 445] on div "Deloro Stellite - Ted Niesponziany" at bounding box center [725, 449] width 303 height 20
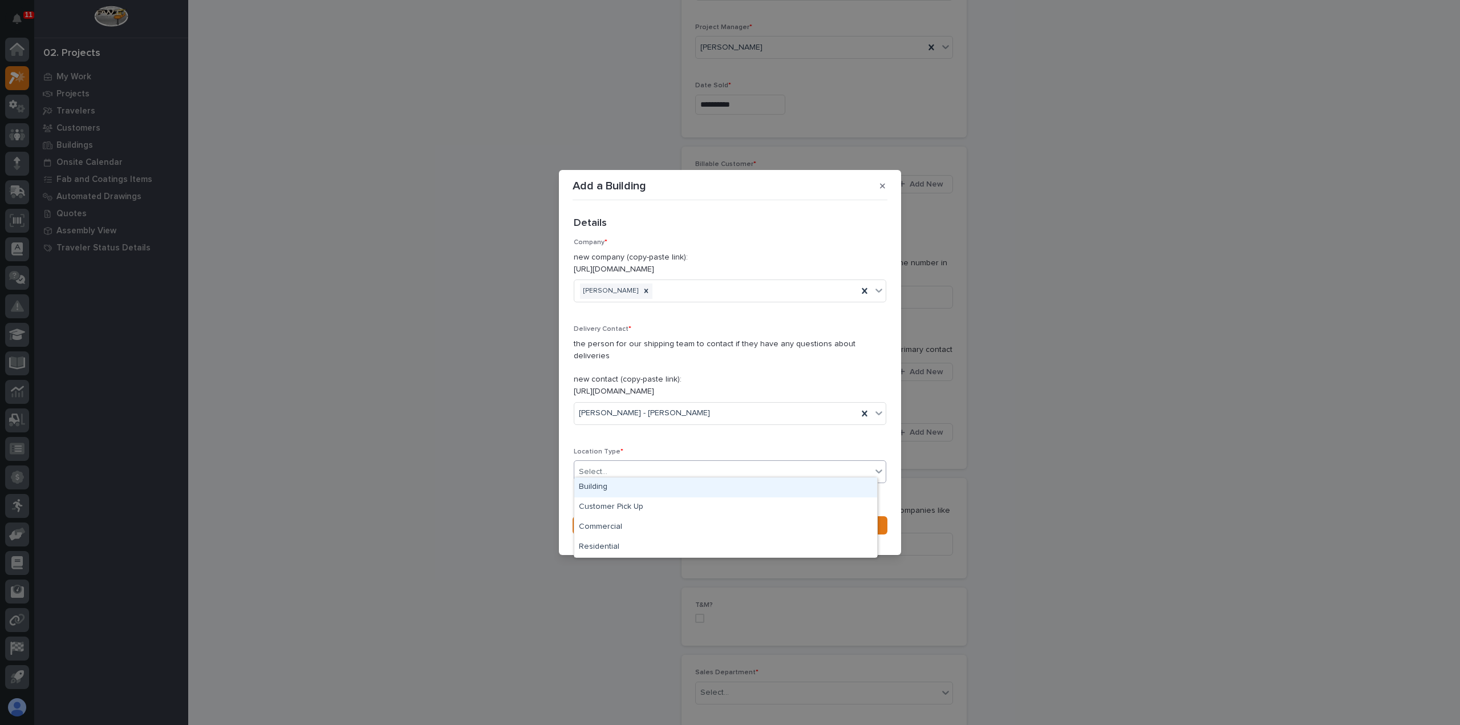
click at [669, 472] on div "Select..." at bounding box center [722, 472] width 297 height 19
click at [648, 537] on div "Commercial" at bounding box center [725, 527] width 303 height 20
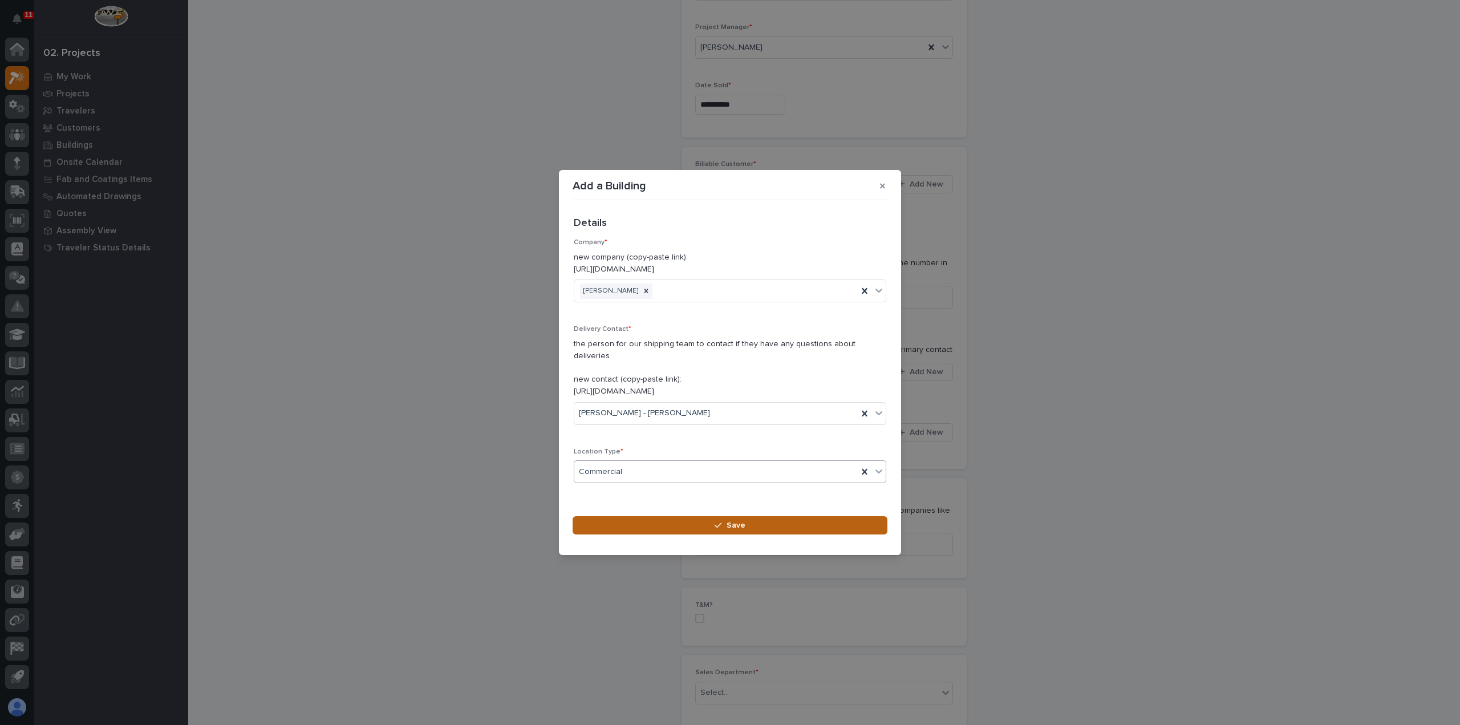
click at [662, 520] on button "Save" at bounding box center [730, 525] width 315 height 18
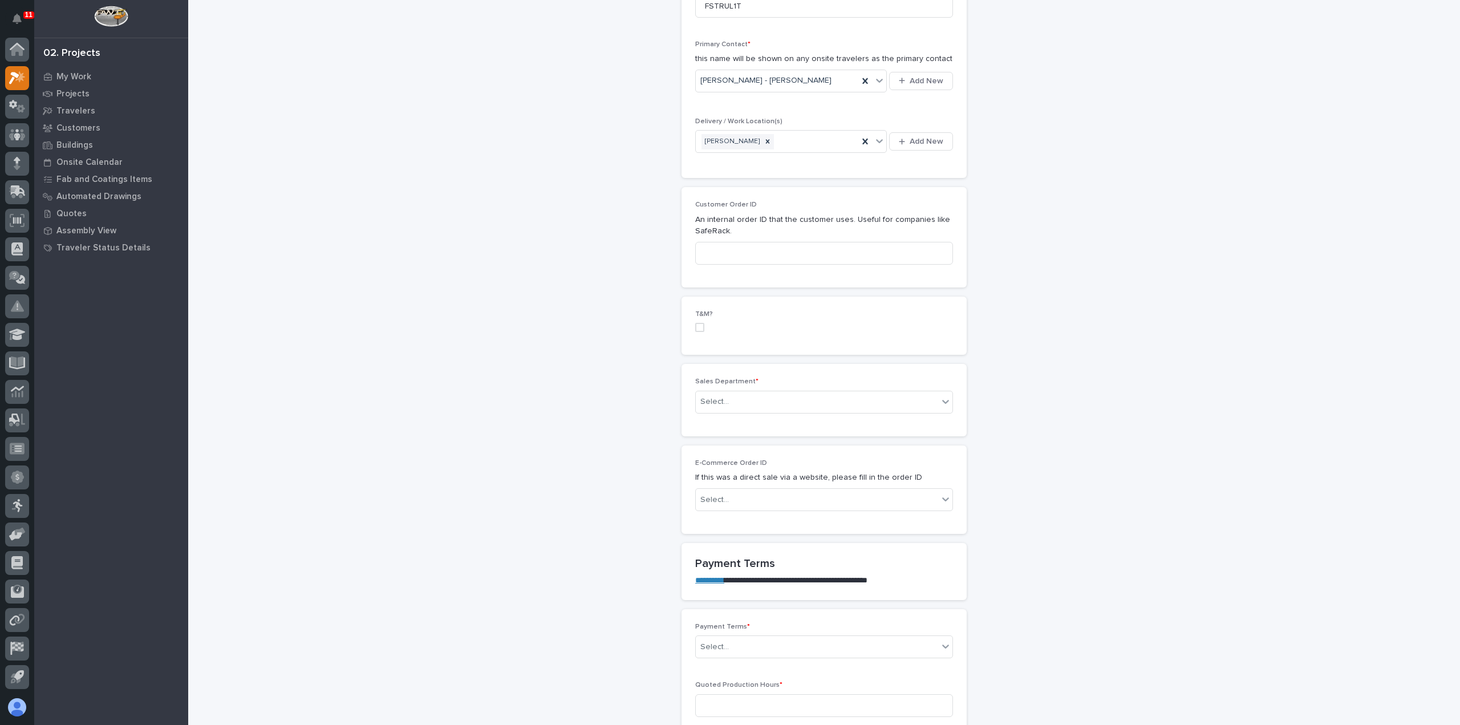
scroll to position [456, 0]
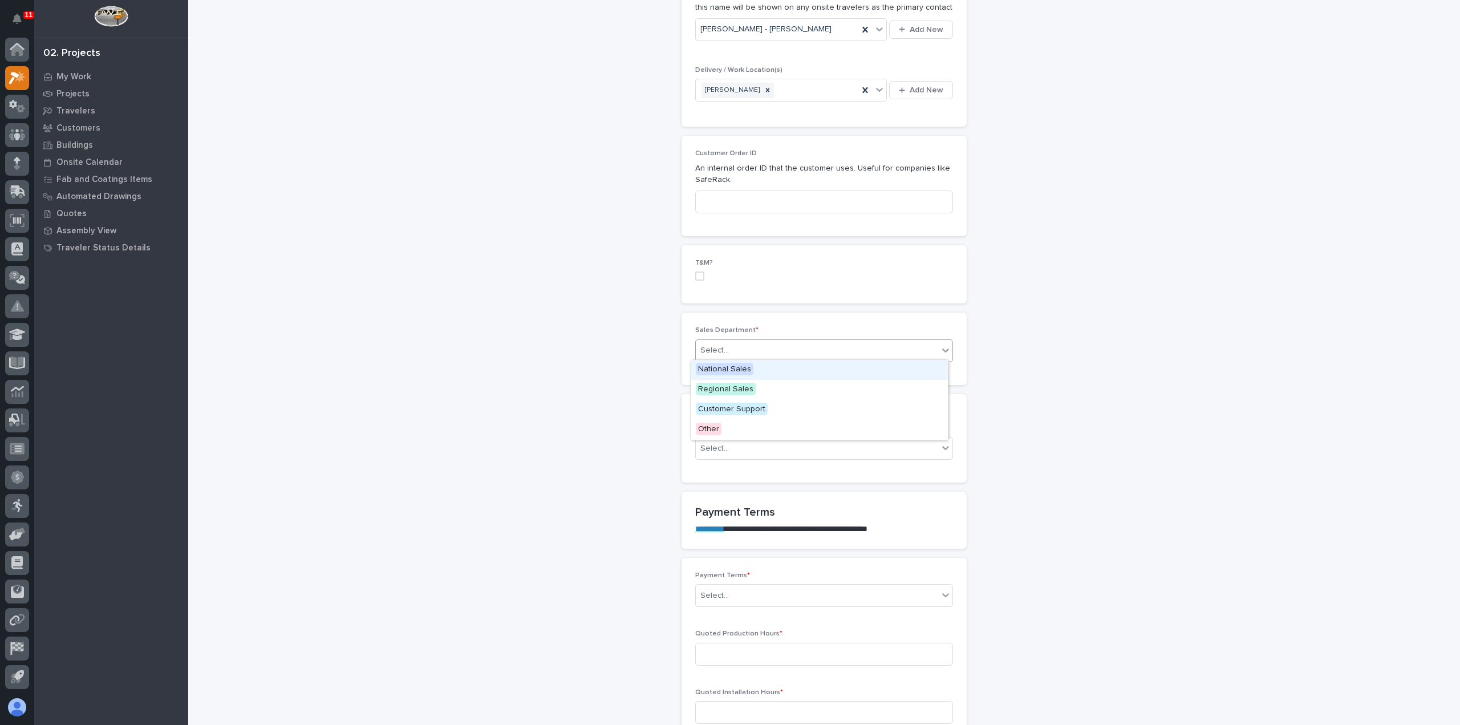
click at [741, 356] on div "Select..." at bounding box center [817, 350] width 242 height 19
drag, startPoint x: 752, startPoint y: 400, endPoint x: 752, endPoint y: 392, distance: 8.6
click at [752, 392] on div "Regional Sales" at bounding box center [819, 390] width 257 height 20
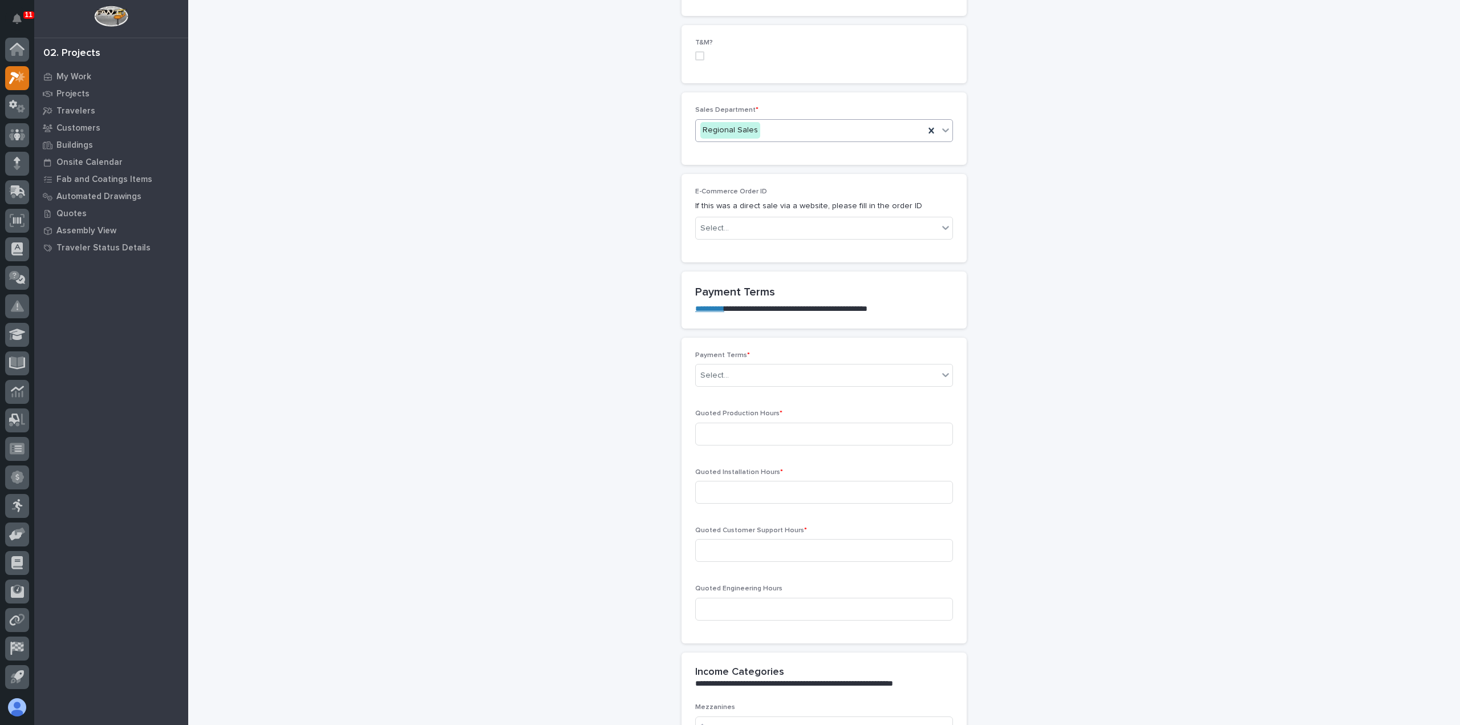
scroll to position [684, 0]
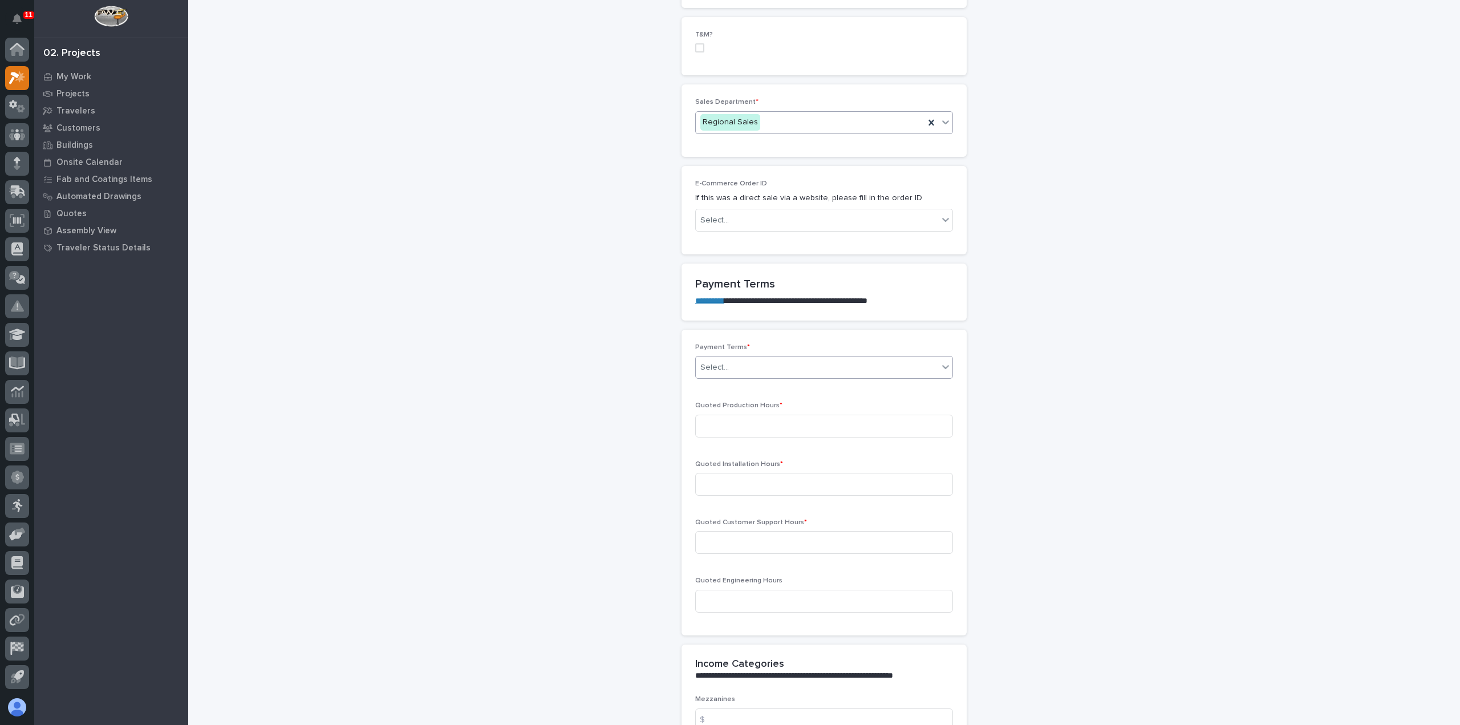
click at [742, 362] on div "Select..." at bounding box center [817, 367] width 242 height 19
click at [726, 425] on div "35/65" at bounding box center [819, 426] width 257 height 20
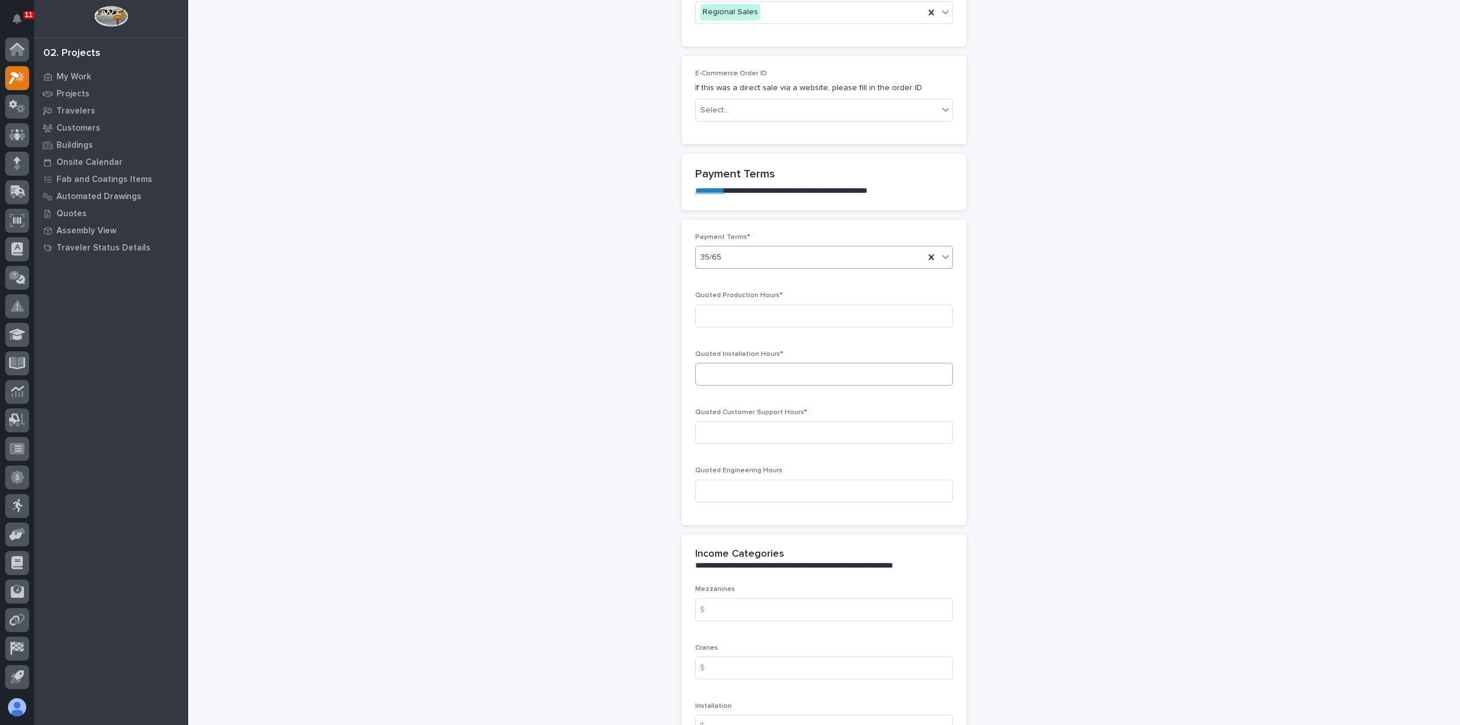
scroll to position [798, 0]
click at [751, 311] on input at bounding box center [824, 312] width 258 height 23
click at [785, 301] on input at bounding box center [824, 312] width 258 height 23
type input "47"
click at [784, 364] on input at bounding box center [824, 370] width 258 height 23
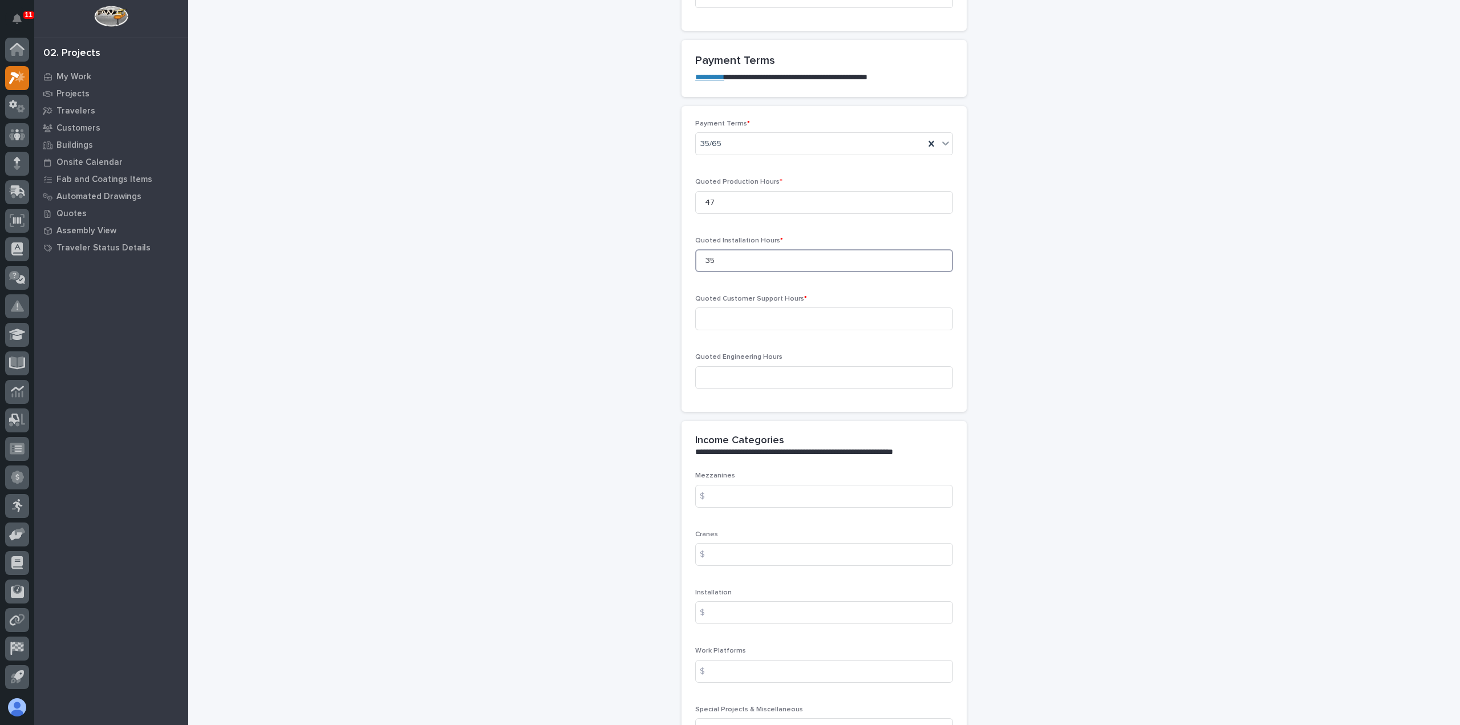
scroll to position [970, 0]
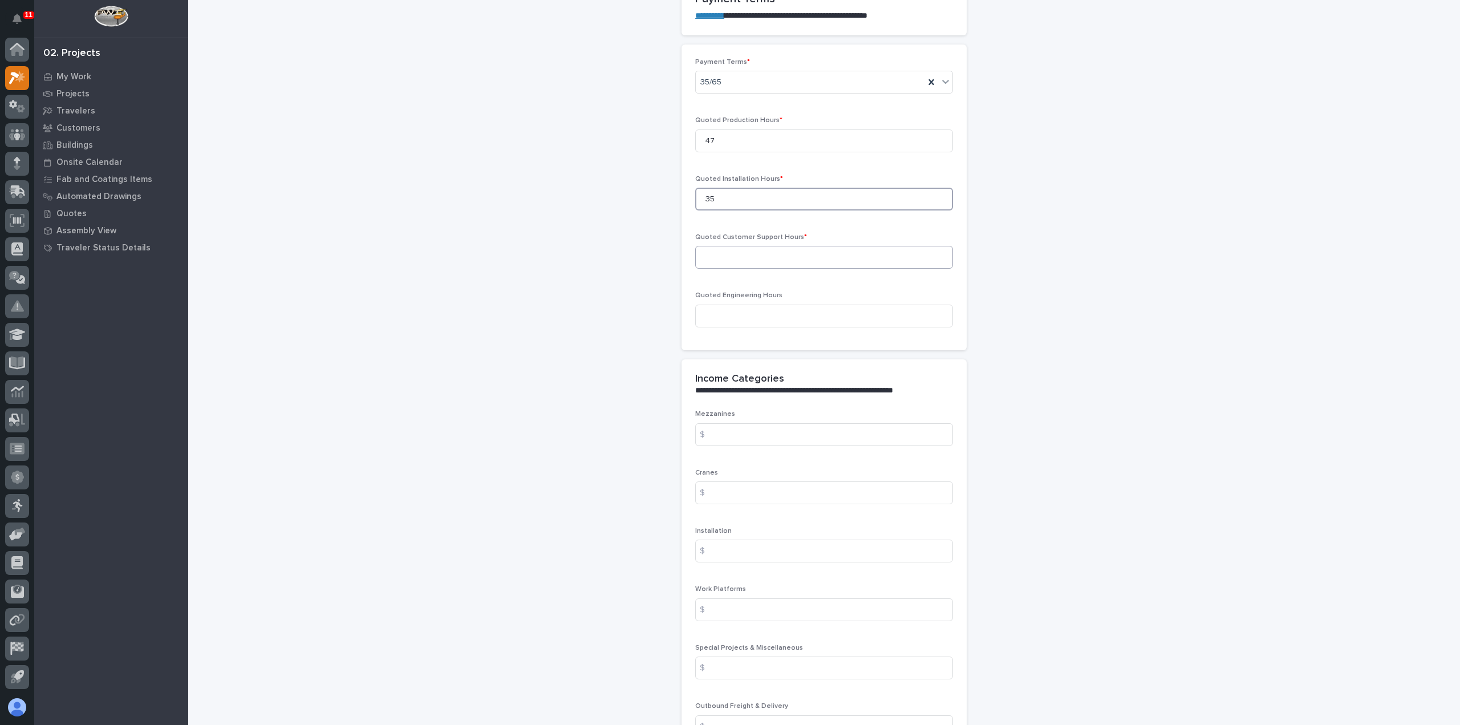
type input "35"
click at [776, 254] on input at bounding box center [824, 257] width 258 height 23
click at [755, 256] on input at bounding box center [824, 257] width 258 height 23
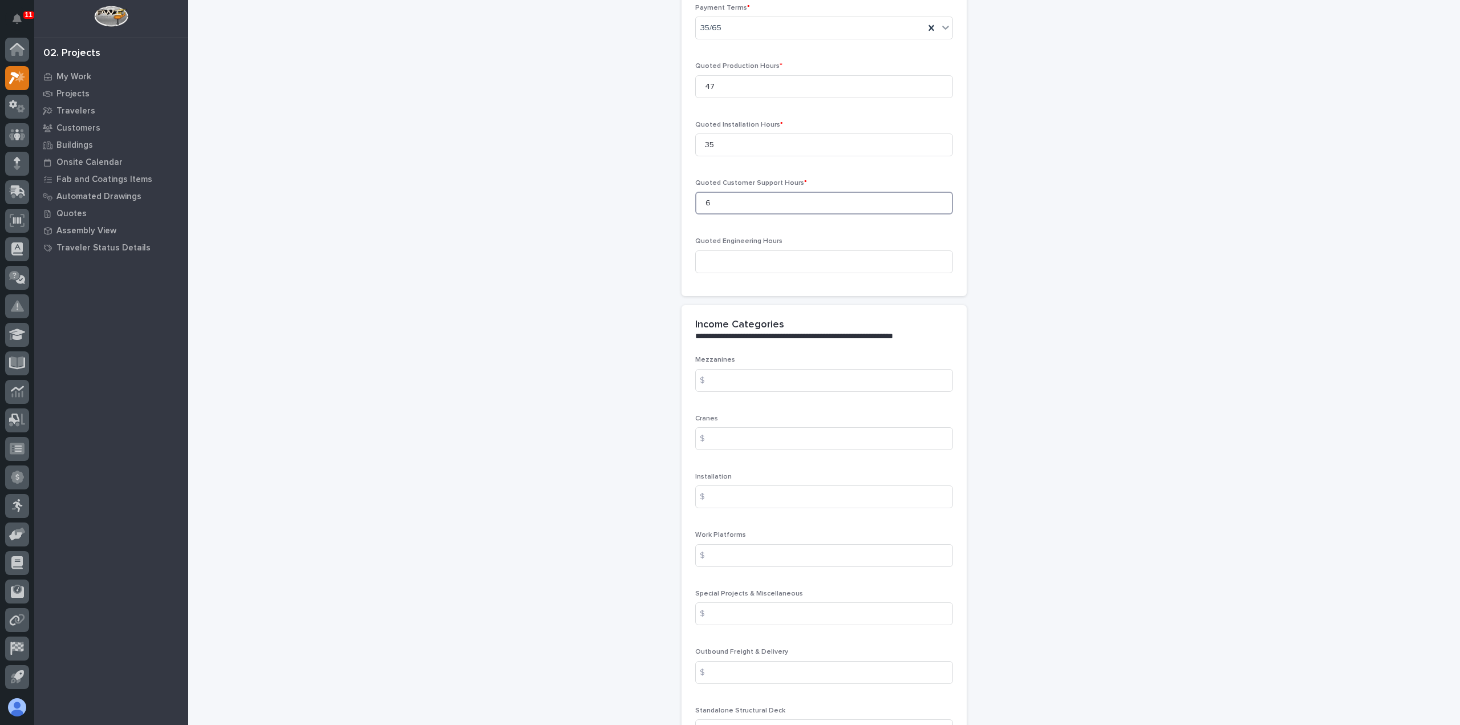
scroll to position [1141, 0]
type input "6"
click at [721, 319] on input at bounding box center [824, 321] width 258 height 23
click at [728, 315] on input at bounding box center [824, 321] width 258 height 23
type input "25134"
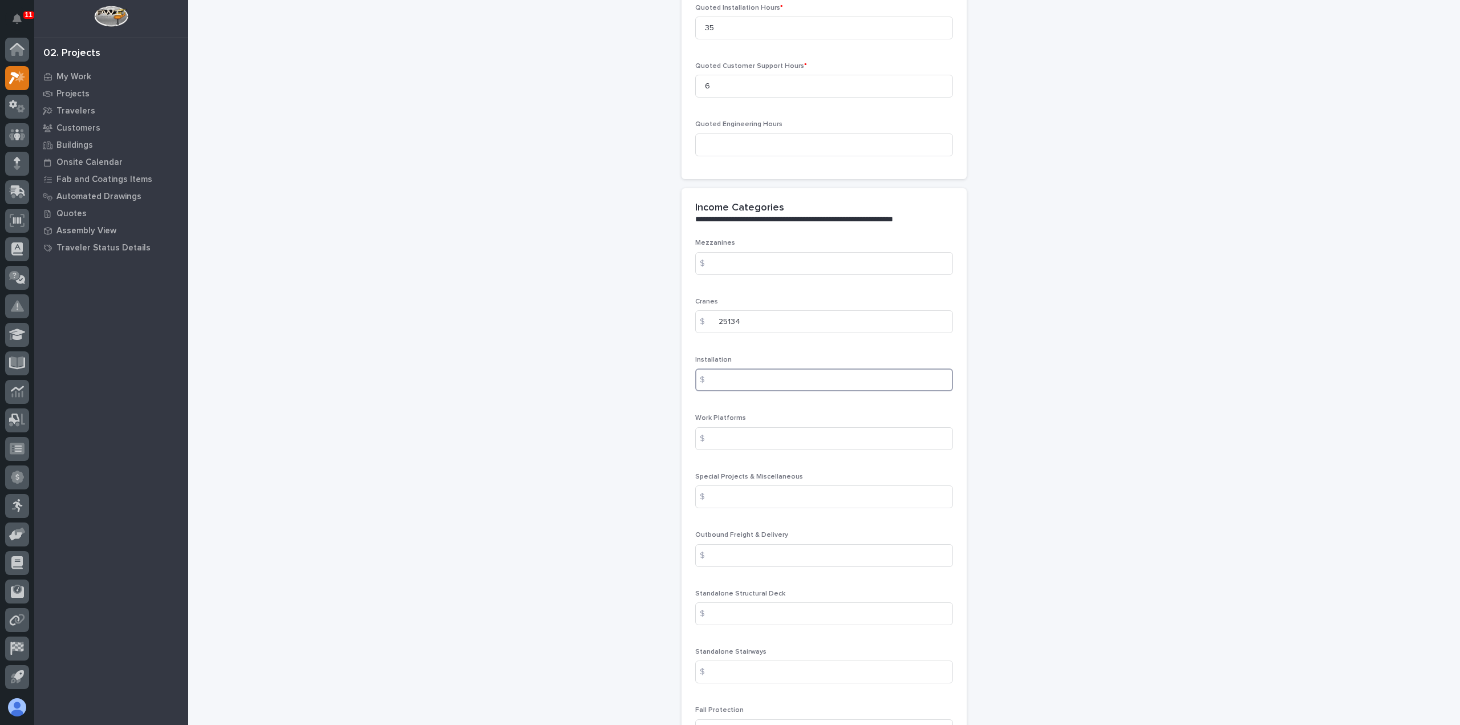
click at [724, 378] on input at bounding box center [824, 379] width 258 height 23
type input "4393"
click at [744, 439] on input at bounding box center [824, 441] width 258 height 23
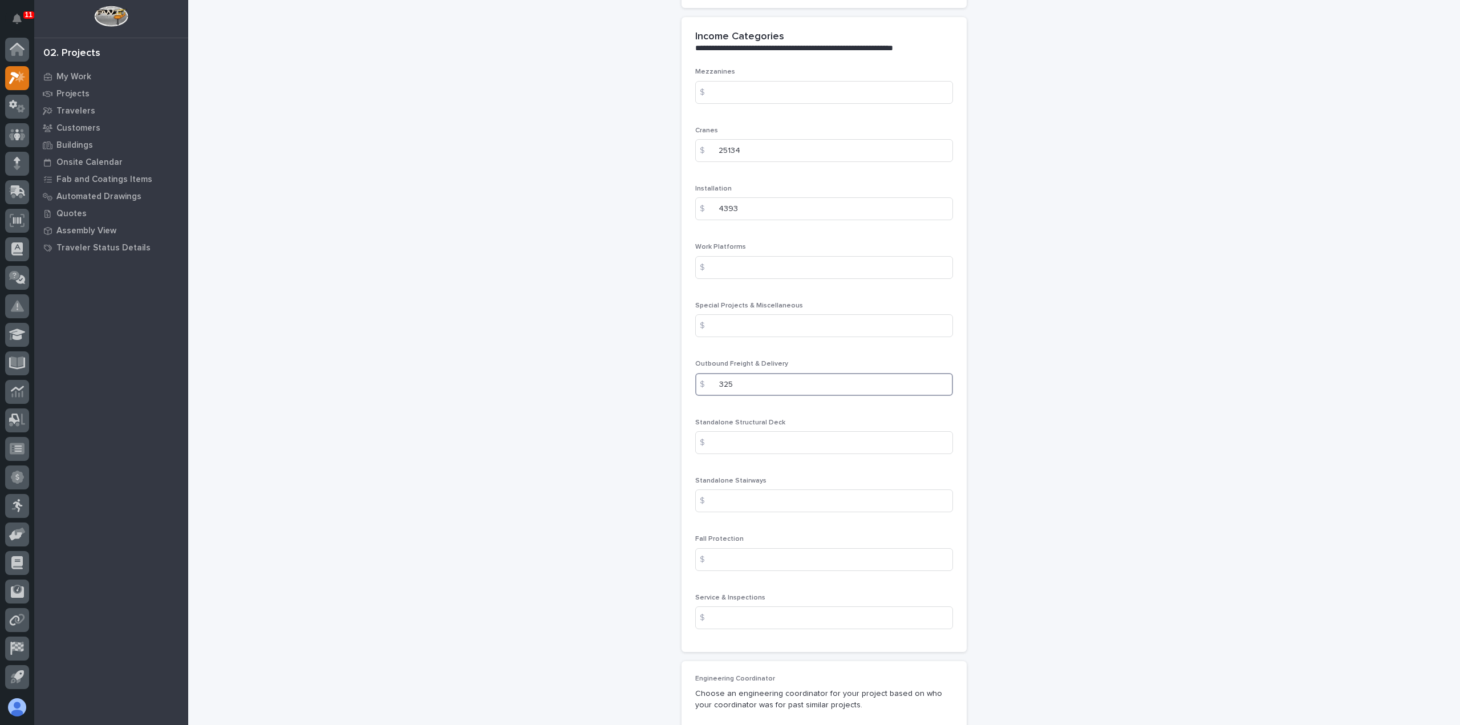
scroll to position [1369, 0]
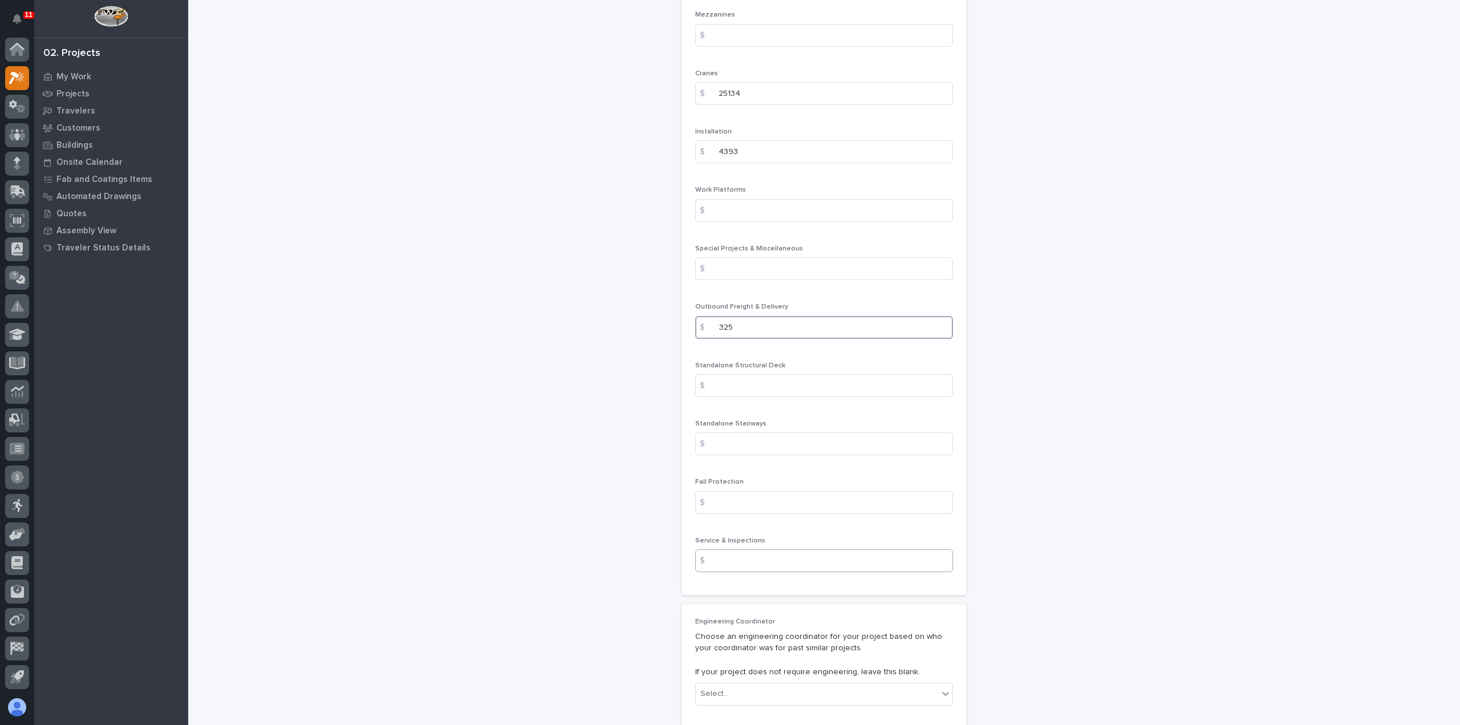
type input "325"
click at [746, 557] on input at bounding box center [824, 560] width 258 height 23
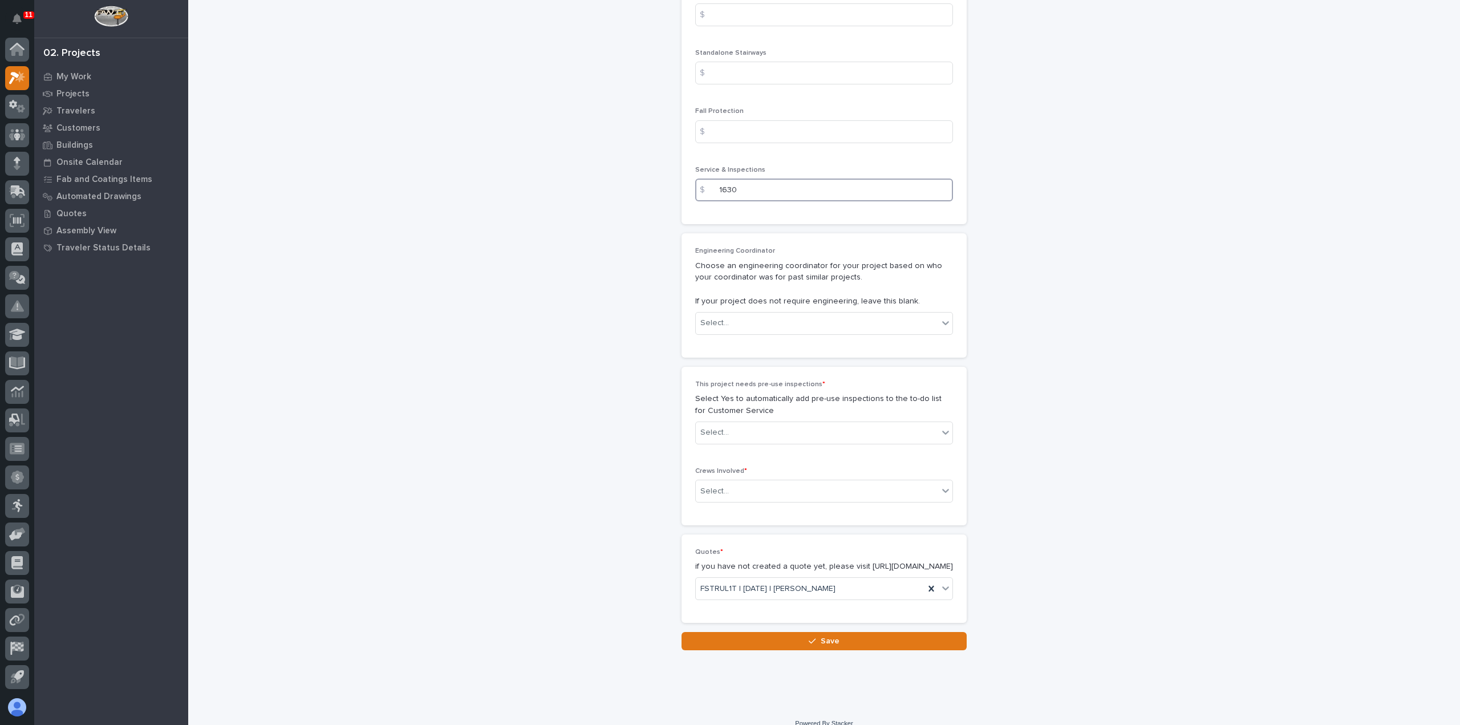
scroll to position [1761, 0]
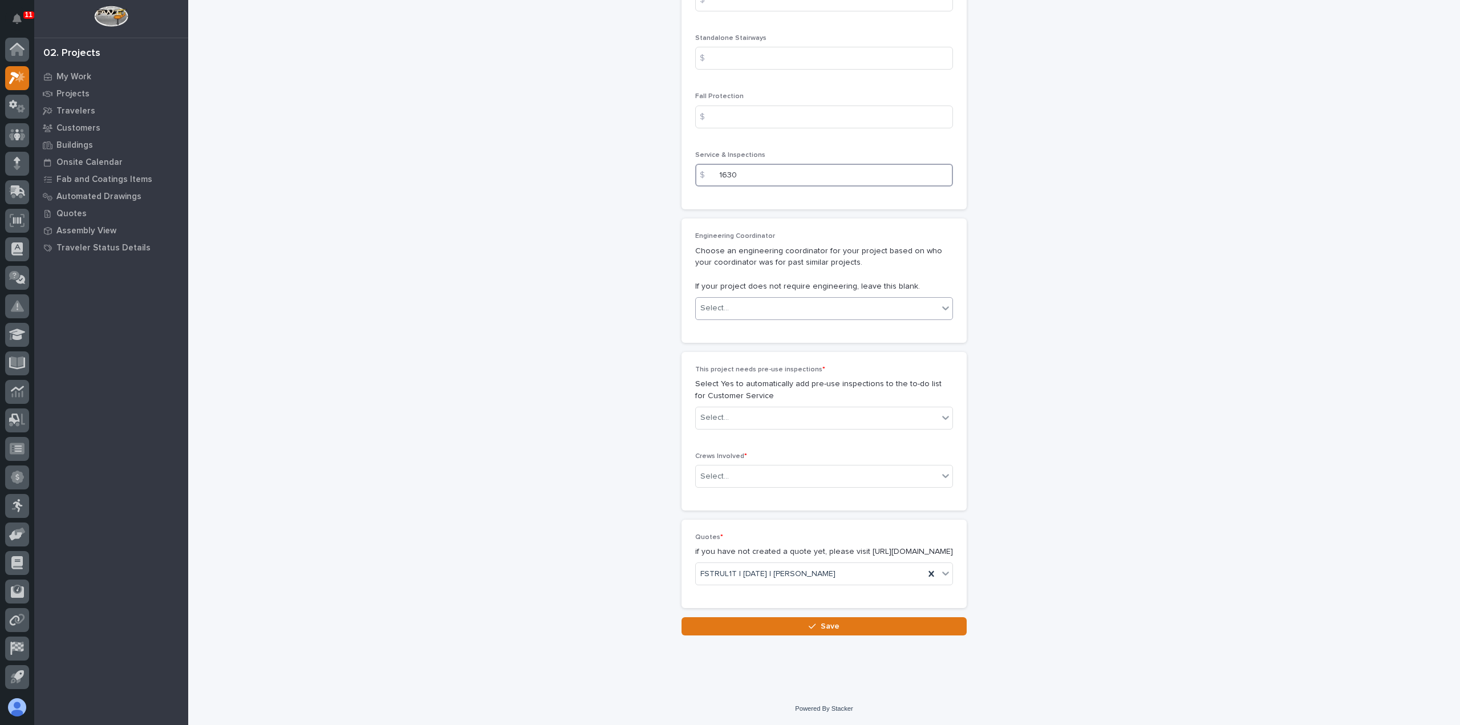
type input "1630"
click at [744, 299] on div "Select..." at bounding box center [817, 308] width 242 height 19
click at [767, 408] on div "Select..." at bounding box center [817, 417] width 242 height 19
click at [768, 433] on div "Yes" at bounding box center [819, 429] width 257 height 20
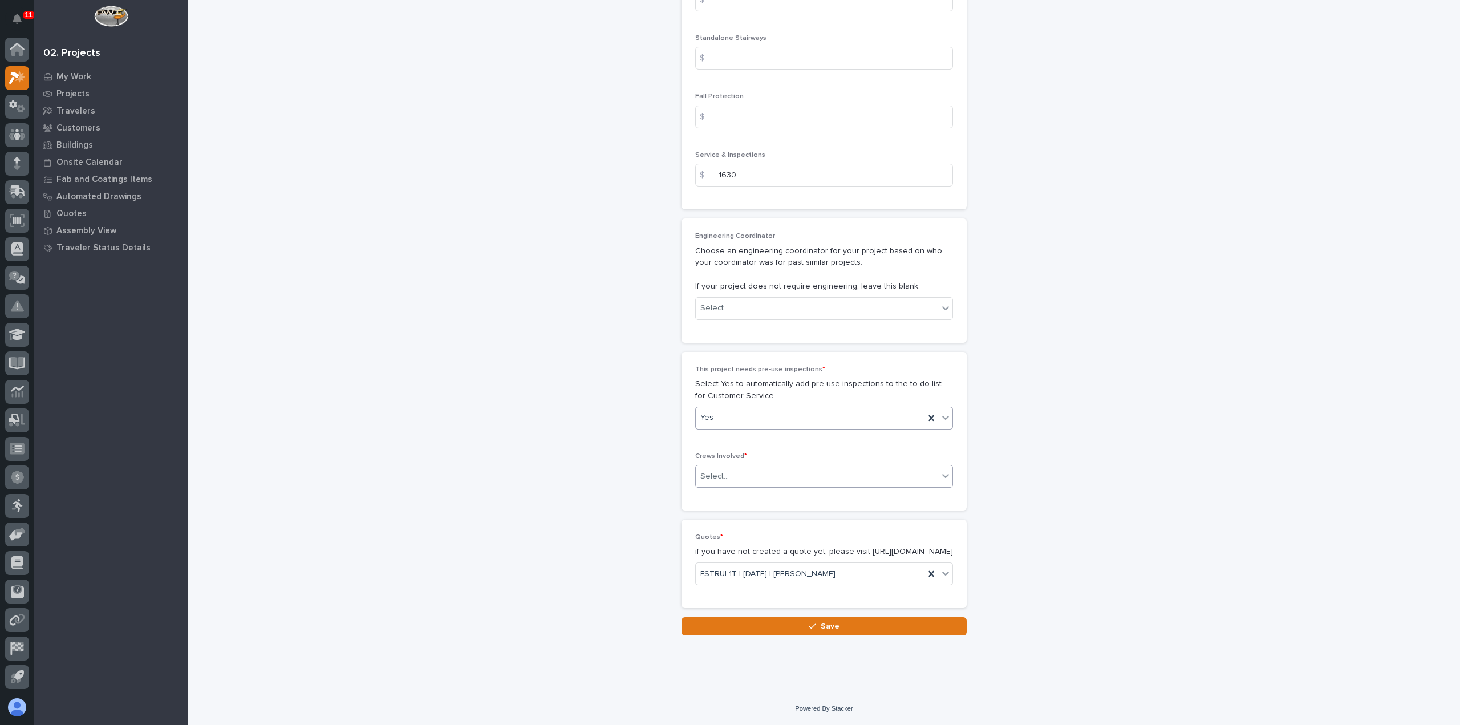
click at [764, 467] on div "Select..." at bounding box center [817, 476] width 242 height 19
click at [775, 493] on div "Production" at bounding box center [819, 487] width 257 height 20
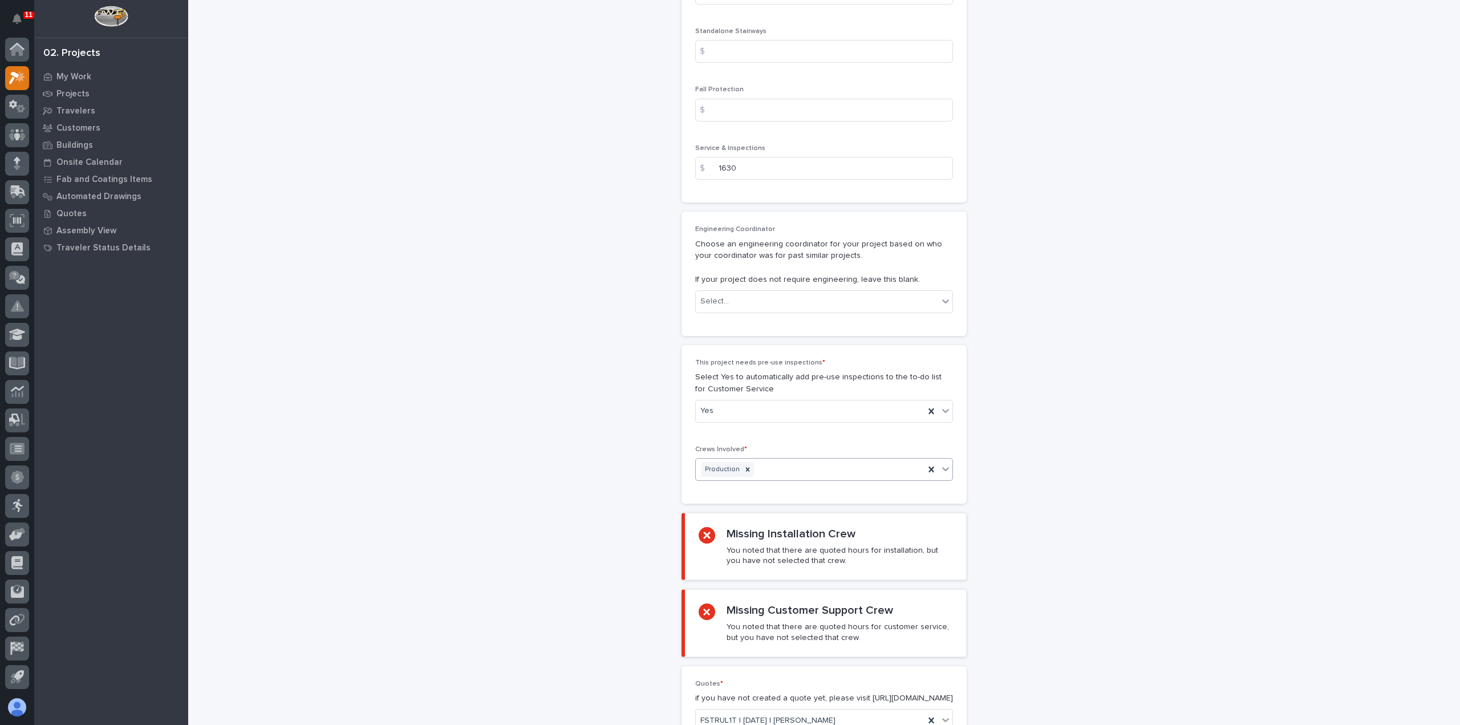
click at [941, 463] on icon at bounding box center [945, 468] width 11 height 11
click at [896, 502] on div "Customer Support" at bounding box center [819, 507] width 257 height 20
click at [941, 463] on icon at bounding box center [945, 468] width 11 height 11
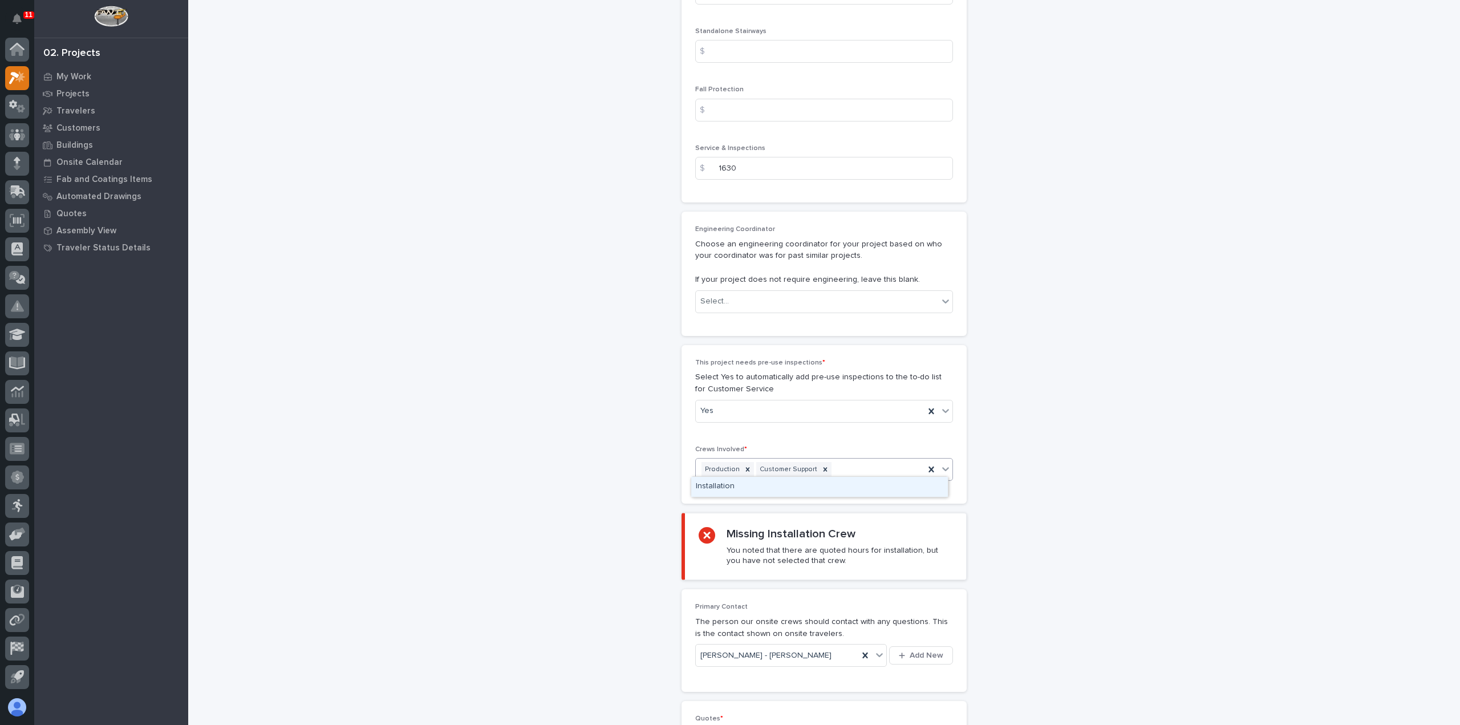
click at [917, 486] on div "Installation" at bounding box center [819, 487] width 257 height 20
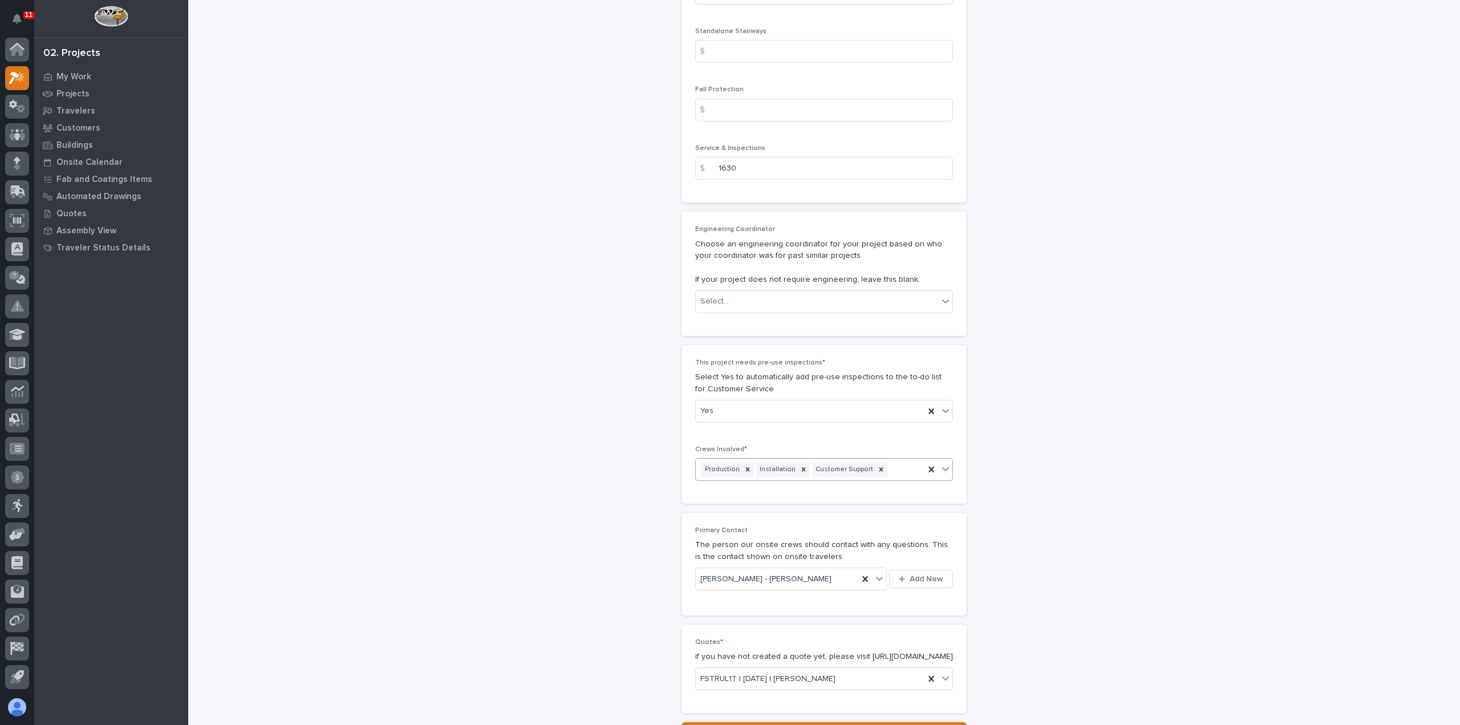
scroll to position [1872, 0]
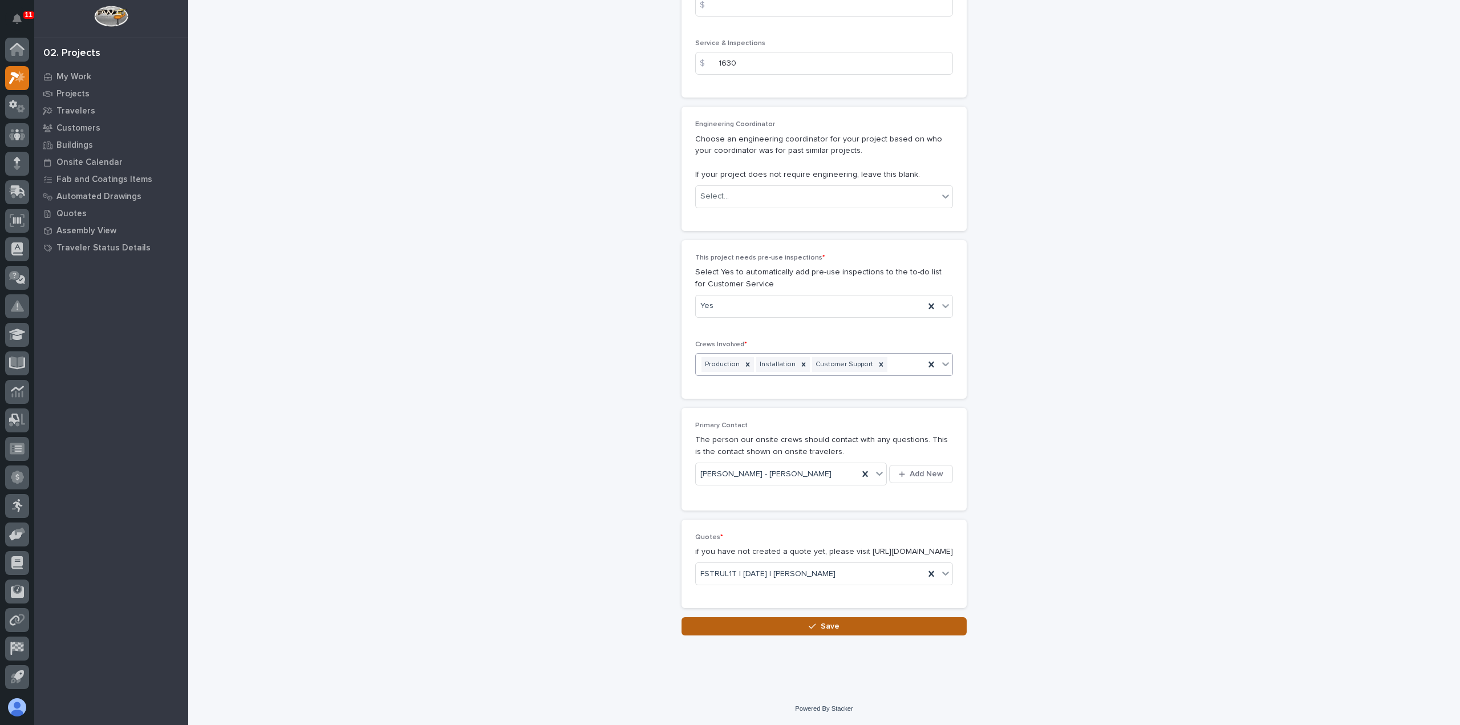
click at [884, 627] on button "Save" at bounding box center [824, 626] width 285 height 18
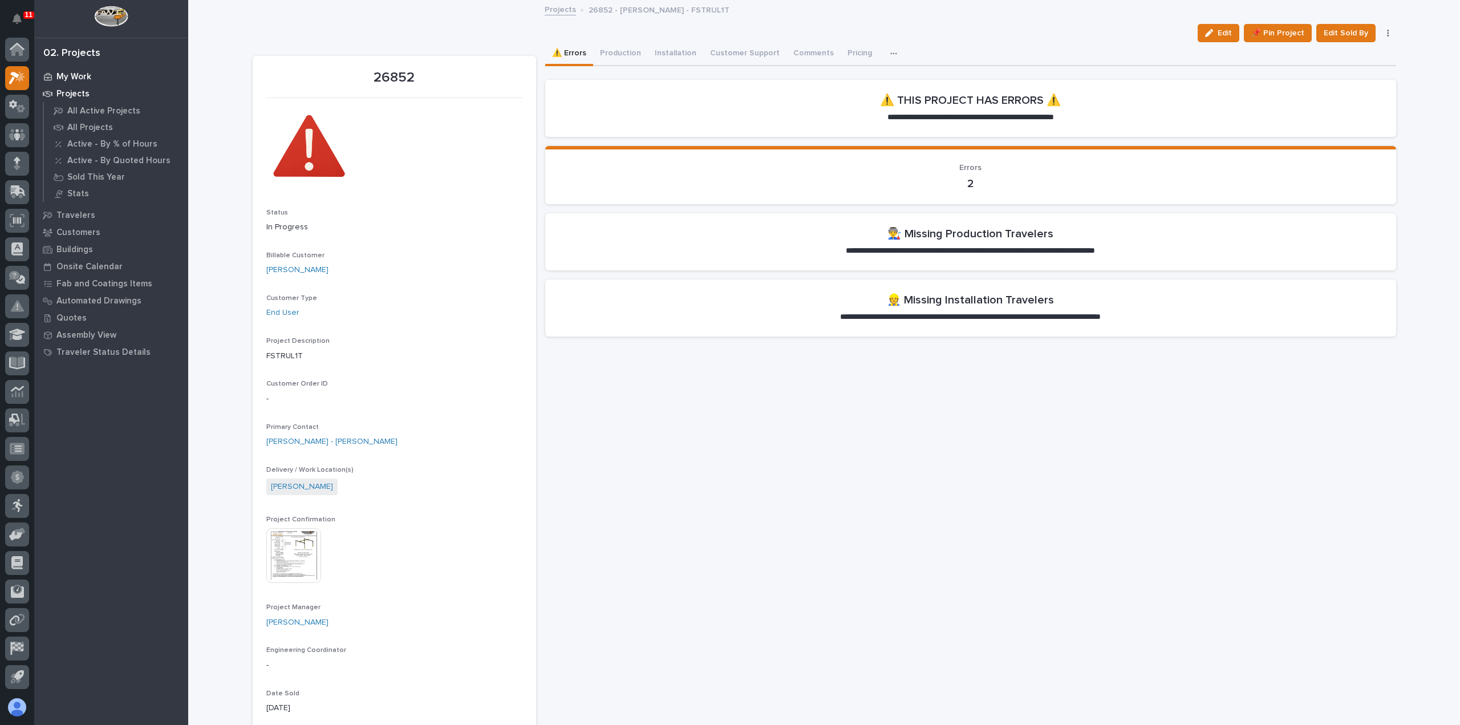
click at [89, 77] on p "My Work" at bounding box center [73, 77] width 35 height 10
